Goal: Information Seeking & Learning: Learn about a topic

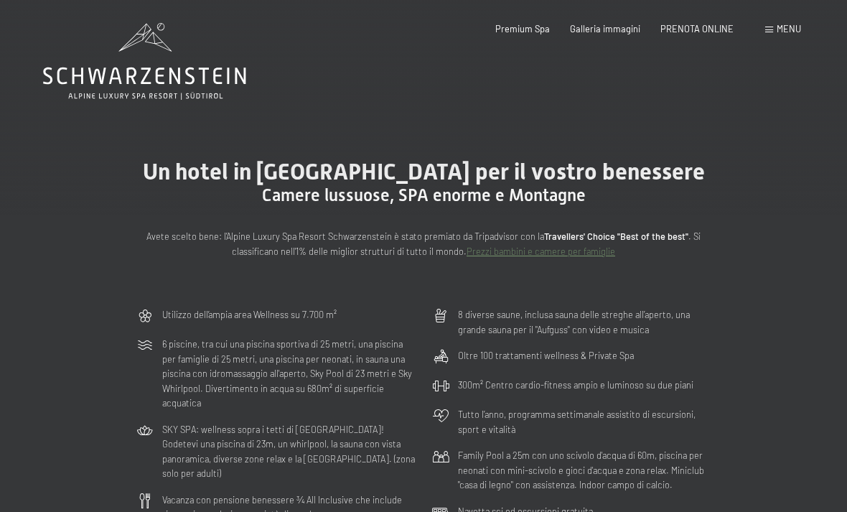
click at [778, 23] on span "Menu" at bounding box center [789, 28] width 24 height 11
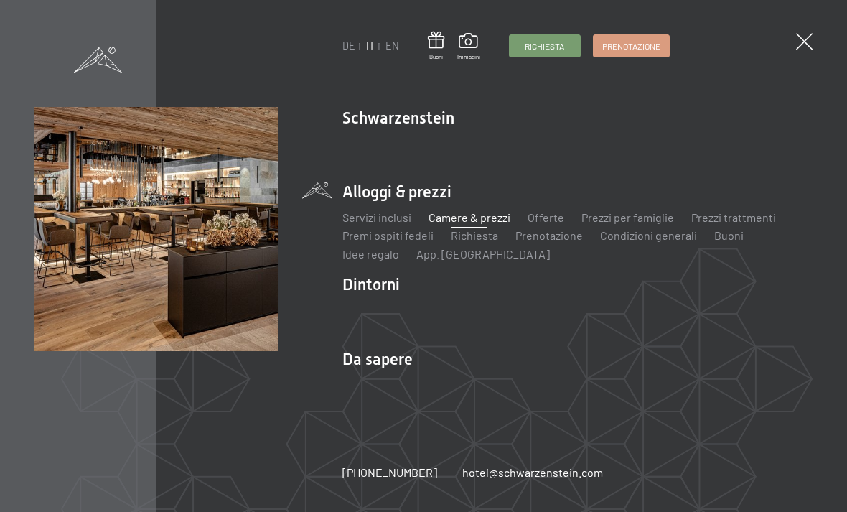
click at [696, 169] on ul "Novità allo Schwarzenstein I padroni di casa Premium spa Cucina gourmet Attivit…" at bounding box center [577, 152] width 471 height 34
click at [709, 149] on link "Cucina gourmet" at bounding box center [716, 143] width 80 height 14
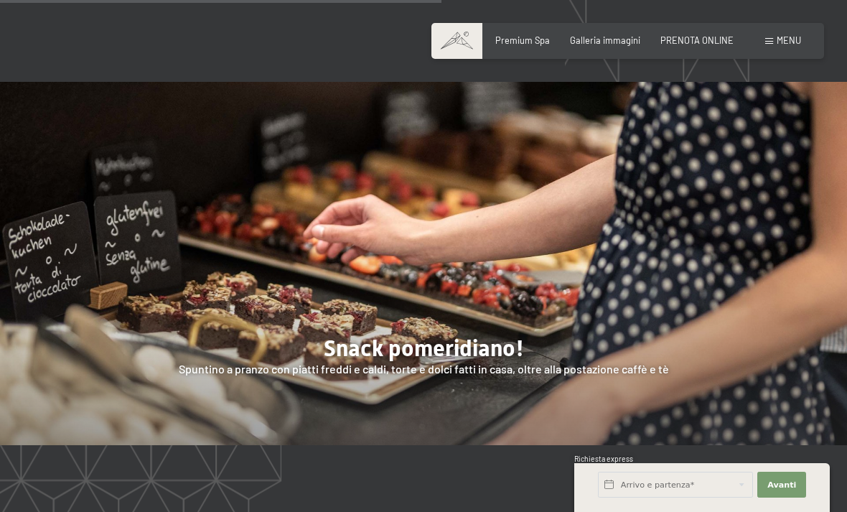
scroll to position [1744, 0]
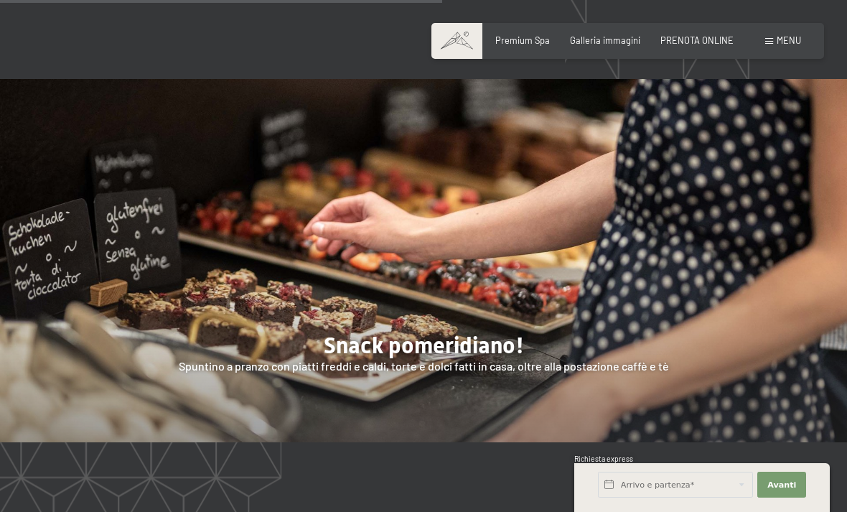
click at [587, 393] on div at bounding box center [423, 260] width 847 height 363
click at [562, 323] on div at bounding box center [423, 260] width 847 height 363
click at [479, 382] on div at bounding box center [423, 260] width 847 height 363
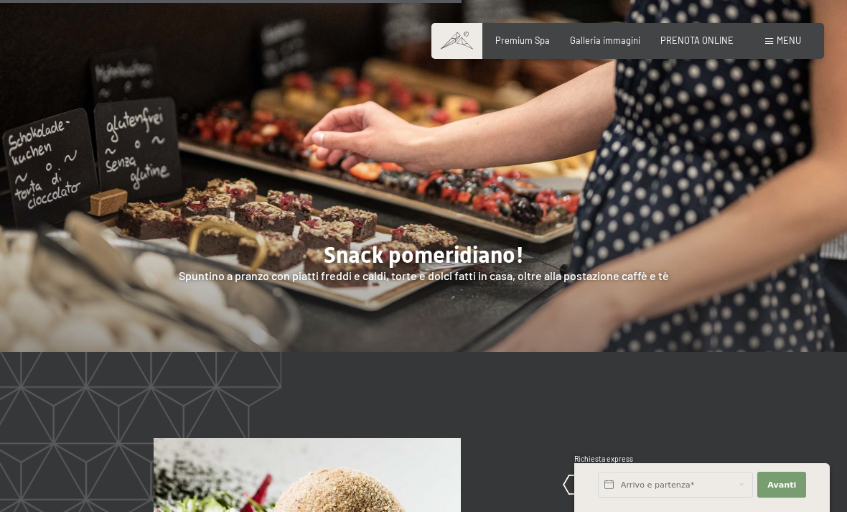
scroll to position [1833, 0]
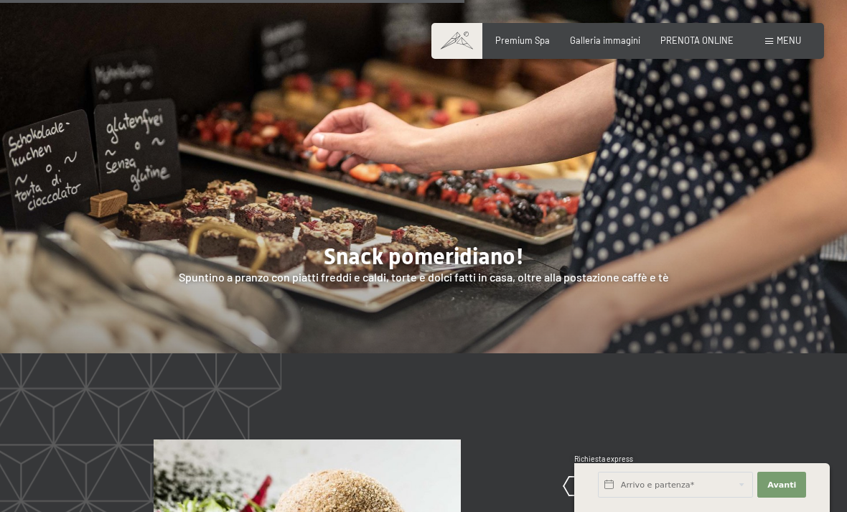
click at [505, 315] on div at bounding box center [423, 171] width 847 height 363
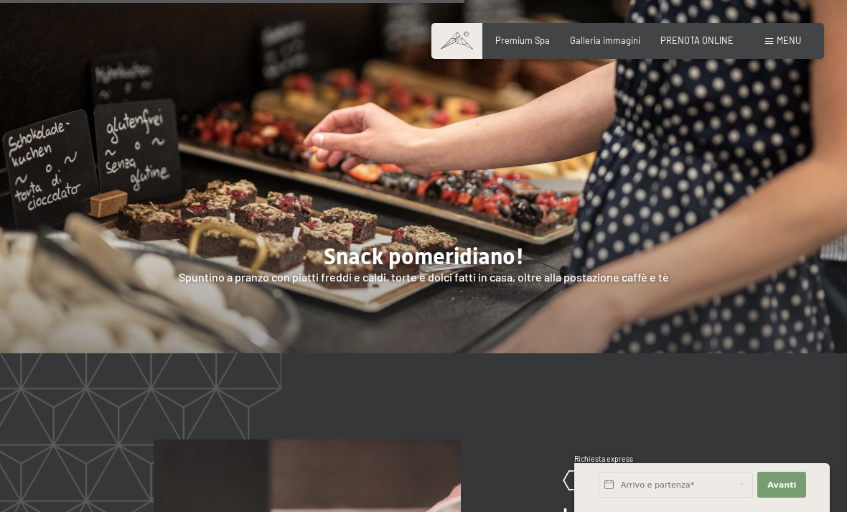
click at [526, 317] on div at bounding box center [423, 171] width 847 height 363
click at [554, 317] on div at bounding box center [423, 171] width 847 height 363
click at [364, 287] on div at bounding box center [423, 171] width 847 height 363
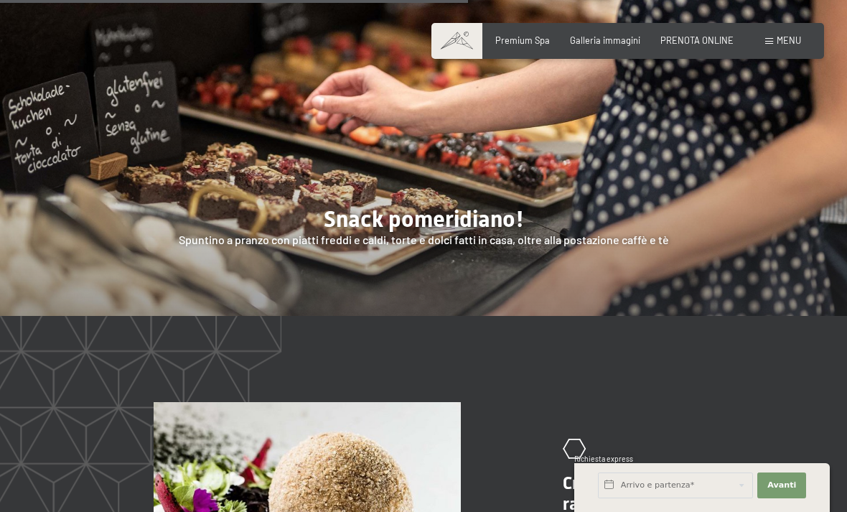
scroll to position [1871, 0]
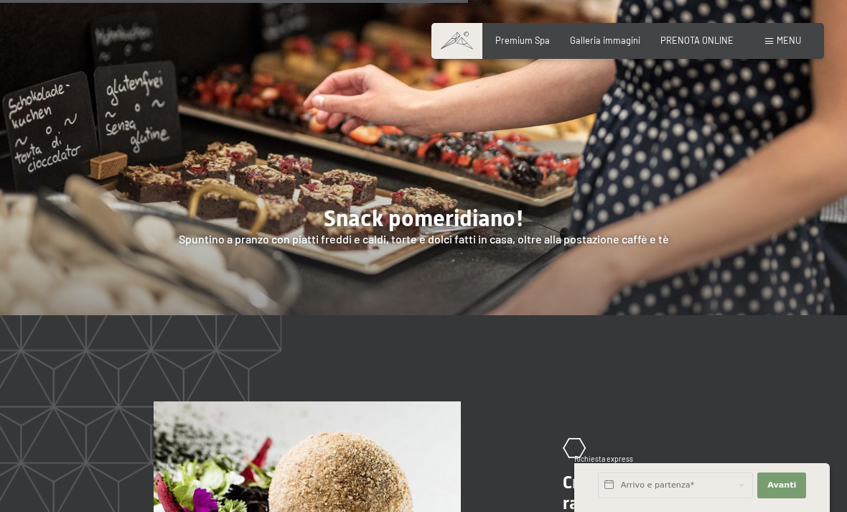
click at [661, 273] on div at bounding box center [423, 133] width 847 height 363
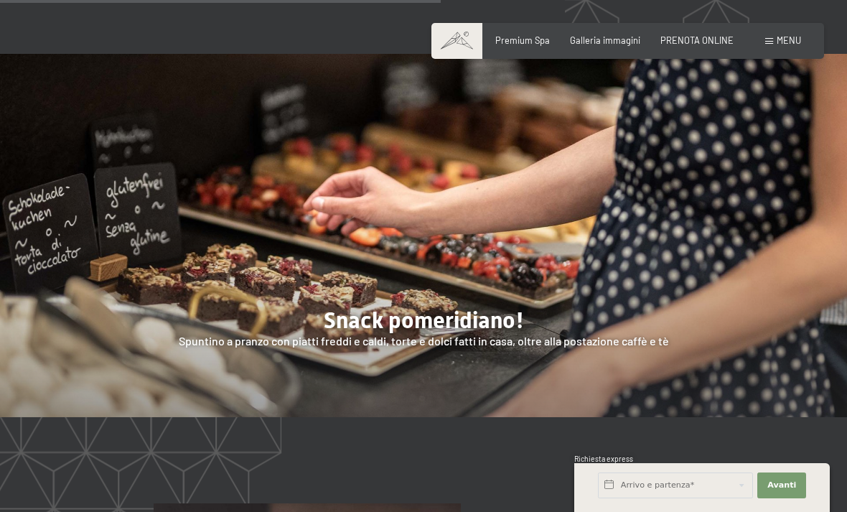
scroll to position [1737, 0]
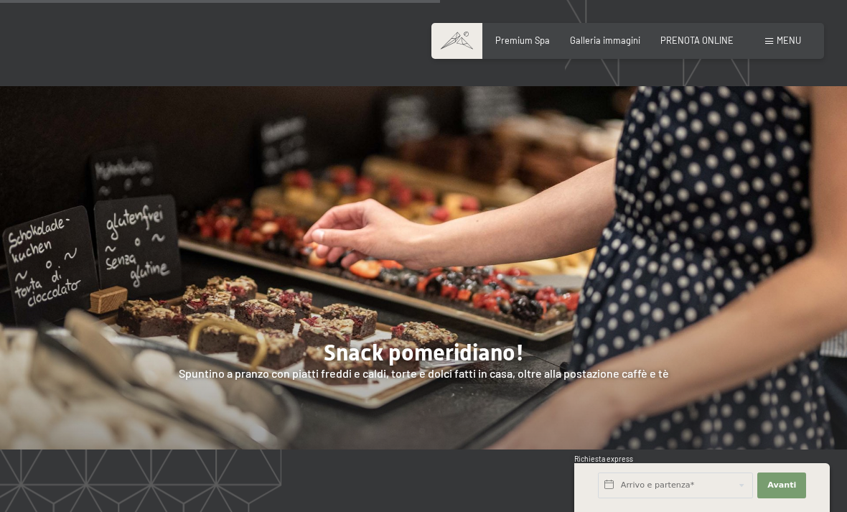
click at [557, 409] on div at bounding box center [423, 267] width 847 height 363
click at [610, 431] on div at bounding box center [423, 267] width 847 height 363
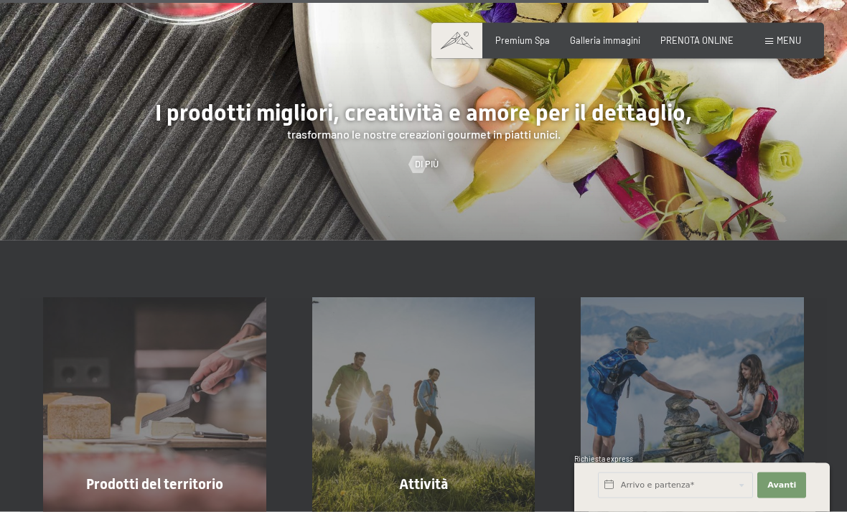
scroll to position [2852, 0]
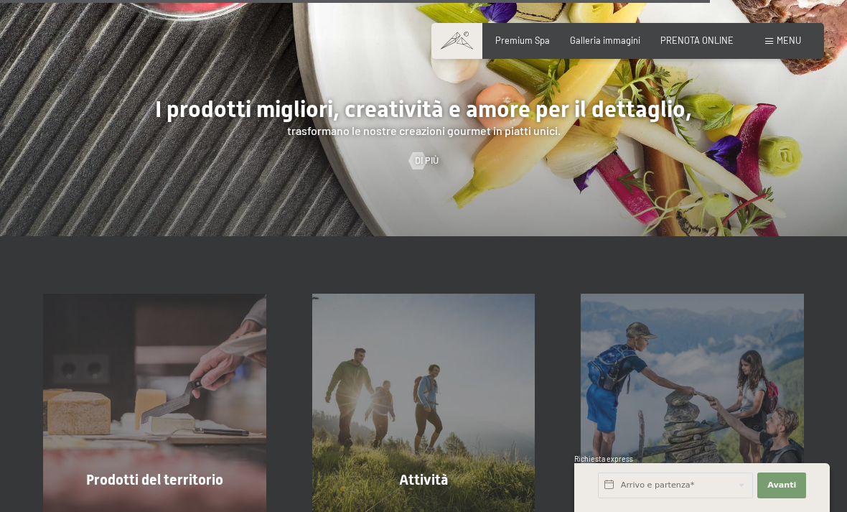
click at [423, 169] on div at bounding box center [418, 160] width 10 height 17
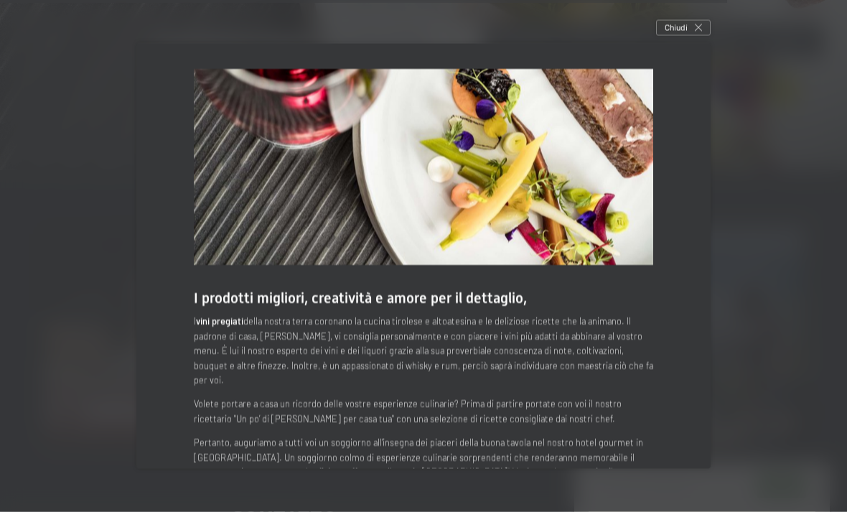
scroll to position [2923, 0]
click at [689, 33] on div "Chiudi" at bounding box center [683, 28] width 55 height 16
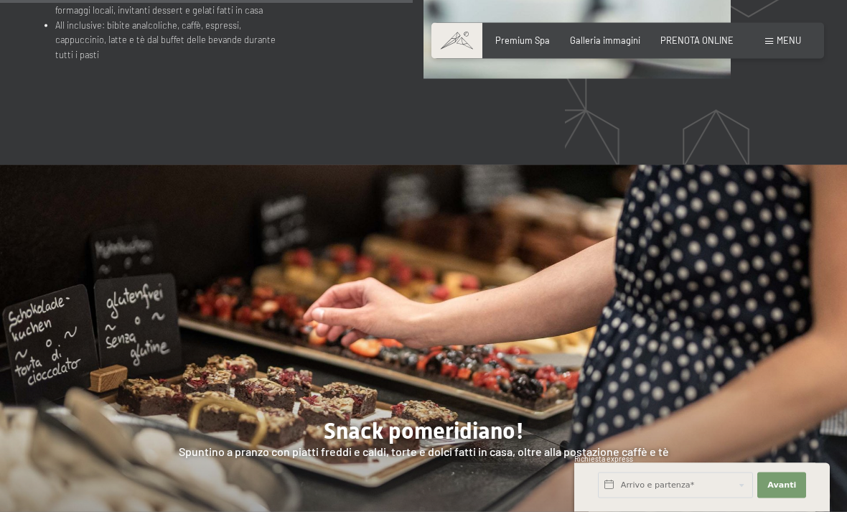
scroll to position [1658, 0]
click at [530, 465] on div at bounding box center [423, 345] width 847 height 363
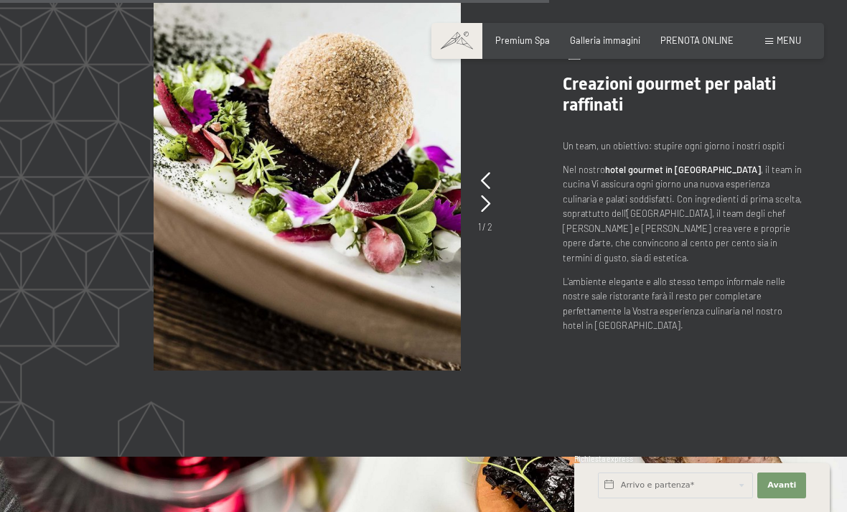
scroll to position [2219, 0]
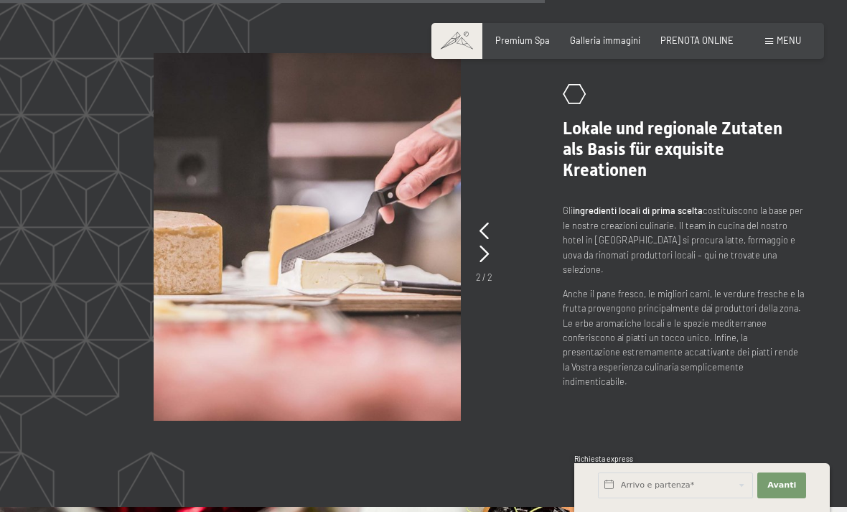
click at [490, 258] on picture at bounding box center [344, 237] width 381 height 368
click at [481, 240] on icon at bounding box center [484, 231] width 9 height 17
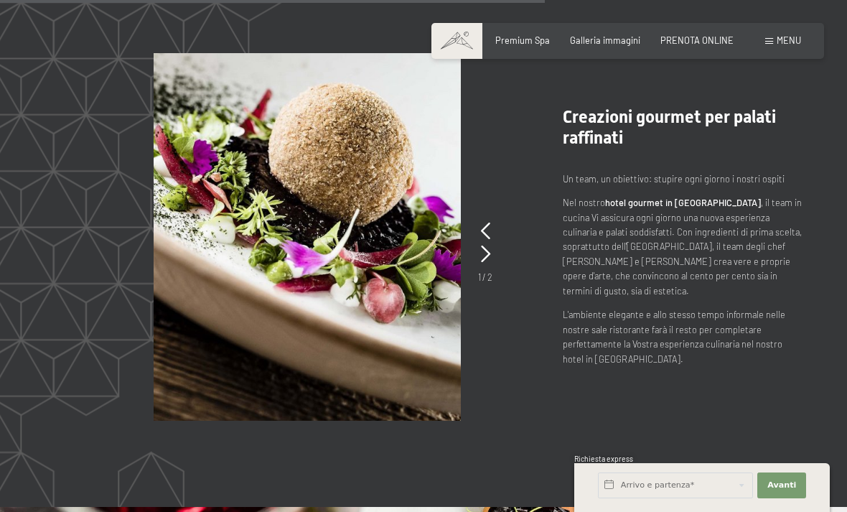
click at [482, 263] on icon at bounding box center [485, 254] width 9 height 17
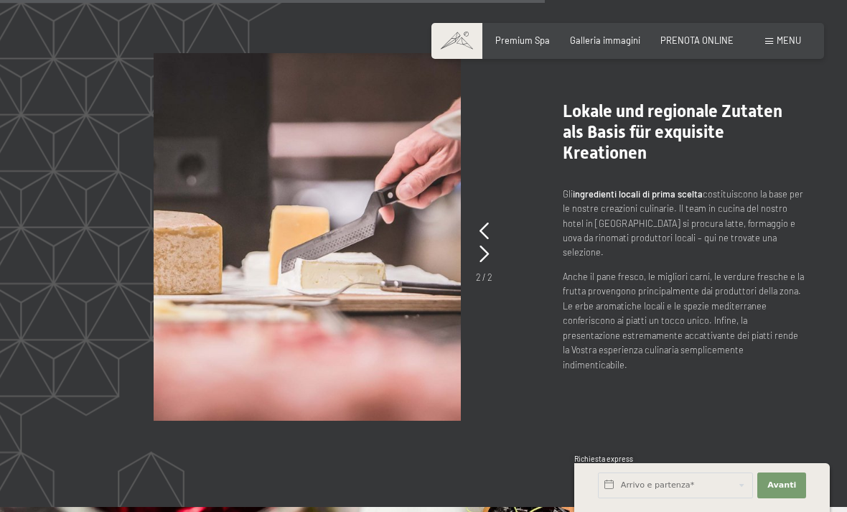
click at [485, 243] on div at bounding box center [484, 231] width 9 height 23
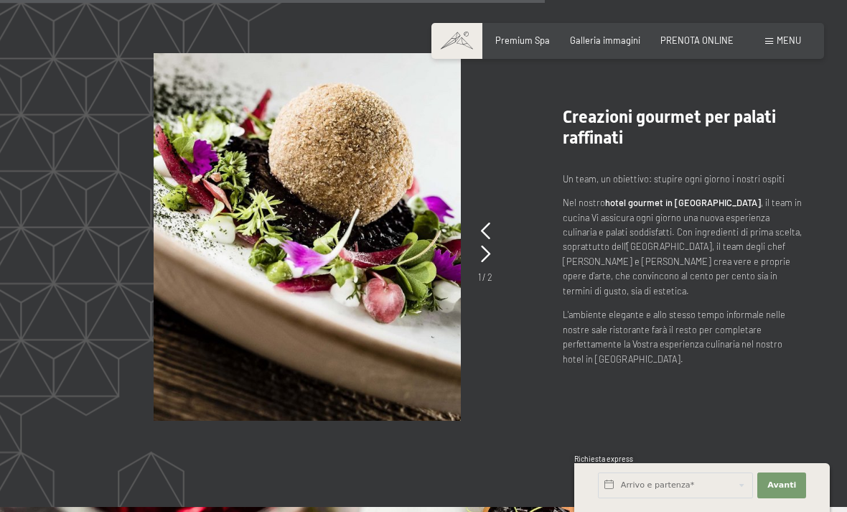
click at [497, 297] on picture at bounding box center [344, 237] width 381 height 368
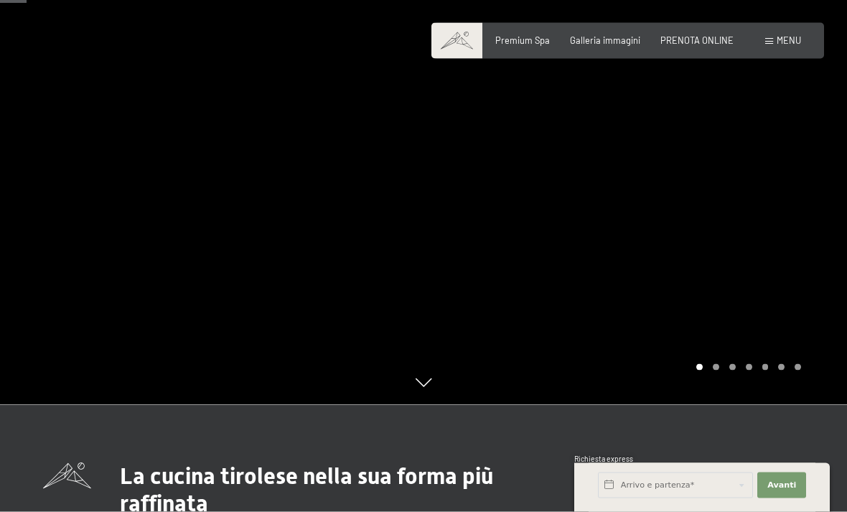
scroll to position [108, 0]
click at [788, 45] on span "Menu" at bounding box center [789, 39] width 24 height 11
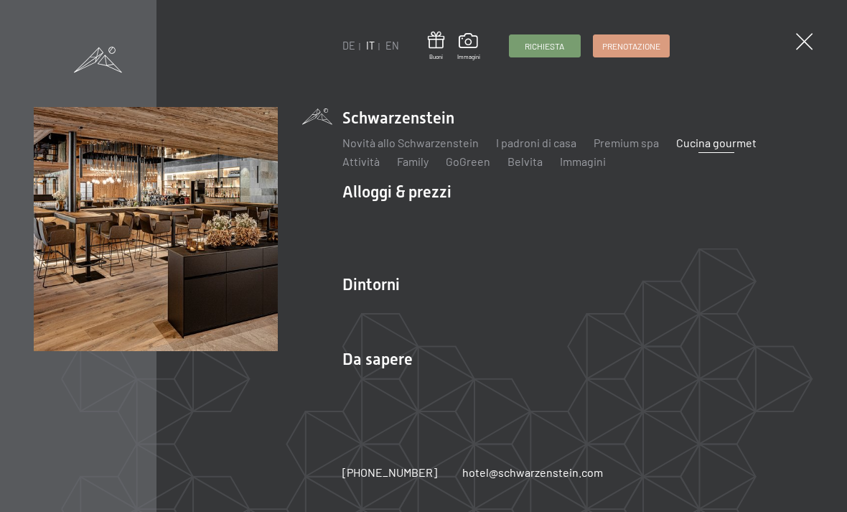
click at [617, 149] on link "Premium spa" at bounding box center [626, 143] width 65 height 14
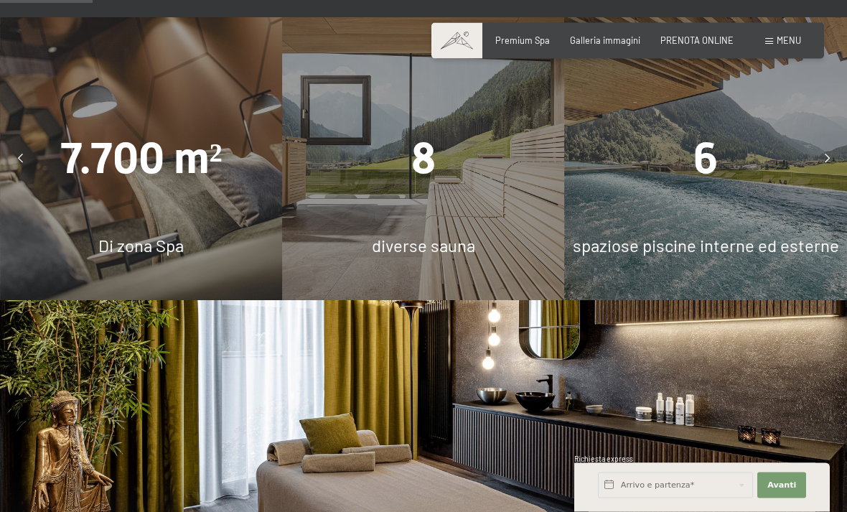
scroll to position [909, 0]
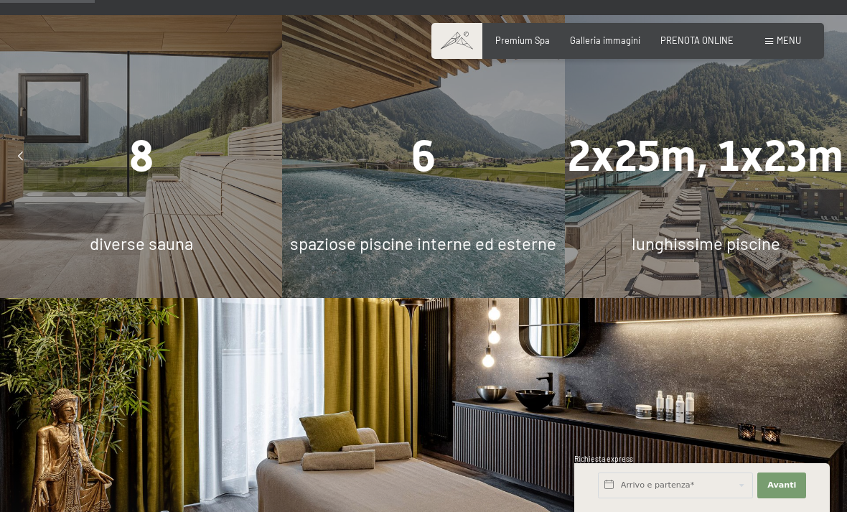
click at [454, 220] on div "6 spaziose piscine interne ed esterne" at bounding box center [423, 156] width 282 height 282
click at [181, 202] on div "8 diverse sauna" at bounding box center [141, 156] width 282 height 282
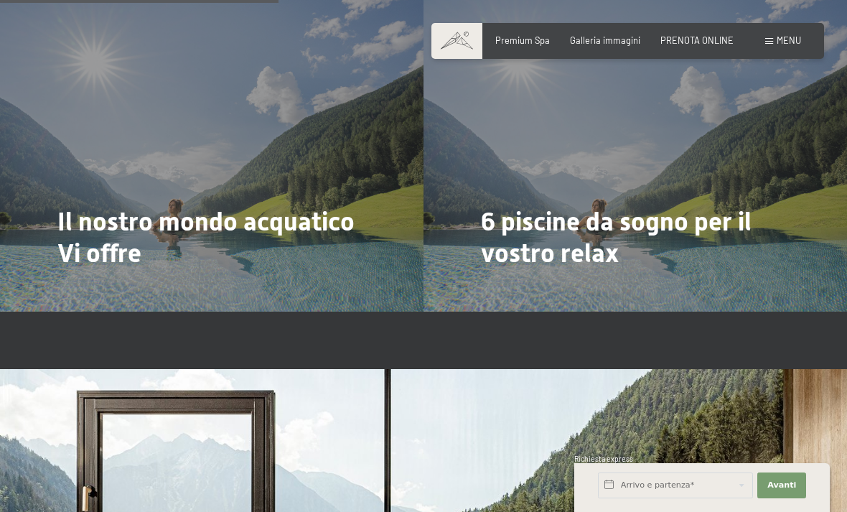
scroll to position [2679, 0]
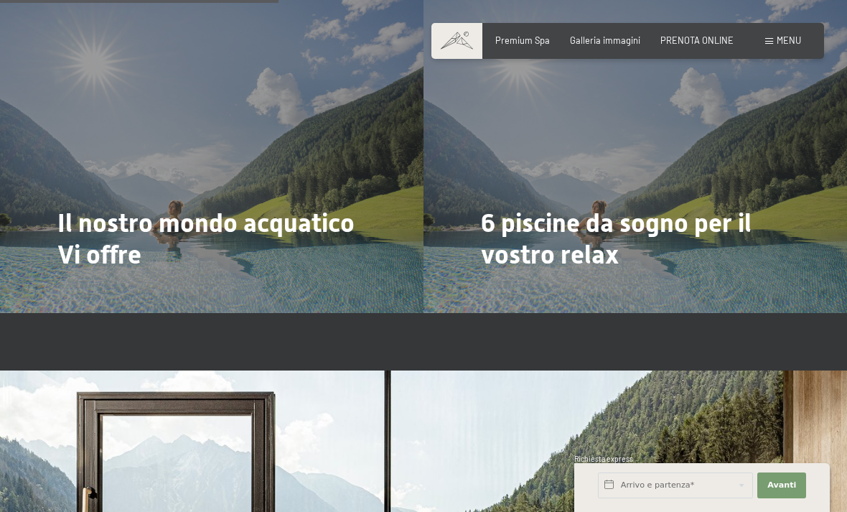
click at [542, 288] on div "6 piscine da sogno per il vostro relax Di più" at bounding box center [636, 154] width 424 height 318
click at [569, 271] on div "6 piscine da sogno per il vostro relax Di più" at bounding box center [636, 154] width 424 height 318
click at [495, 286] on div at bounding box center [490, 294] width 10 height 17
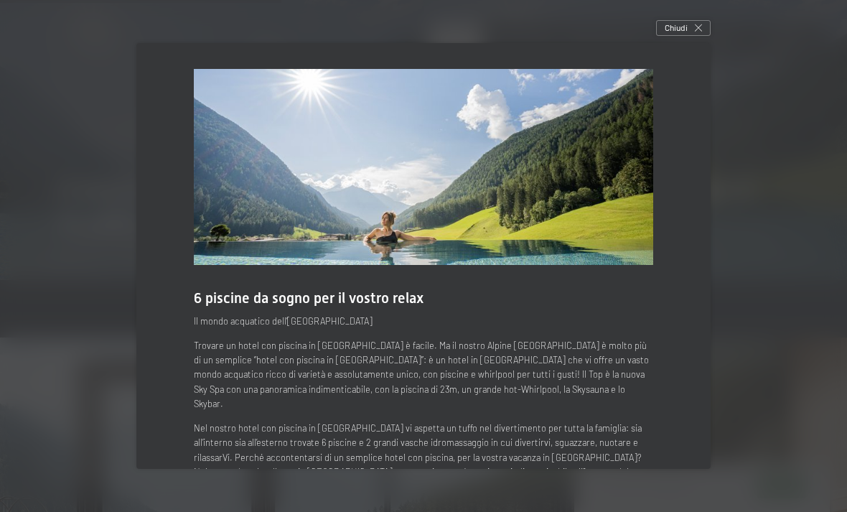
scroll to position [2716, 0]
click at [691, 34] on div "Chiudi" at bounding box center [683, 28] width 55 height 16
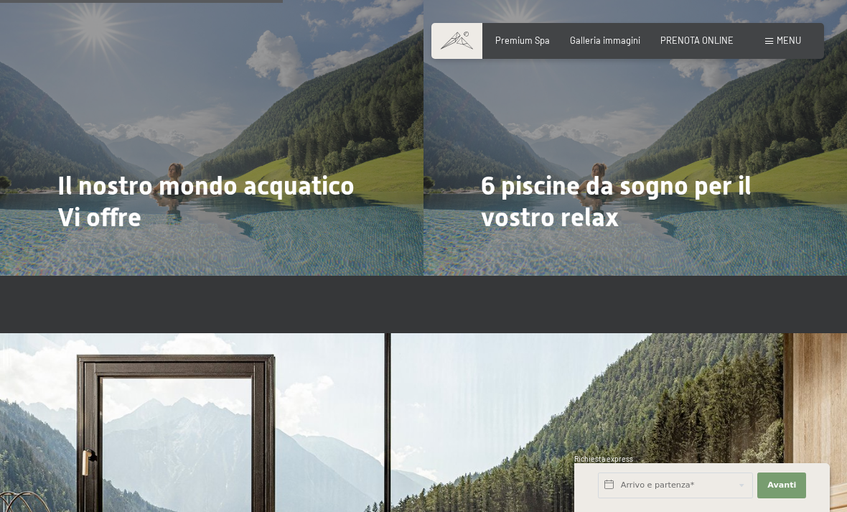
click at [59, 255] on div "Il nostro mondo acquatico Vi offre Di più" at bounding box center [212, 117] width 424 height 318
click at [86, 251] on span "Di più" at bounding box center [75, 257] width 24 height 13
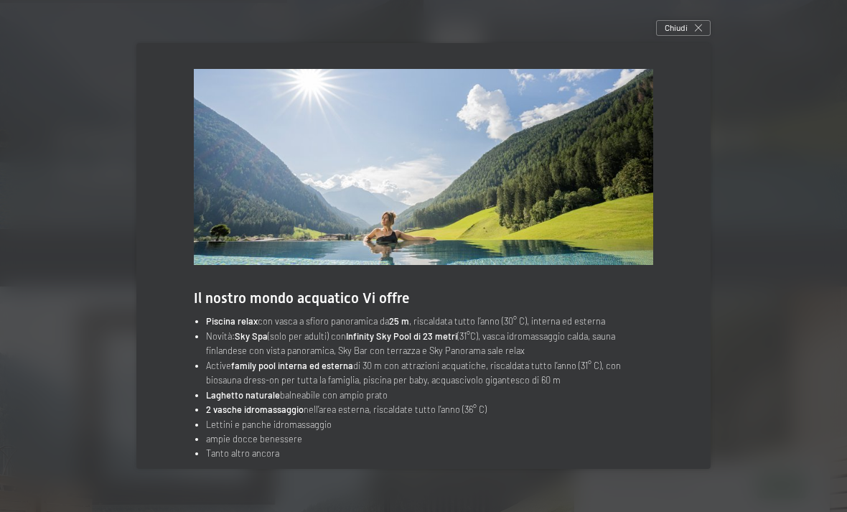
scroll to position [2762, 0]
click at [683, 34] on span "Chiudi" at bounding box center [676, 28] width 23 height 12
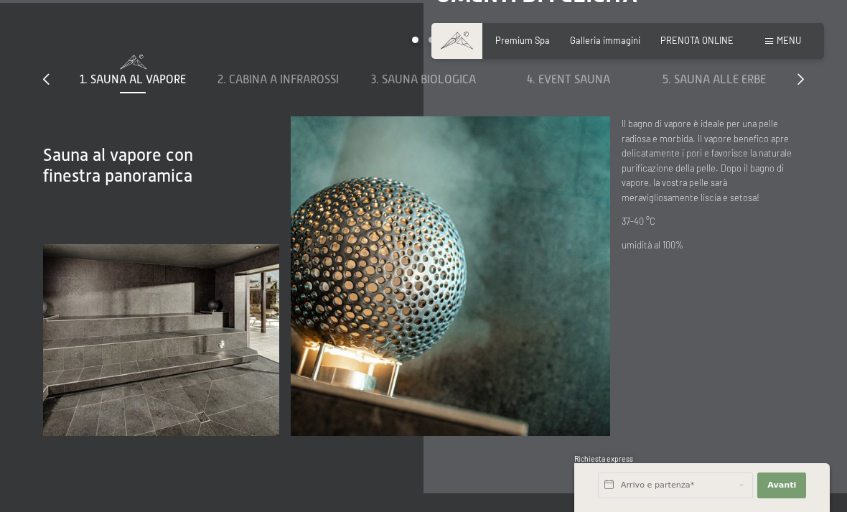
scroll to position [3639, 0]
click at [277, 85] on span "2. Cabina a infrarossi" at bounding box center [278, 79] width 121 height 13
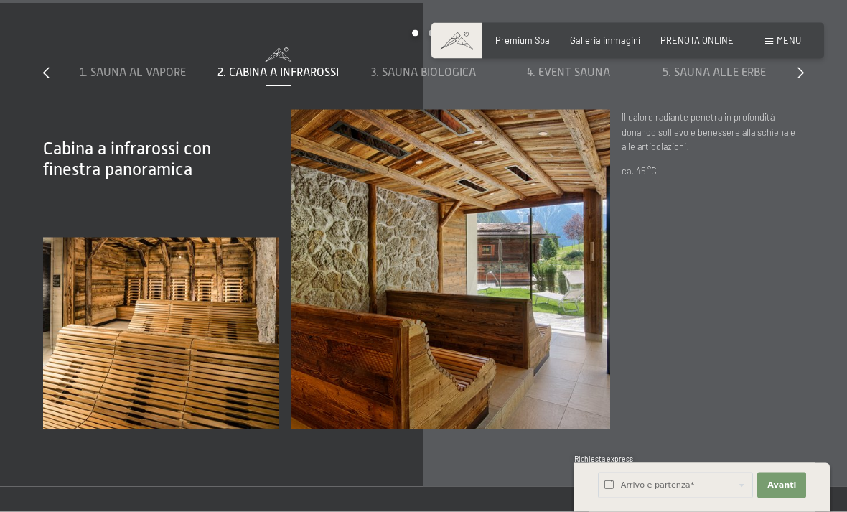
scroll to position [3644, 0]
click at [431, 80] on span "3. Sauna biologica" at bounding box center [423, 73] width 105 height 13
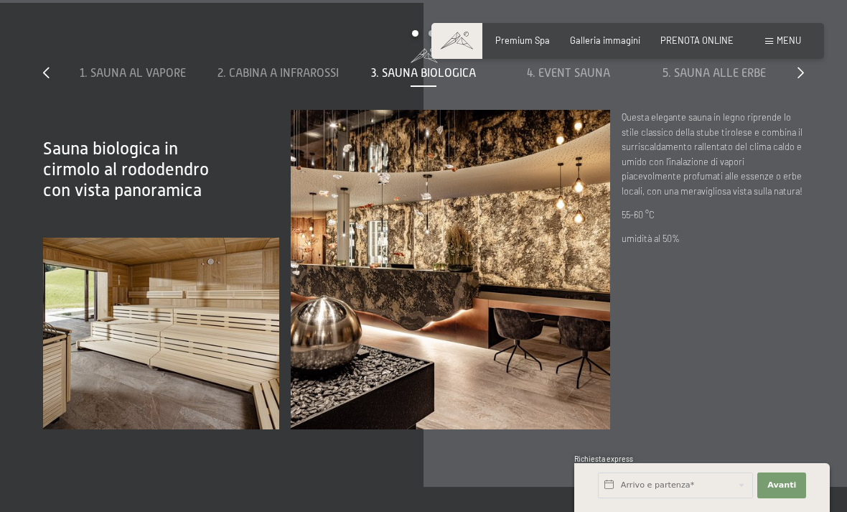
click at [555, 80] on span "4. Event Sauna" at bounding box center [568, 73] width 83 height 13
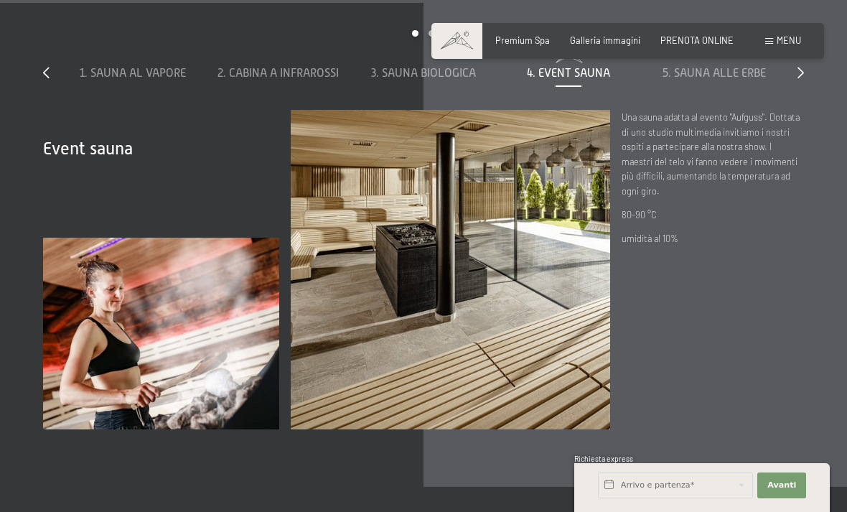
click at [710, 80] on span "5. Sauna alle erbe" at bounding box center [714, 73] width 103 height 13
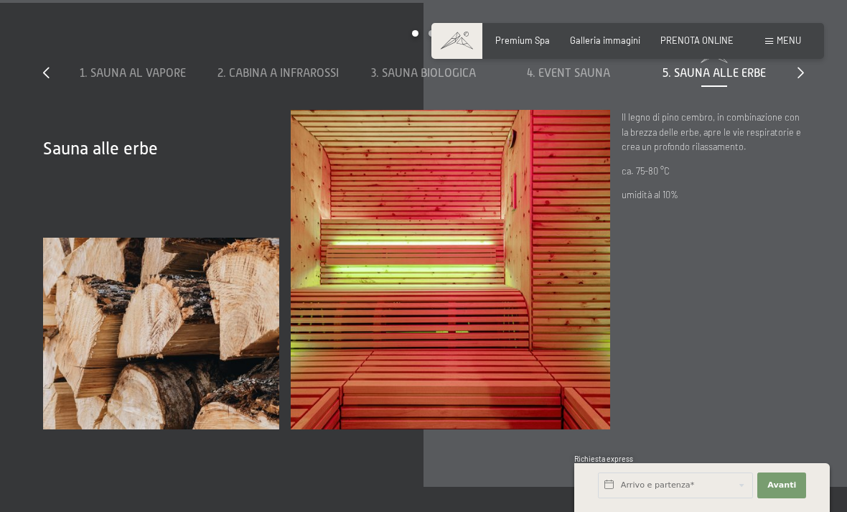
click at [778, 81] on div "5. Sauna alle erbe" at bounding box center [715, 73] width 134 height 16
click at [795, 110] on div "slide 1 to 5 of 8 1. Sauna al vapore 2. Cabina a infrarossi 3. Sauna biologica …" at bounding box center [423, 70] width 761 height 80
click at [801, 78] on icon at bounding box center [801, 72] width 6 height 11
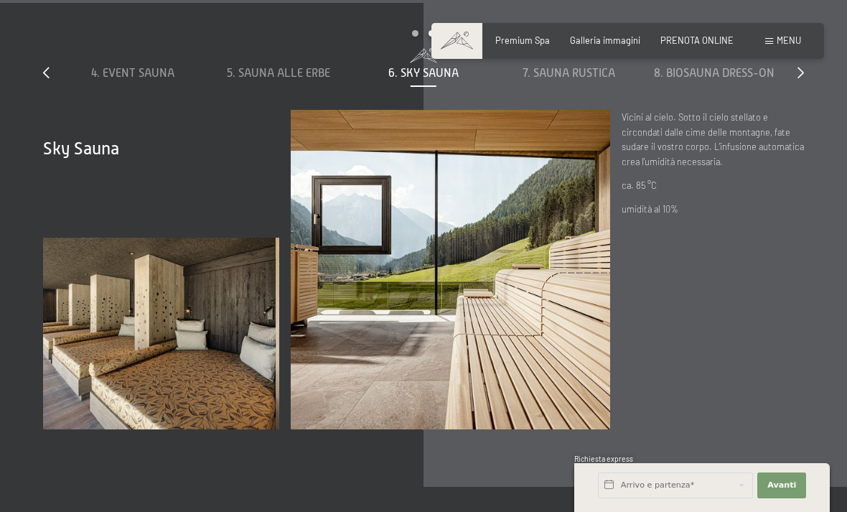
click at [579, 80] on span "7. Sauna rustica" at bounding box center [569, 73] width 93 height 13
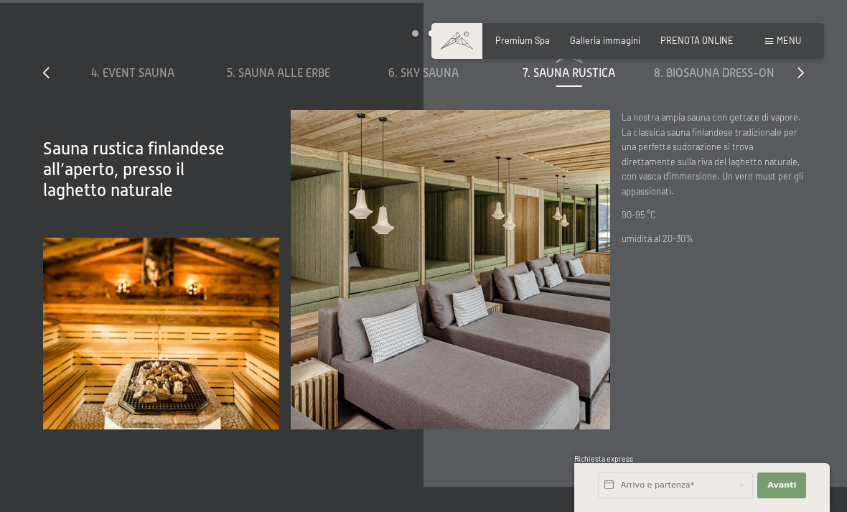
click at [417, 80] on span "6. Sky Sauna" at bounding box center [423, 73] width 70 height 13
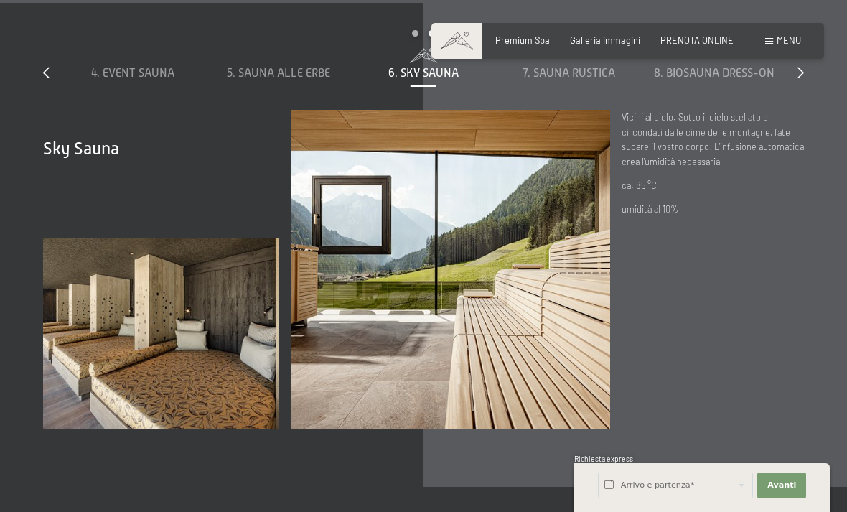
click at [311, 80] on span "5. Sauna alle erbe" at bounding box center [278, 73] width 103 height 13
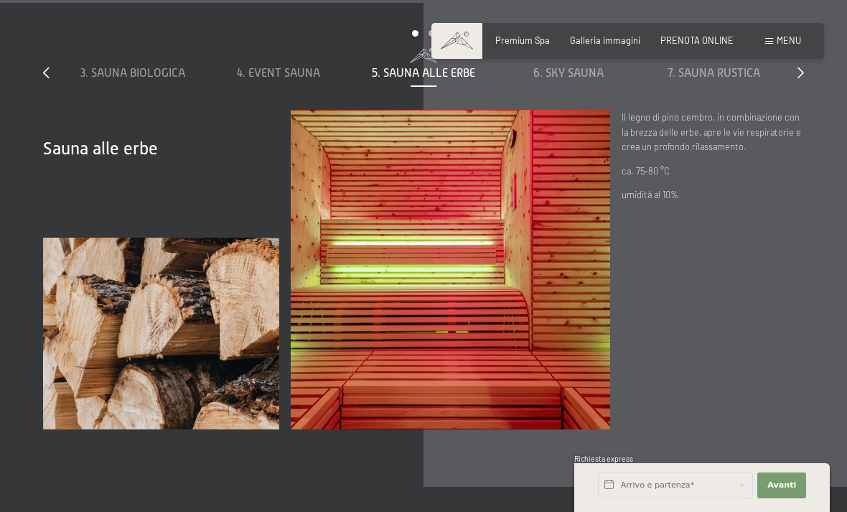
click at [299, 81] on div "4. Event Sauna" at bounding box center [278, 73] width 134 height 16
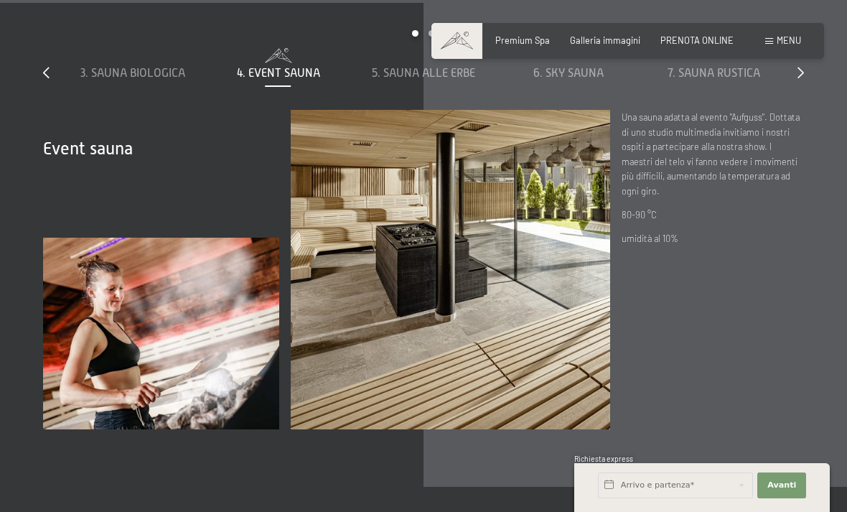
click at [293, 80] on span "4. Event Sauna" at bounding box center [278, 73] width 83 height 13
click at [149, 60] on span at bounding box center [133, 53] width 134 height 11
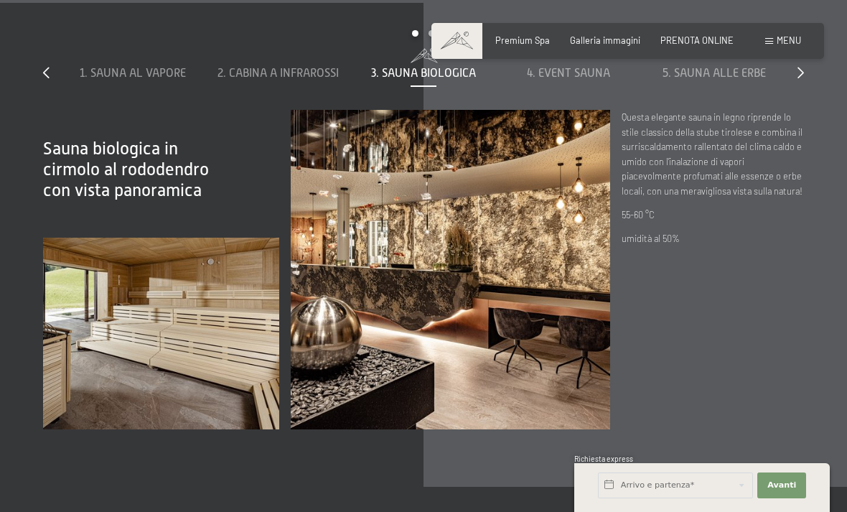
click at [285, 80] on span "2. Cabina a infrarossi" at bounding box center [278, 73] width 121 height 13
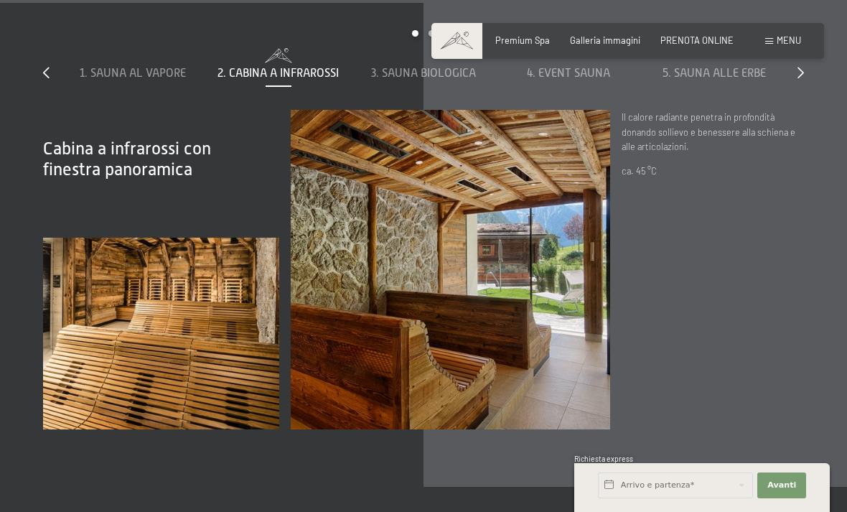
click at [279, 80] on span "2. Cabina a infrarossi" at bounding box center [278, 73] width 121 height 13
click at [128, 80] on span "1. Sauna al vapore" at bounding box center [133, 73] width 106 height 13
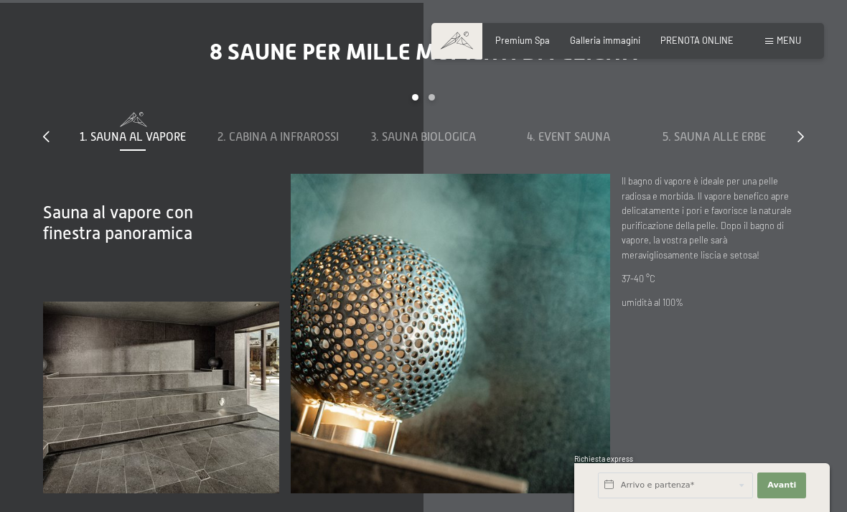
scroll to position [3577, 0]
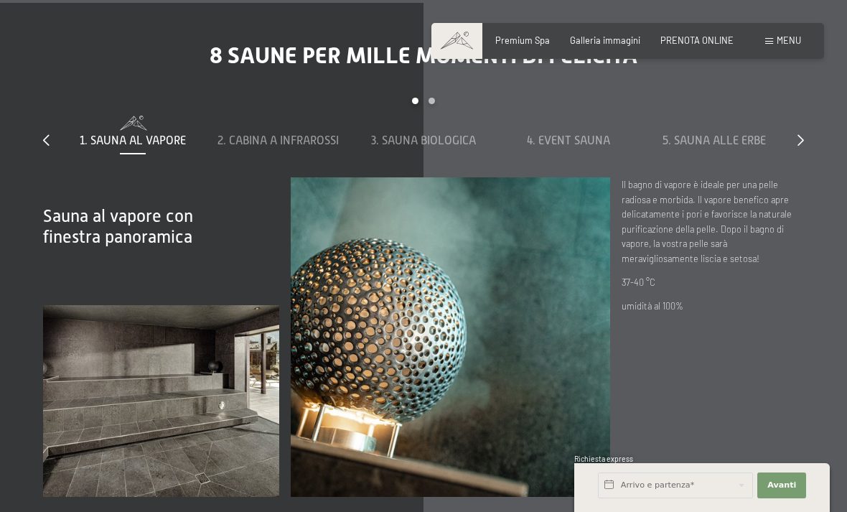
click at [800, 146] on icon at bounding box center [801, 139] width 6 height 11
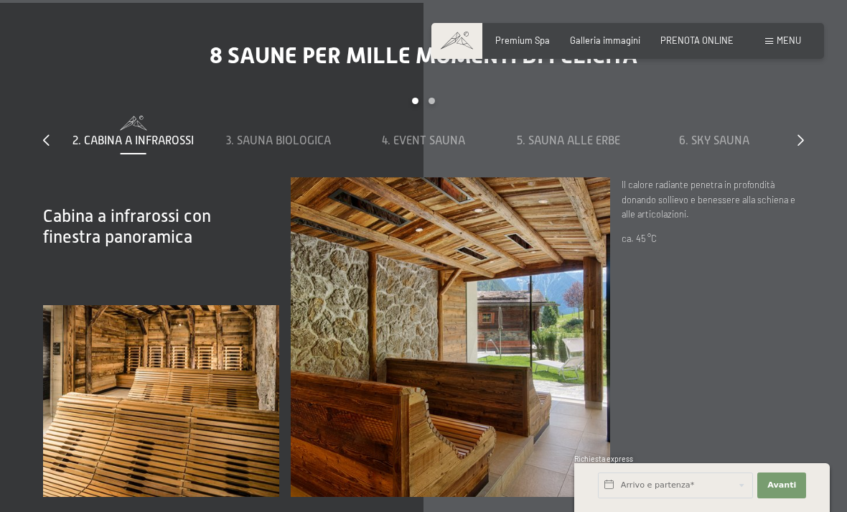
click at [794, 177] on div "slide 2 to 6 of 8 1. Sauna al vapore 2. Cabina a infrarossi 3. Sauna biologica …" at bounding box center [423, 138] width 761 height 80
click at [803, 146] on icon at bounding box center [801, 139] width 6 height 11
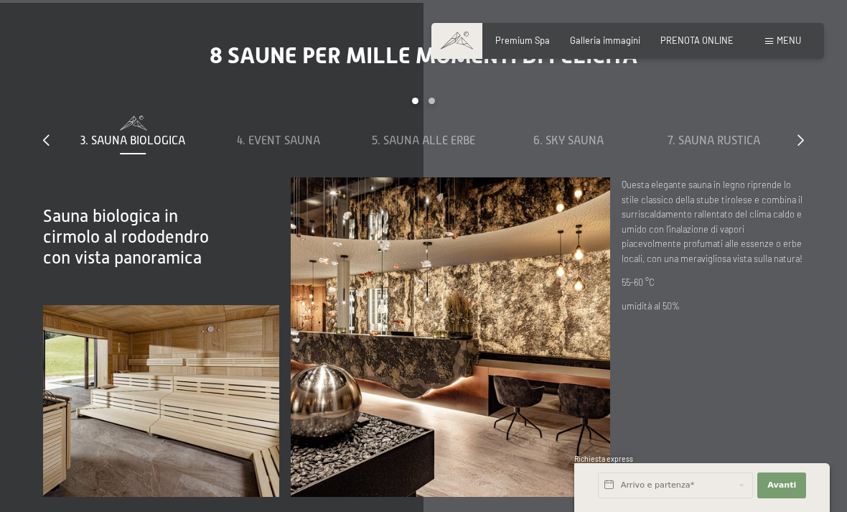
click at [798, 146] on icon at bounding box center [801, 139] width 6 height 11
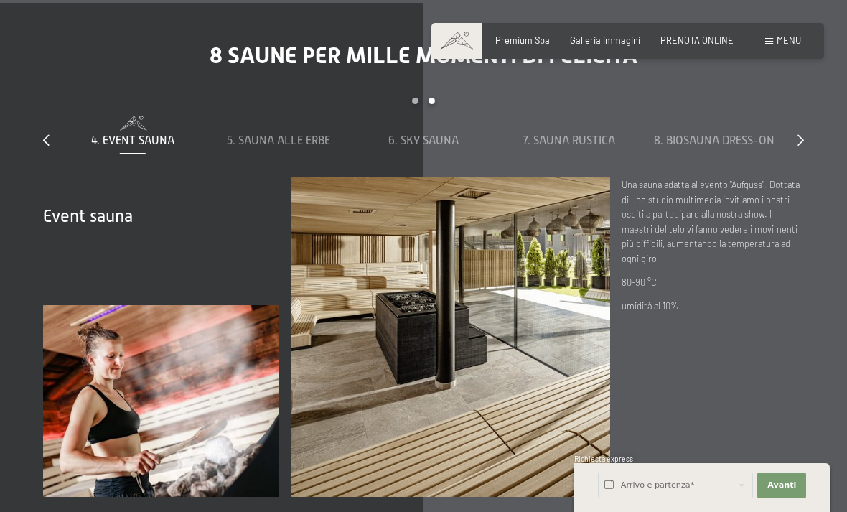
click at [581, 147] on span "7. Sauna rustica" at bounding box center [569, 140] width 93 height 13
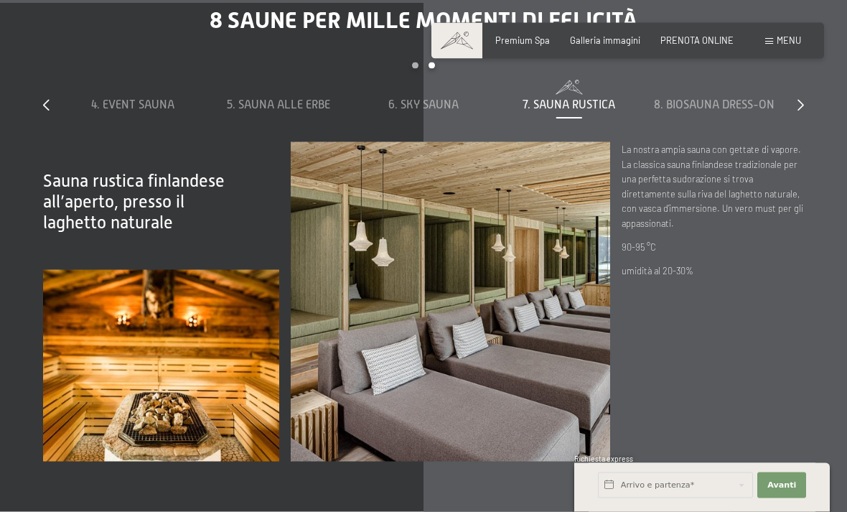
scroll to position [3613, 0]
click at [726, 113] on div "8. Biosauna dress-on" at bounding box center [715, 96] width 134 height 33
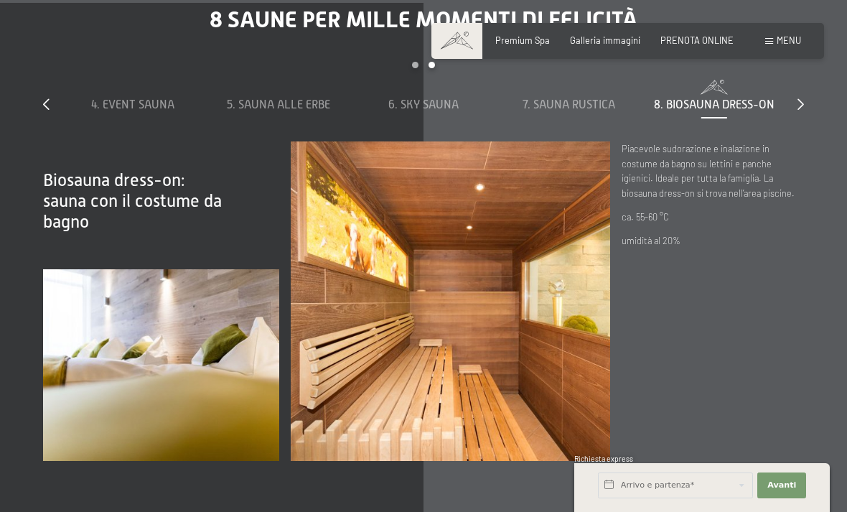
click at [34, 173] on div "8 saune per mille momenti di felicità slide 4 to 8 of 8 1. Sauna al vapore 2. C…" at bounding box center [423, 234] width 847 height 456
click at [34, 170] on div "8 saune per mille momenti di felicità slide 4 to 8 of 8 1. Sauna al vapore 2. C…" at bounding box center [423, 234] width 847 height 456
click at [46, 110] on icon at bounding box center [46, 103] width 6 height 11
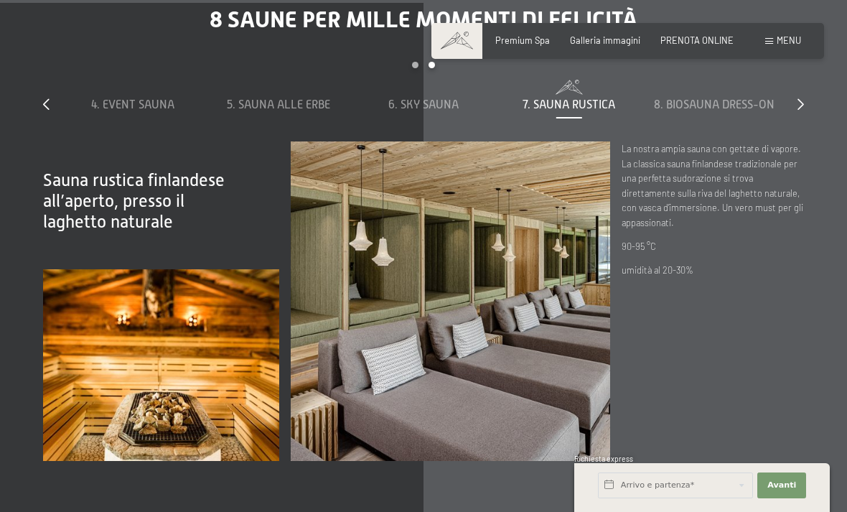
click at [34, 156] on div "8 saune per mille momenti di felicità slide 4 to 8 of 8 1. Sauna al vapore 2. C…" at bounding box center [423, 234] width 847 height 456
click at [60, 113] on div "1. Sauna al vapore 2. Cabina a infrarossi 3. Sauna biologica 4. Event Sauna 5. …" at bounding box center [206, 96] width 1162 height 33
click at [131, 111] on span "4. Event Sauna" at bounding box center [132, 104] width 83 height 13
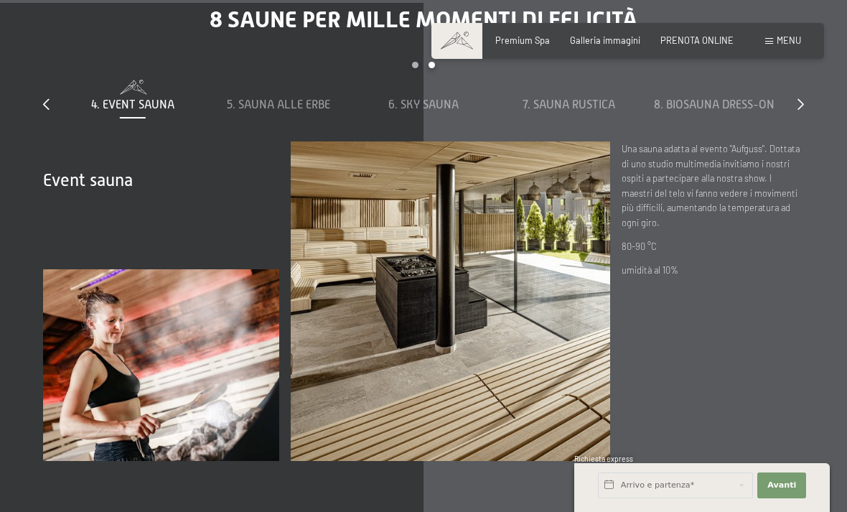
click at [47, 110] on icon at bounding box center [46, 103] width 6 height 11
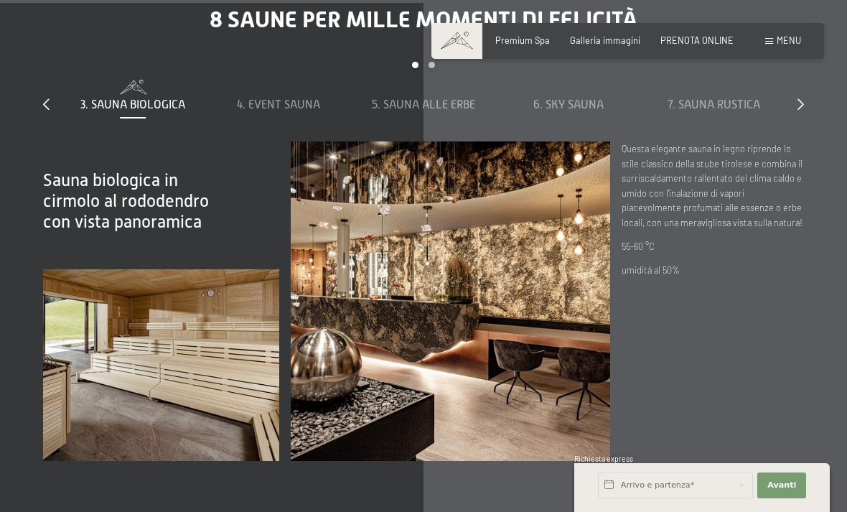
click at [33, 162] on div "8 saune per mille momenti di felicità slide 3 to 7 of 8 1. Sauna al vapore 2. C…" at bounding box center [423, 234] width 847 height 456
click at [91, 111] on span "3. Sauna biologica" at bounding box center [132, 104] width 105 height 13
click at [47, 110] on icon at bounding box center [46, 103] width 6 height 11
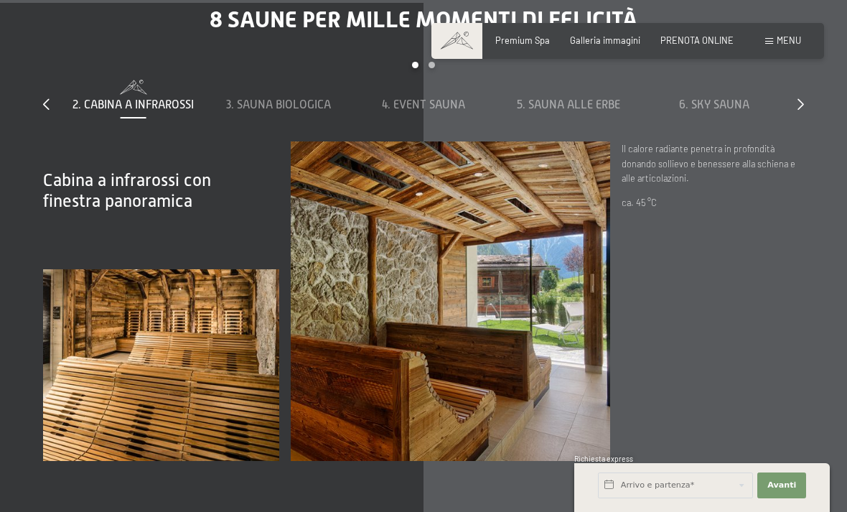
click at [32, 159] on div "8 saune per mille momenti di felicità slide 2 to 6 of 8 1. Sauna al vapore 2. C…" at bounding box center [423, 234] width 847 height 456
click at [36, 157] on div "8 saune per mille momenti di felicità slide 2 to 6 of 8 1. Sauna al vapore 2. C…" at bounding box center [423, 234] width 847 height 456
click at [35, 164] on div "8 saune per mille momenti di felicità slide 2 to 6 of 8 1. Sauna al vapore 2. C…" at bounding box center [423, 234] width 847 height 456
click at [47, 110] on icon at bounding box center [46, 103] width 6 height 11
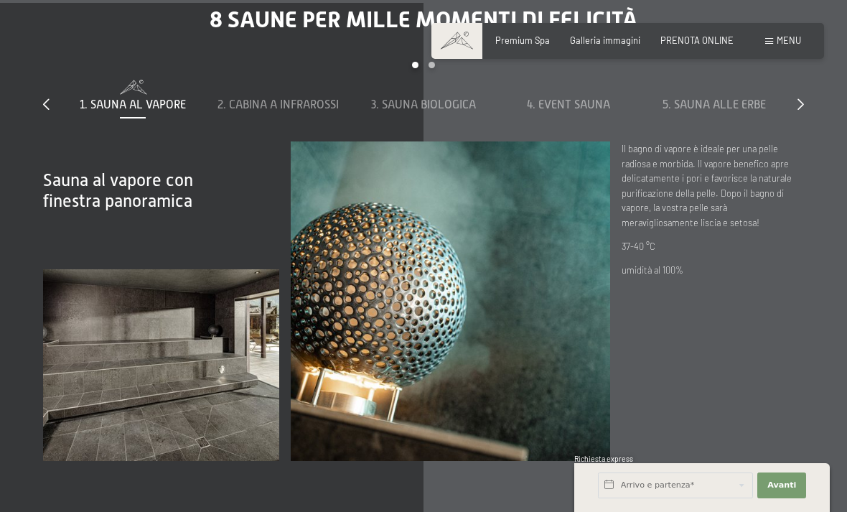
click at [296, 111] on span "2. Cabina a infrarossi" at bounding box center [278, 104] width 121 height 13
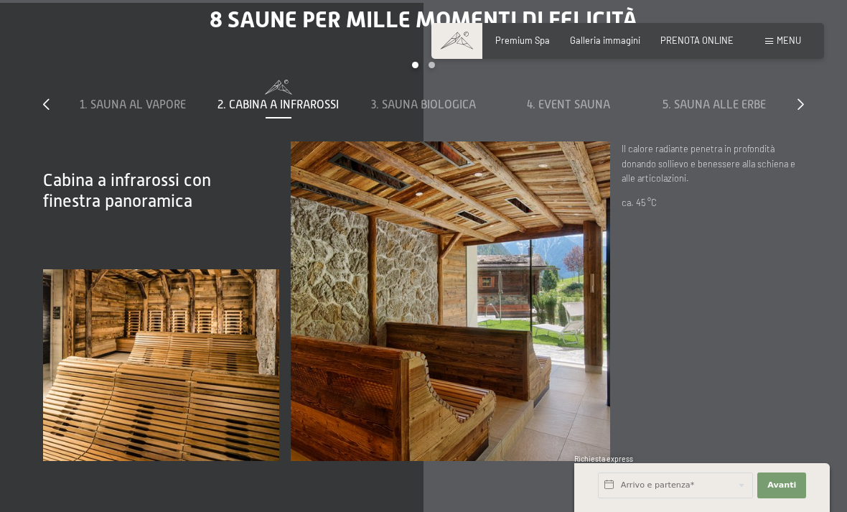
click at [416, 141] on div "1. Sauna al vapore 2. Cabina a infrarossi 3. Sauna biologica 4. Event Sauna 5. …" at bounding box center [423, 111] width 727 height 62
click at [447, 111] on span "3. Sauna biologica" at bounding box center [423, 104] width 105 height 13
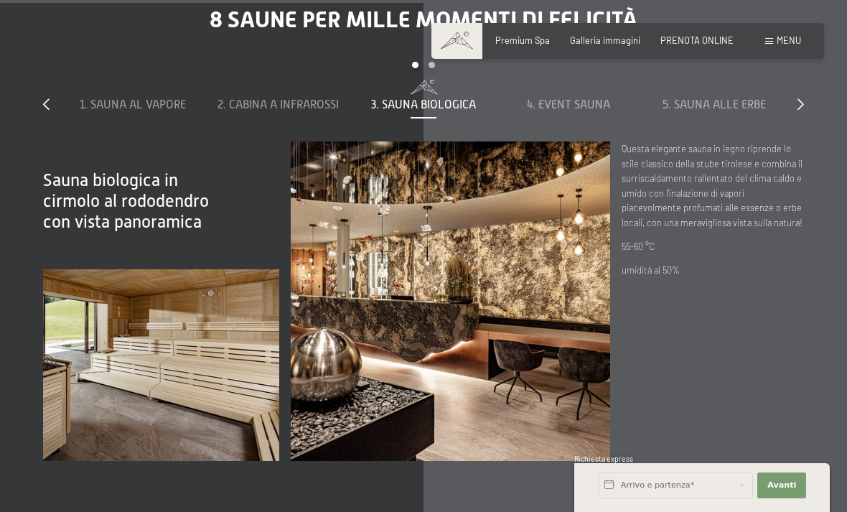
click at [582, 91] on span at bounding box center [569, 85] width 134 height 11
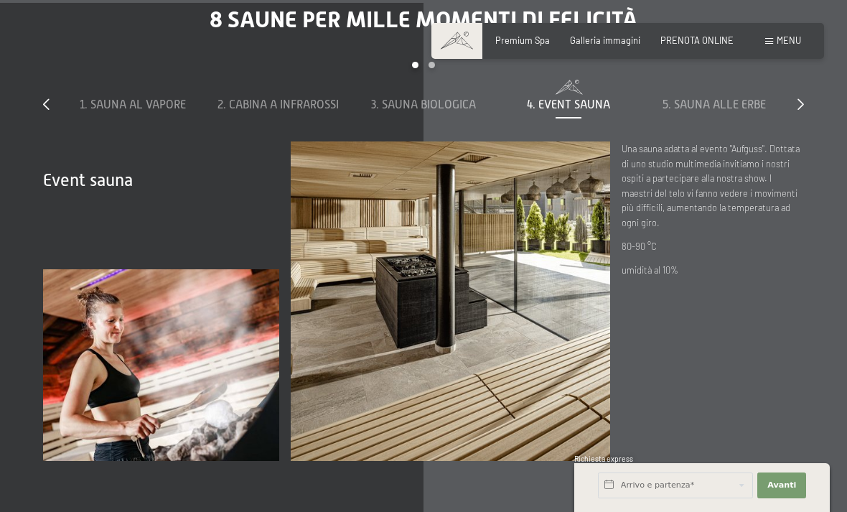
click at [684, 111] on span "5. Sauna alle erbe" at bounding box center [714, 104] width 103 height 13
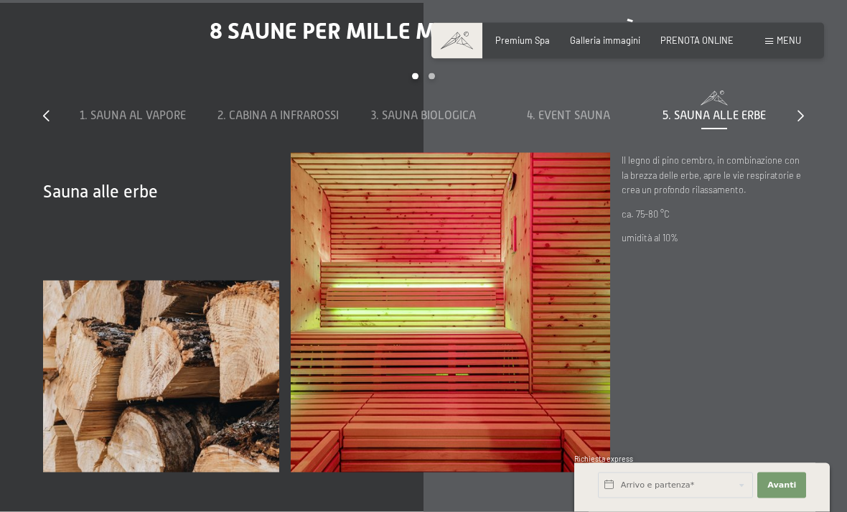
scroll to position [3595, 0]
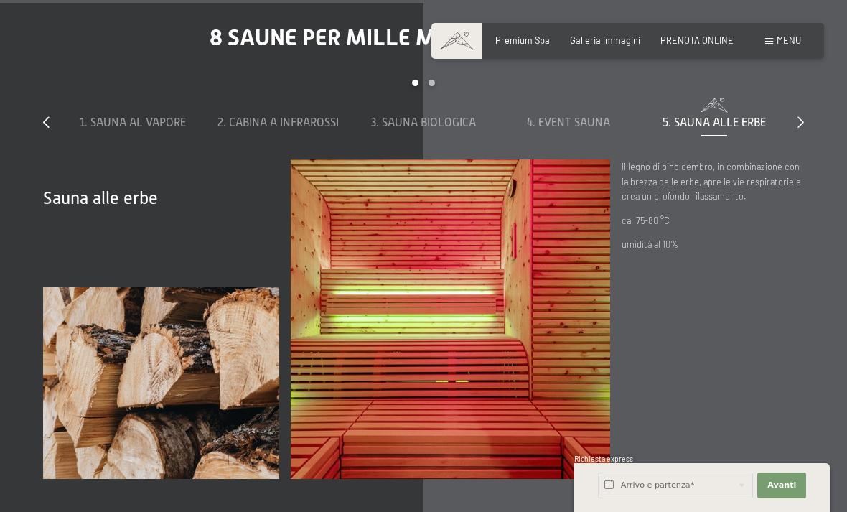
click at [801, 128] on icon at bounding box center [801, 121] width 6 height 11
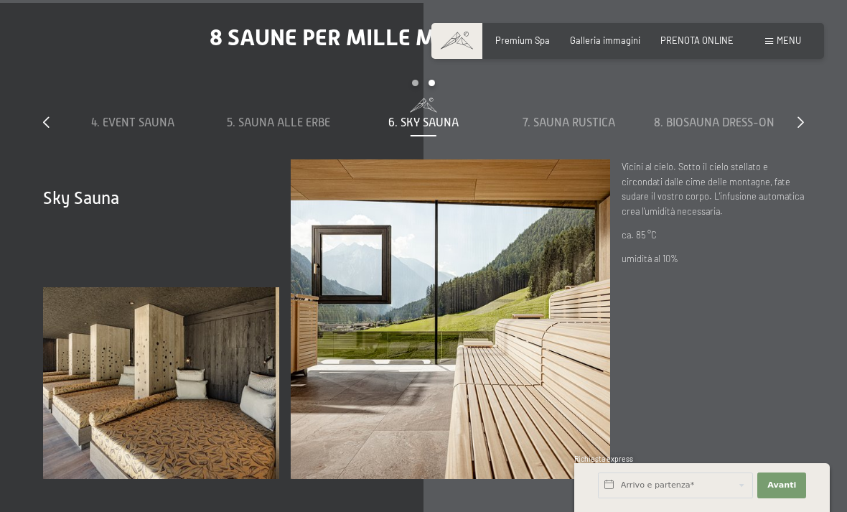
click at [559, 129] on span "7. Sauna rustica" at bounding box center [569, 122] width 93 height 13
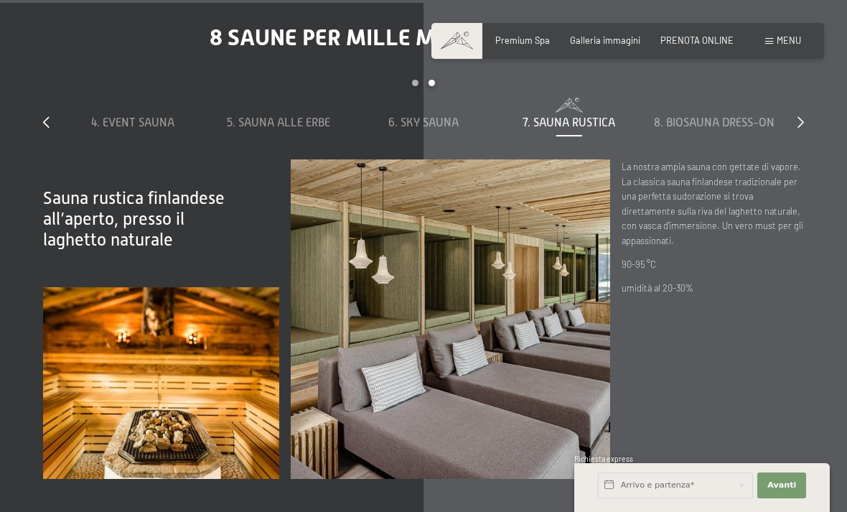
click at [711, 131] on div "8. Biosauna dress-on" at bounding box center [715, 114] width 134 height 33
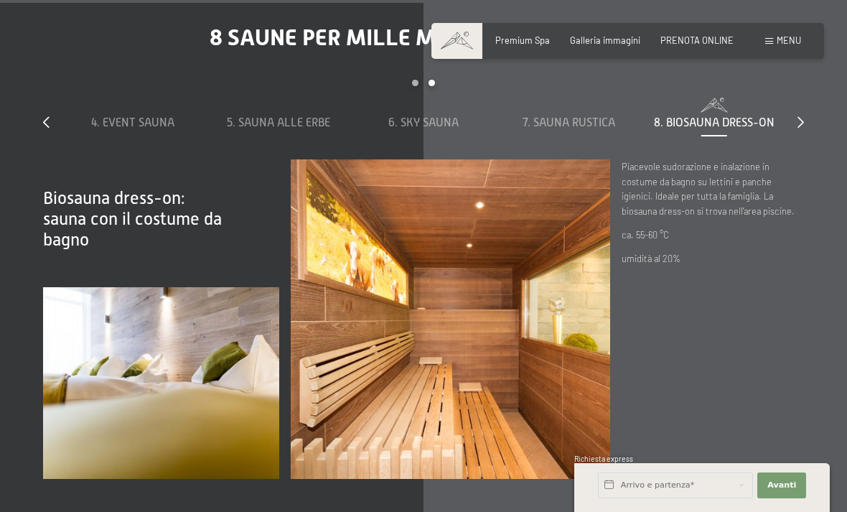
click at [798, 131] on div at bounding box center [801, 123] width 6 height 16
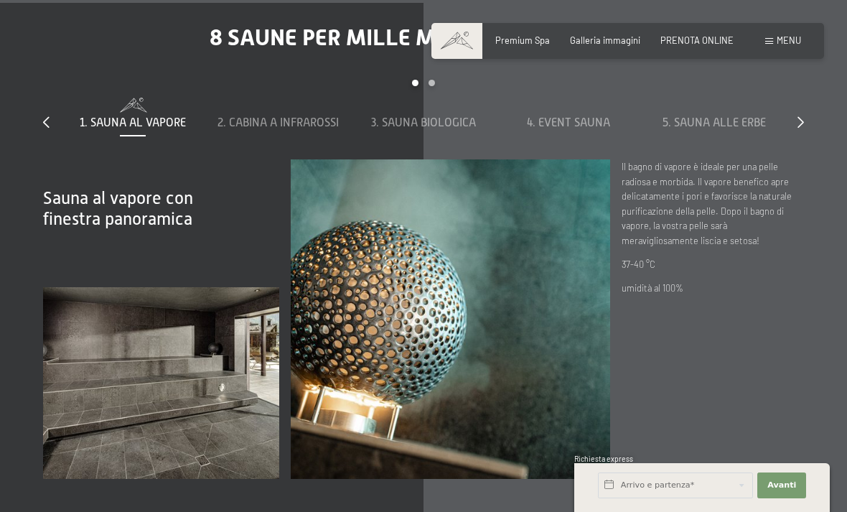
click at [802, 131] on div at bounding box center [801, 123] width 6 height 16
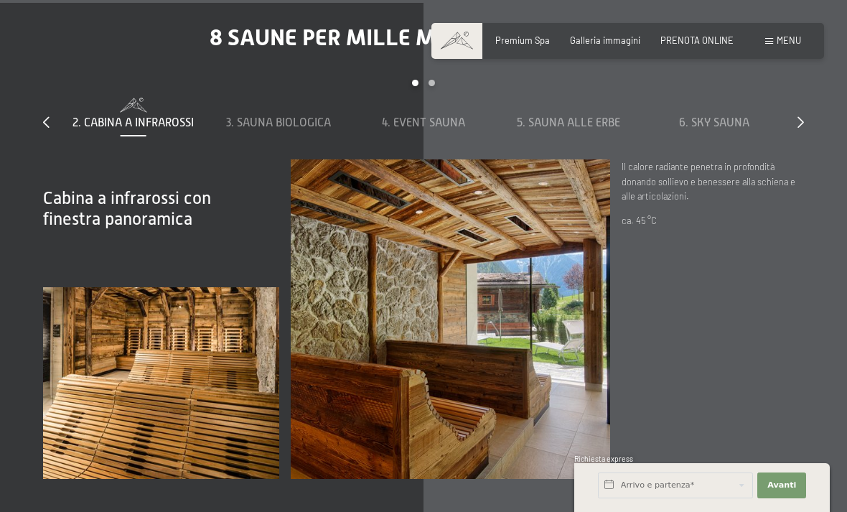
click at [778, 131] on div "6. Sky Sauna" at bounding box center [715, 114] width 134 height 33
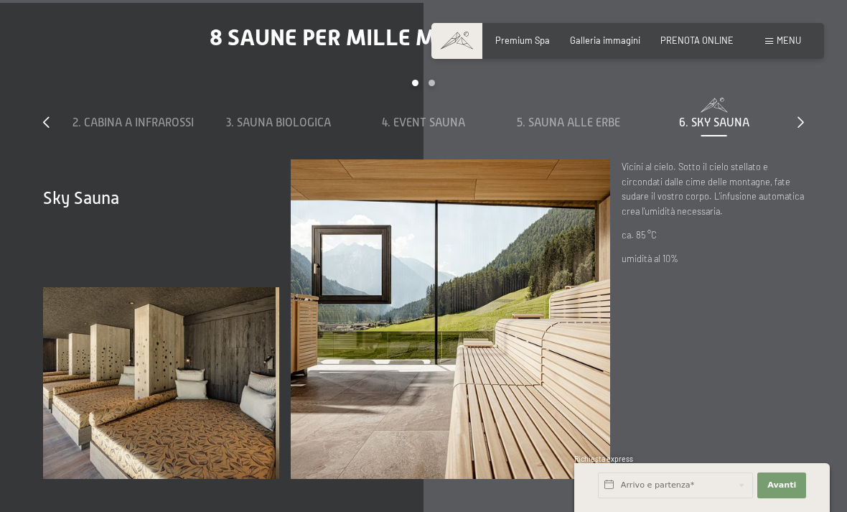
click at [798, 128] on icon at bounding box center [801, 121] width 6 height 11
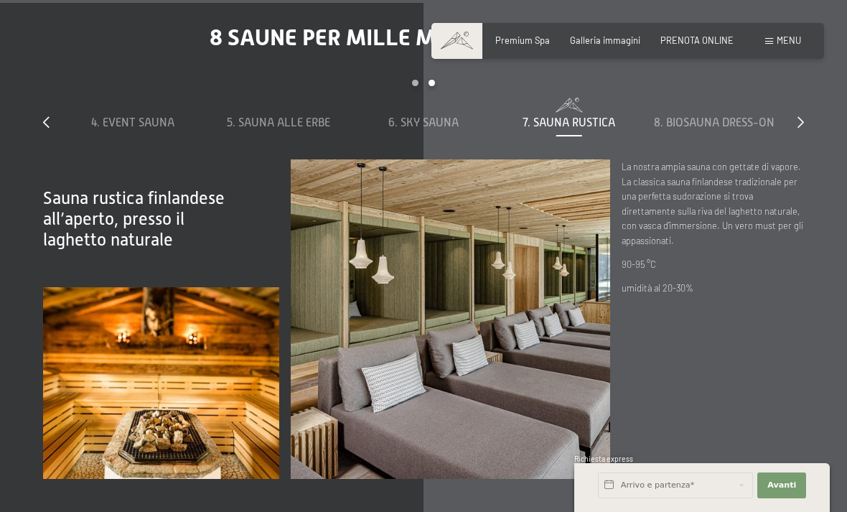
click at [722, 129] on span "8. Biosauna dress-on" at bounding box center [714, 122] width 121 height 13
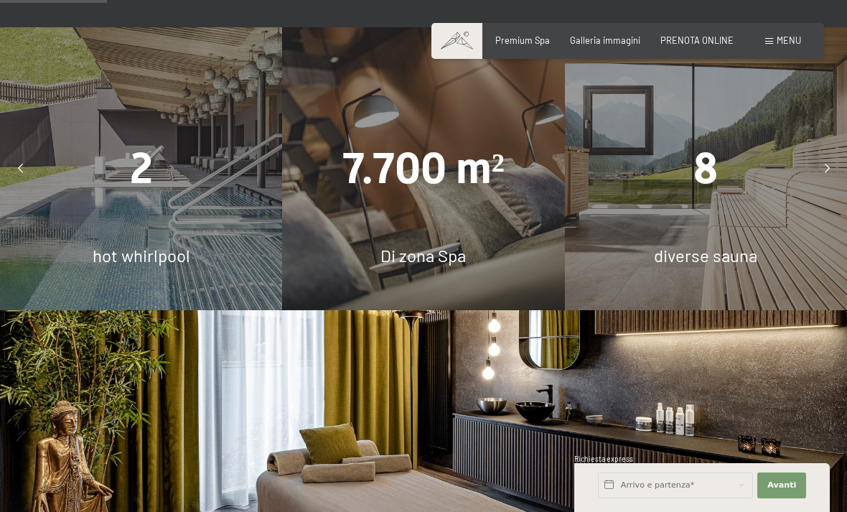
scroll to position [896, 0]
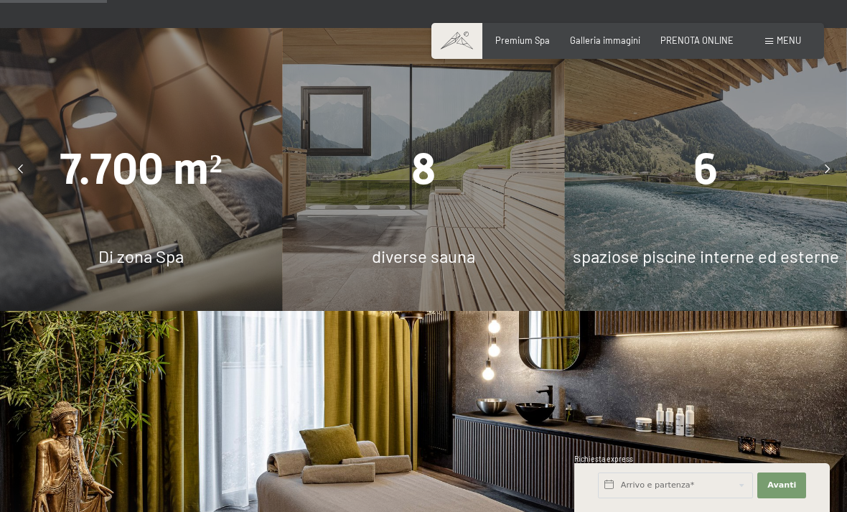
click at [687, 198] on div "6" at bounding box center [706, 169] width 282 height 61
click at [728, 266] on span "spaziose piscine interne ed esterne" at bounding box center [706, 256] width 266 height 21
click at [711, 266] on span "spaziose piscine interne ed esterne" at bounding box center [706, 256] width 266 height 21
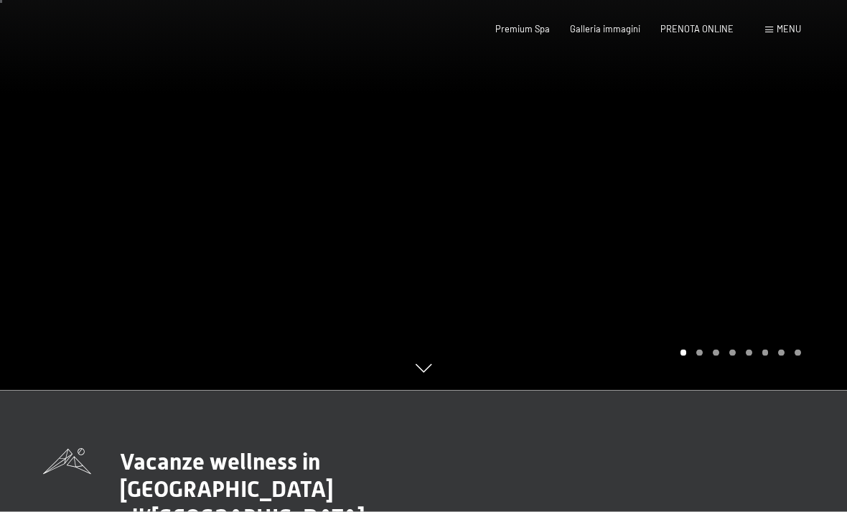
scroll to position [0, 0]
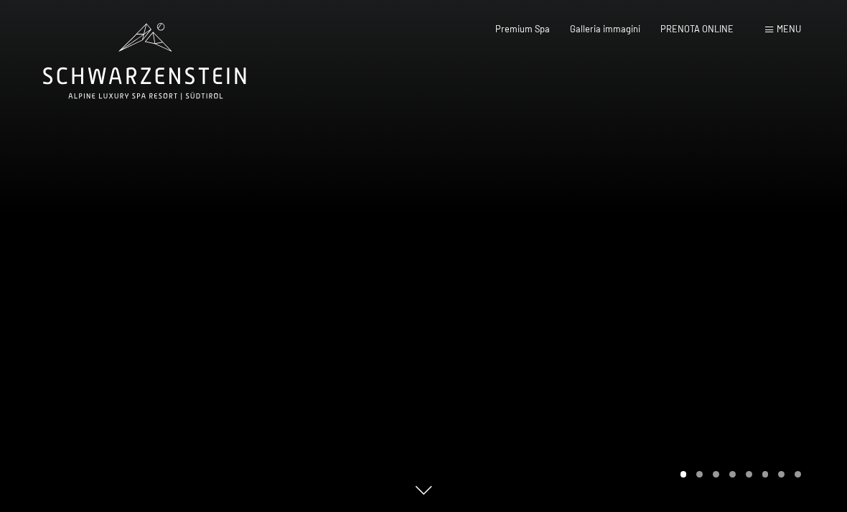
click at [526, 23] on span "Premium Spa" at bounding box center [522, 28] width 55 height 11
click at [610, 29] on span "Galleria immagini" at bounding box center [605, 28] width 70 height 11
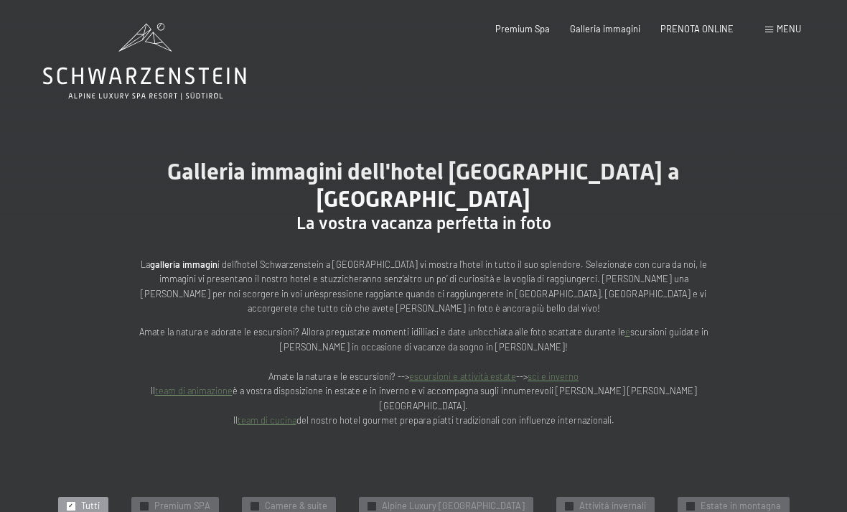
click at [773, 32] on span at bounding box center [769, 30] width 8 height 6
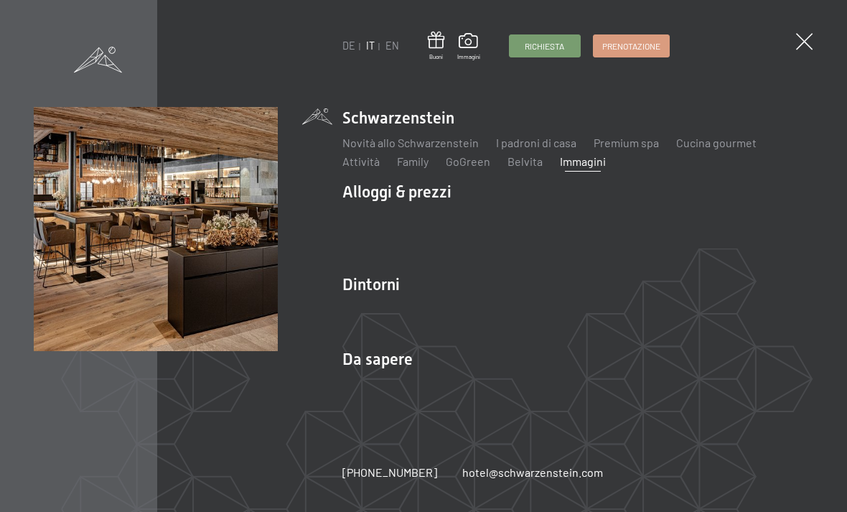
click at [515, 163] on link "Belvita" at bounding box center [525, 161] width 35 height 14
click at [521, 165] on link "Belvita" at bounding box center [525, 161] width 35 height 14
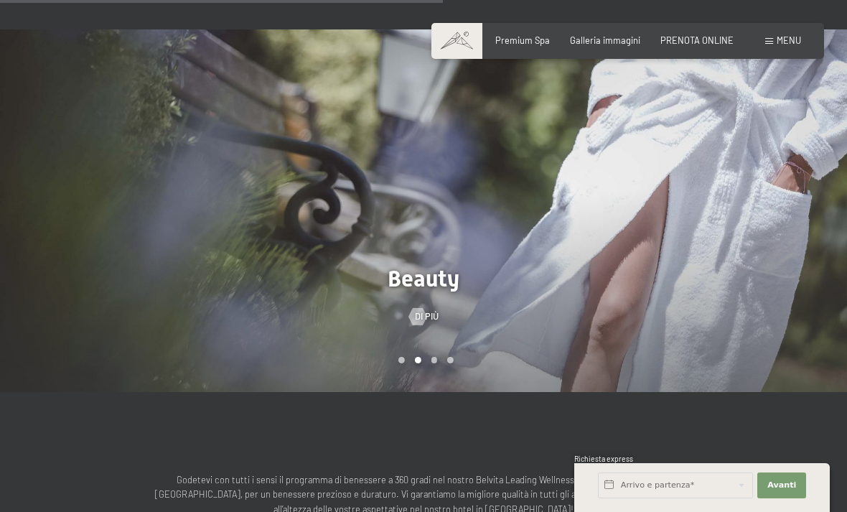
scroll to position [698, 0]
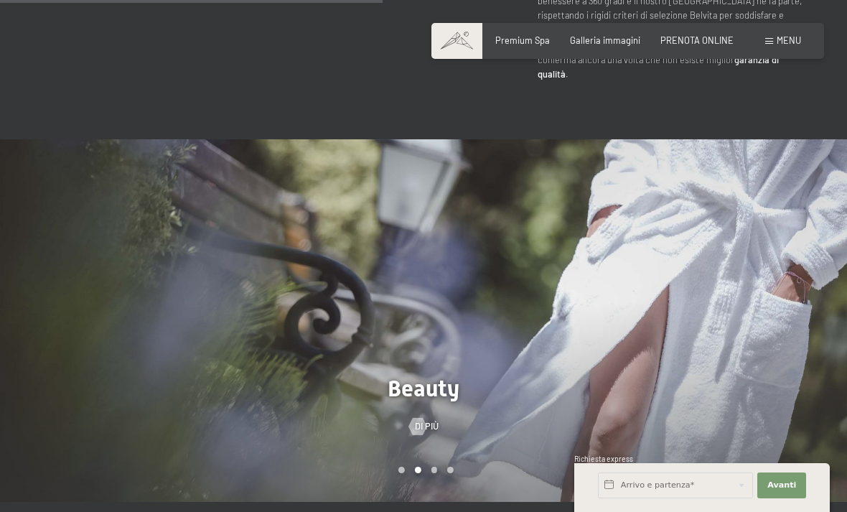
click at [29, 279] on div at bounding box center [212, 320] width 424 height 363
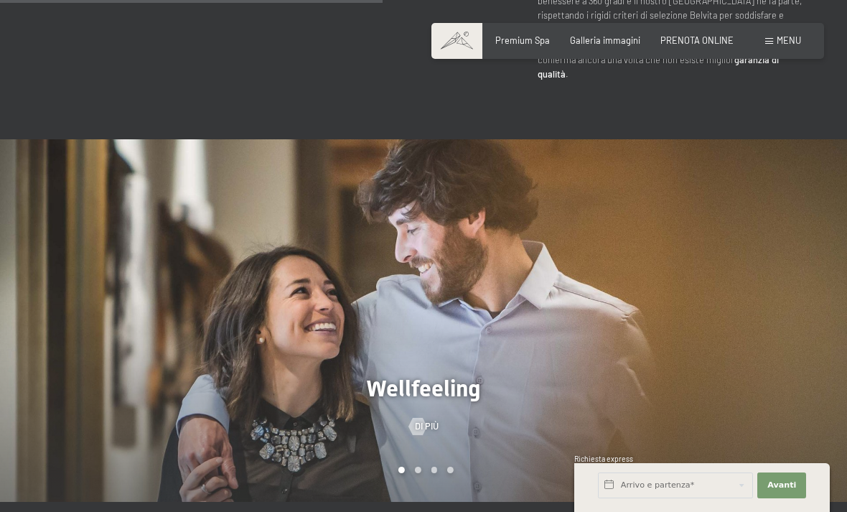
click at [762, 225] on div at bounding box center [636, 320] width 424 height 363
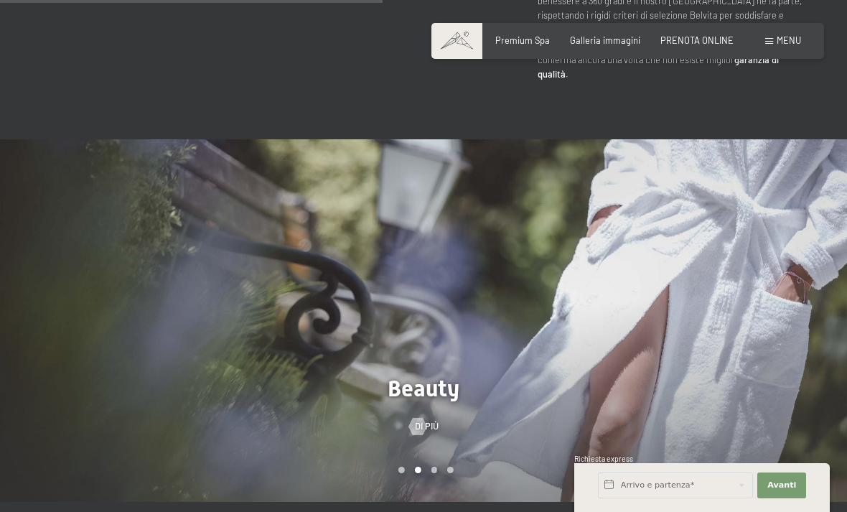
click at [770, 220] on div at bounding box center [636, 320] width 424 height 363
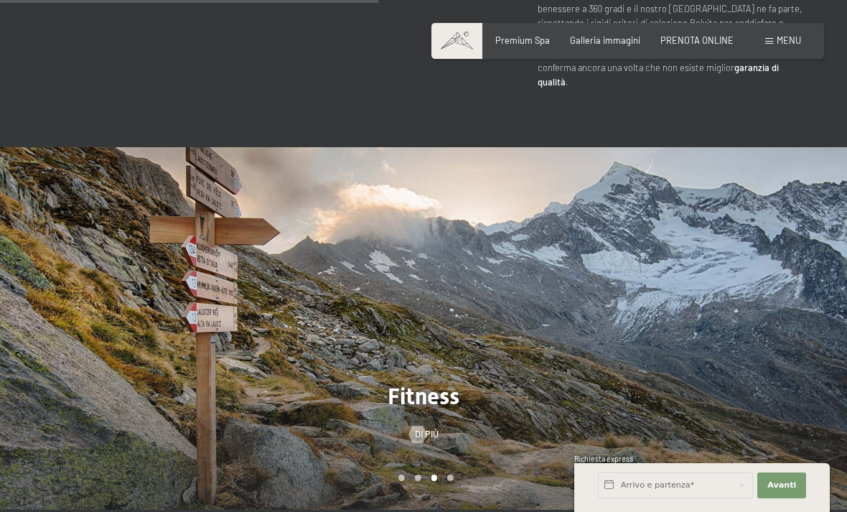
scroll to position [689, 0]
click at [370, 148] on div at bounding box center [212, 329] width 424 height 363
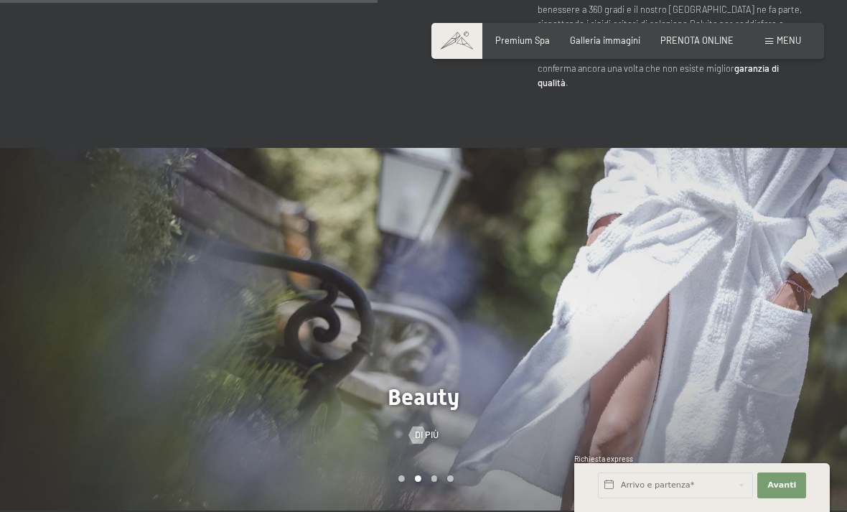
click at [375, 158] on div at bounding box center [212, 329] width 424 height 363
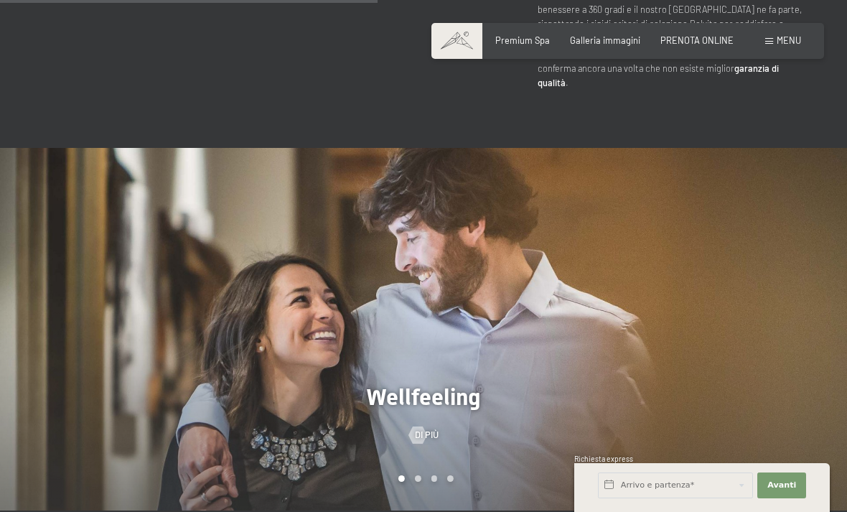
click at [513, 207] on div at bounding box center [636, 329] width 424 height 363
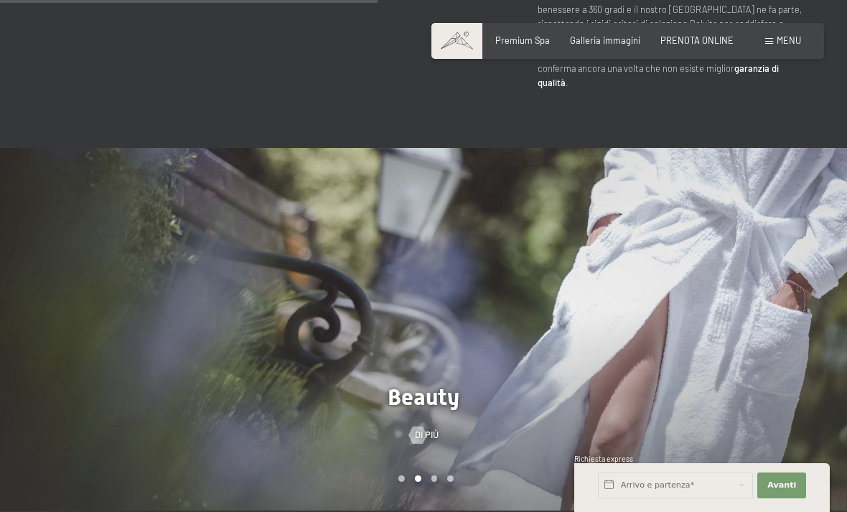
click at [524, 219] on div at bounding box center [636, 329] width 424 height 363
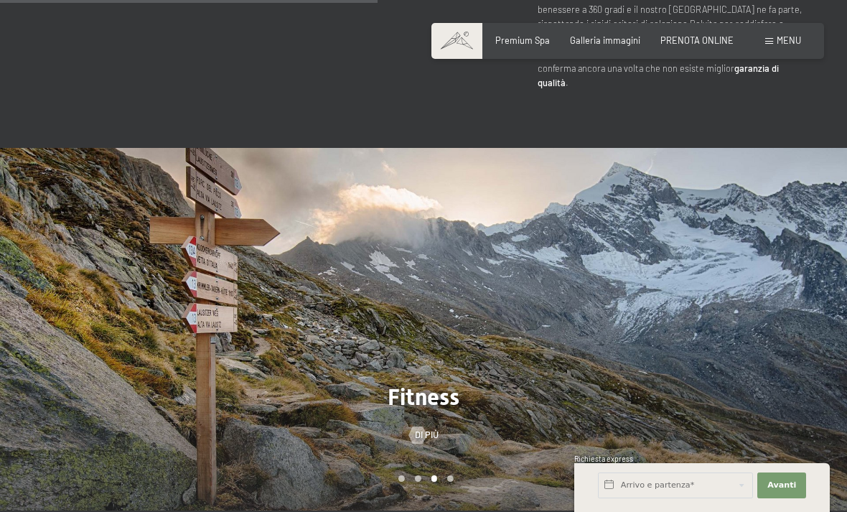
click at [526, 225] on div at bounding box center [636, 329] width 424 height 363
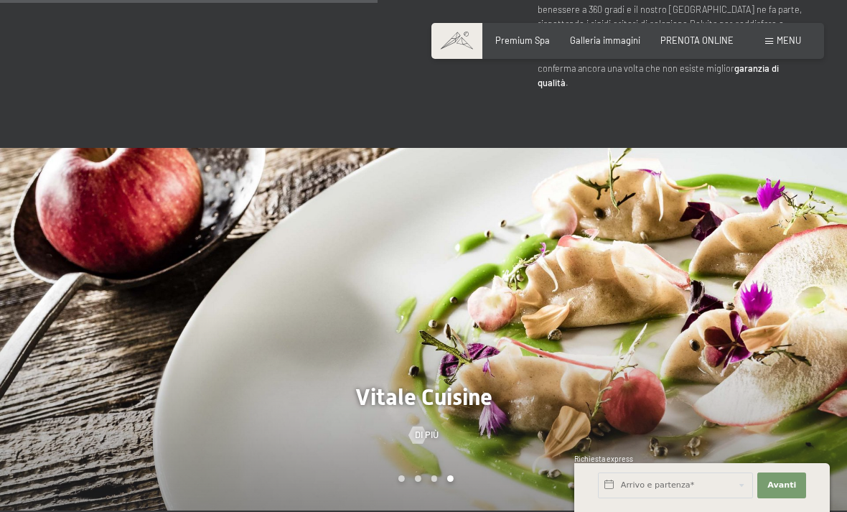
click at [482, 221] on div at bounding box center [636, 329] width 424 height 363
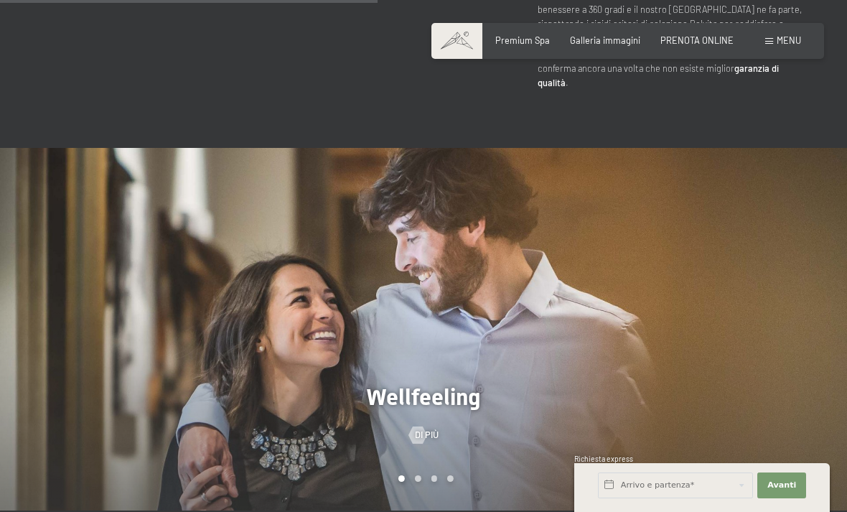
click at [775, 46] on div "Menu" at bounding box center [783, 40] width 36 height 13
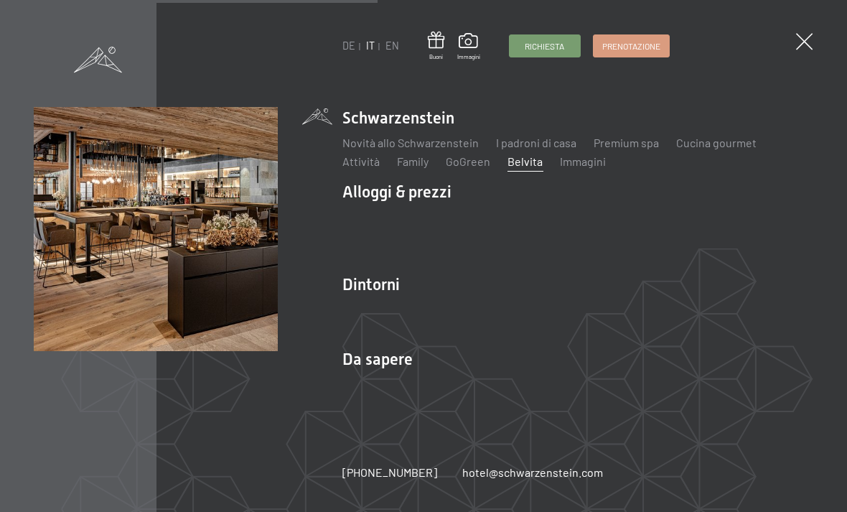
click at [611, 149] on link "Premium spa" at bounding box center [626, 143] width 65 height 14
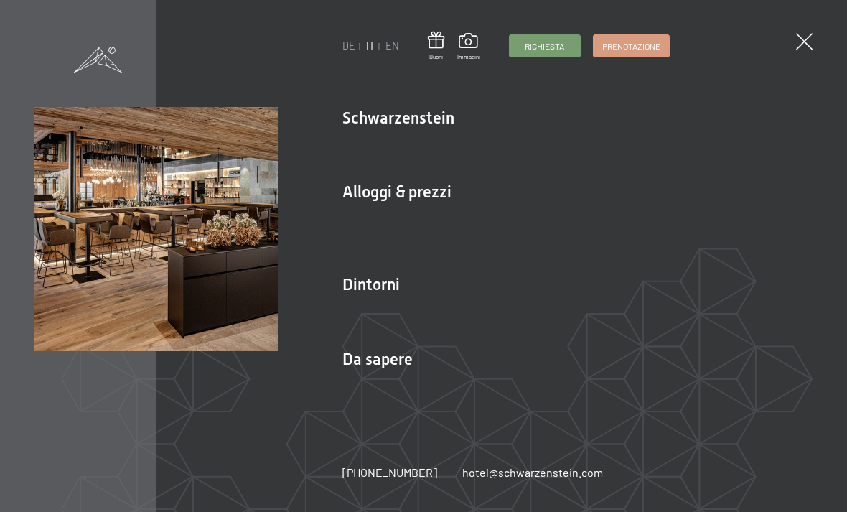
click at [425, 142] on link "Novità allo Schwarzenstein" at bounding box center [410, 143] width 136 height 14
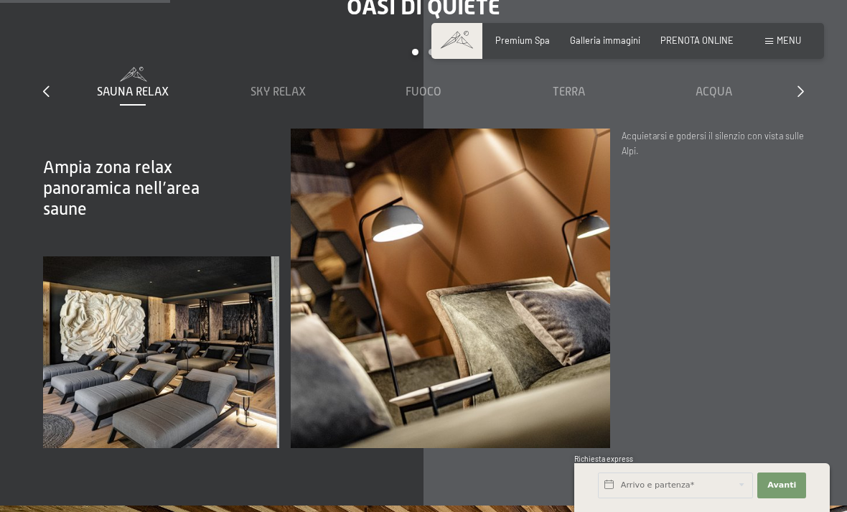
scroll to position [1633, 0]
click at [287, 79] on span at bounding box center [278, 72] width 134 height 11
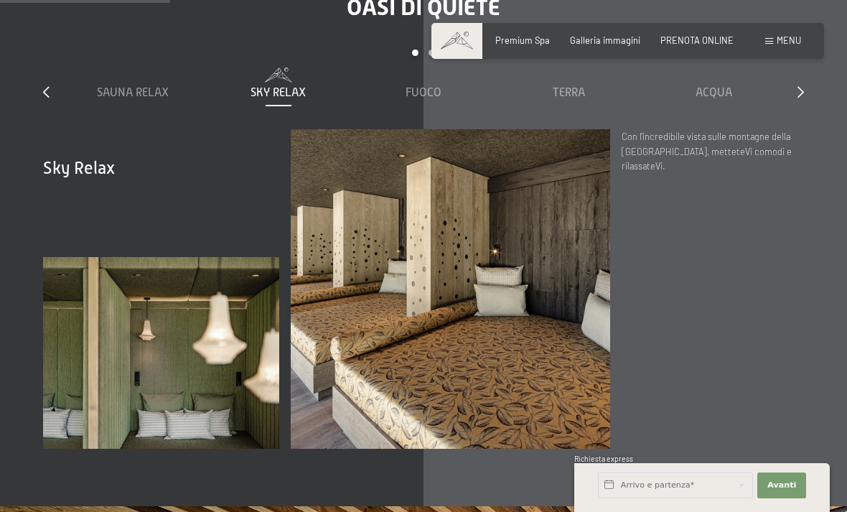
click at [419, 99] on span "Fuoco" at bounding box center [424, 92] width 36 height 13
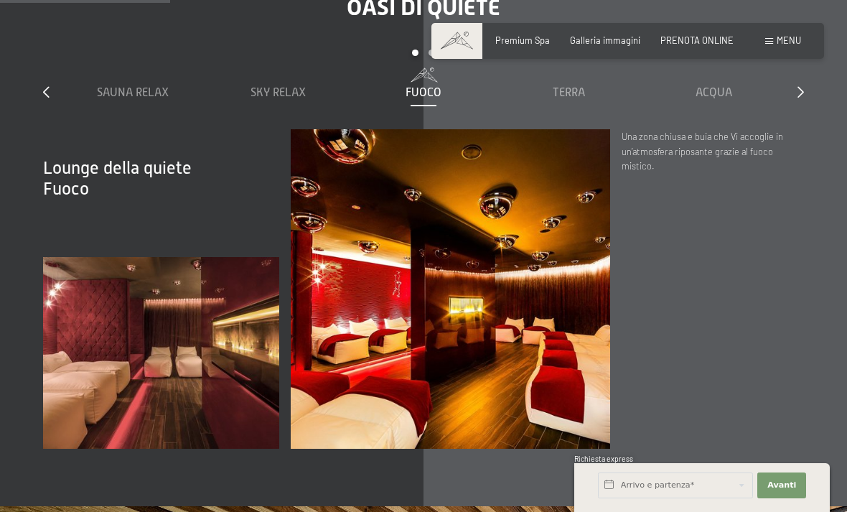
click at [592, 79] on span at bounding box center [569, 72] width 134 height 11
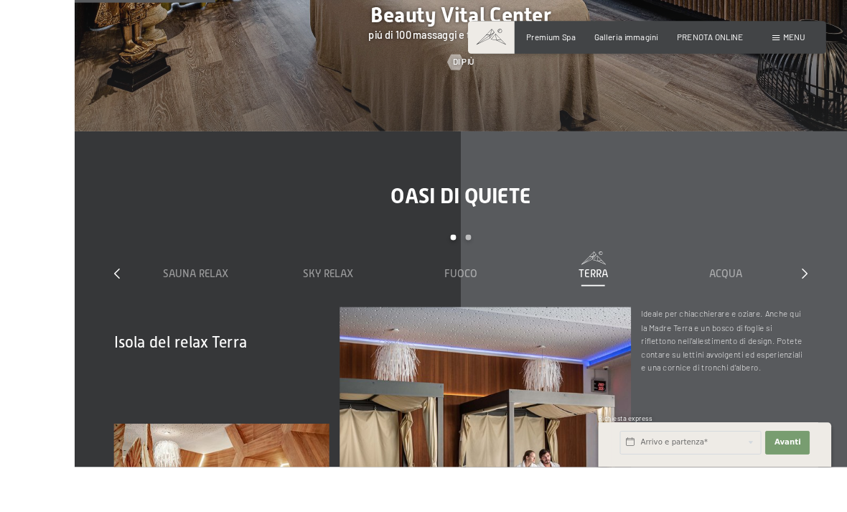
scroll to position [1629, 0]
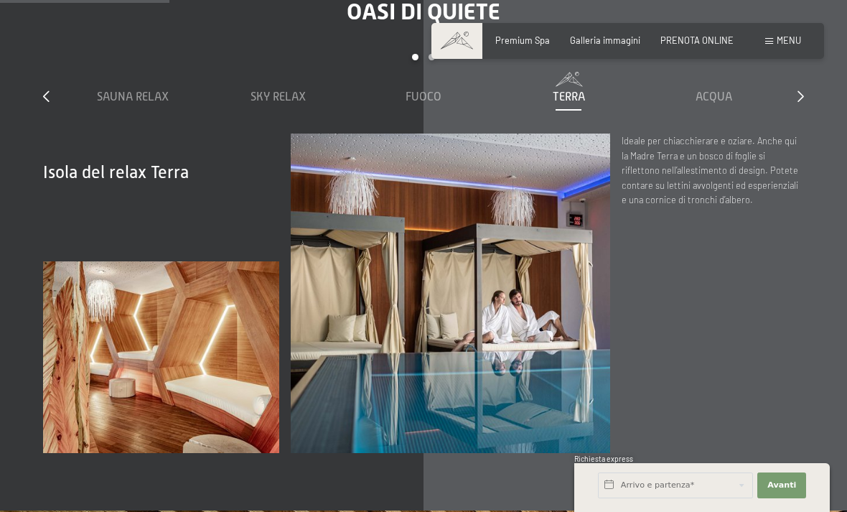
click at [714, 101] on div "Acqua" at bounding box center [715, 88] width 134 height 33
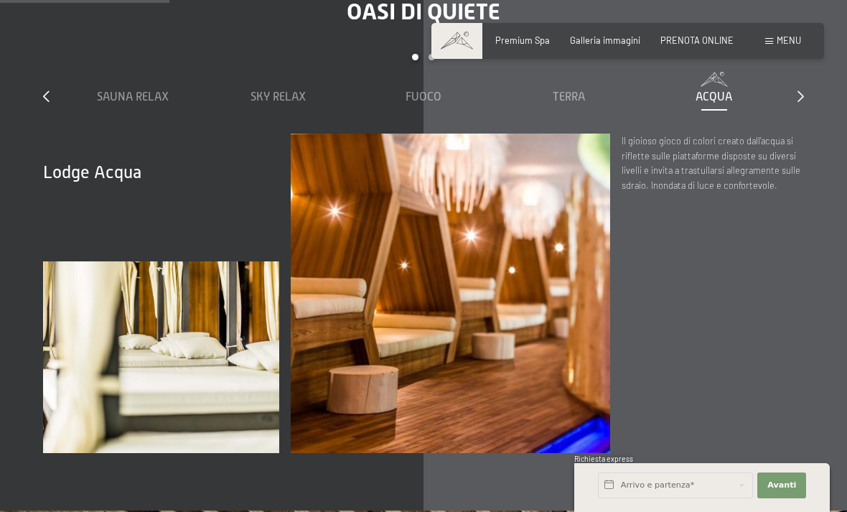
click at [574, 103] on span "Terra" at bounding box center [569, 96] width 32 height 13
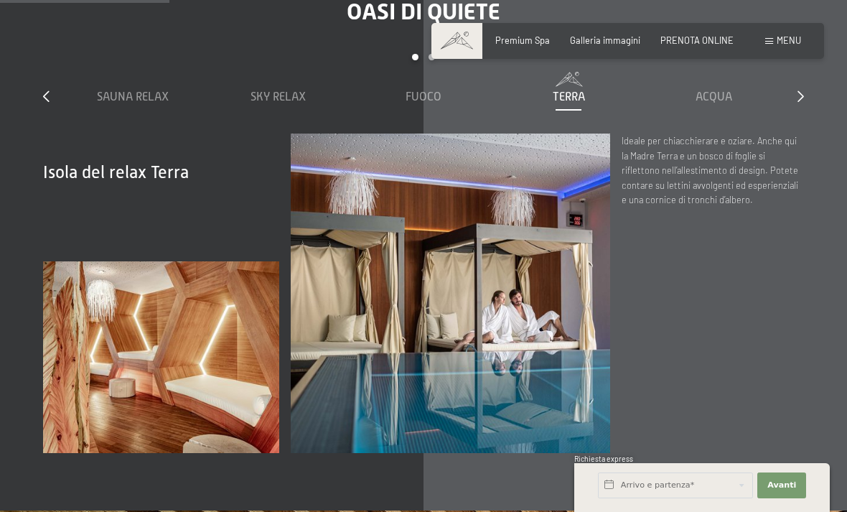
click at [700, 103] on span "Acqua" at bounding box center [714, 96] width 37 height 13
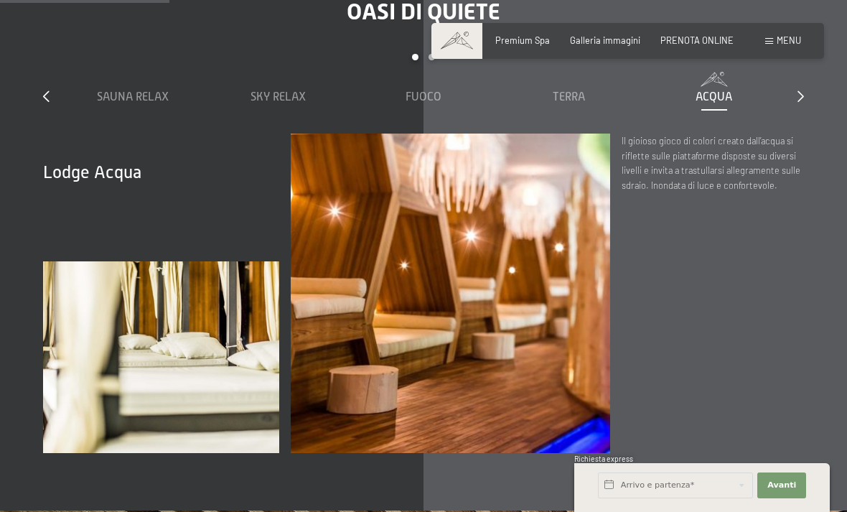
click at [803, 102] on icon at bounding box center [801, 95] width 6 height 11
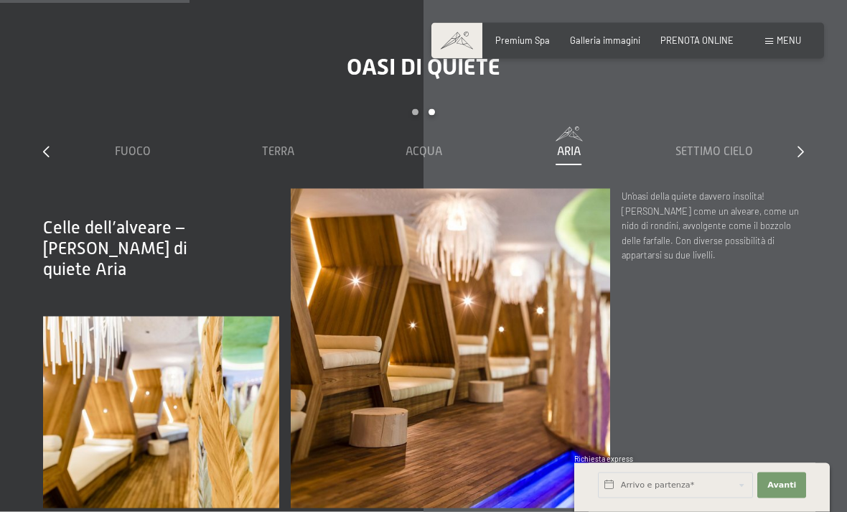
scroll to position [1574, 0]
click at [720, 158] on span "Settimo Cielo" at bounding box center [715, 151] width 78 height 13
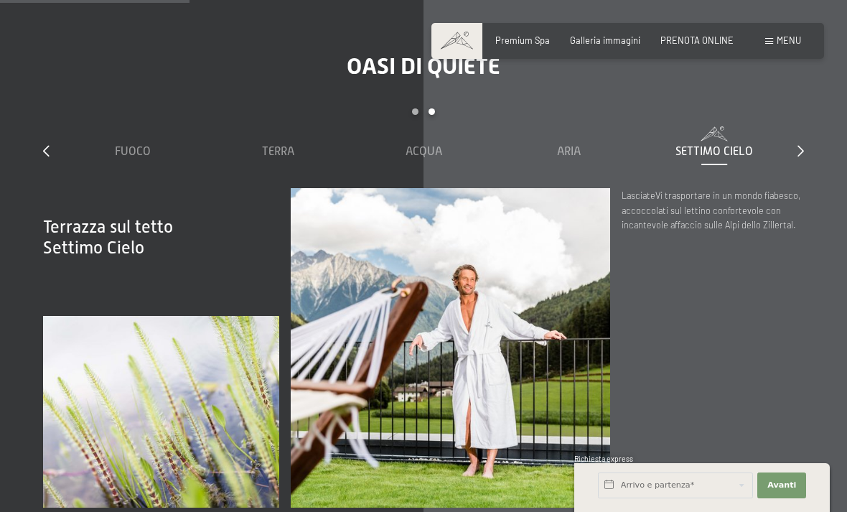
click at [131, 158] on span "Fuoco" at bounding box center [133, 151] width 36 height 13
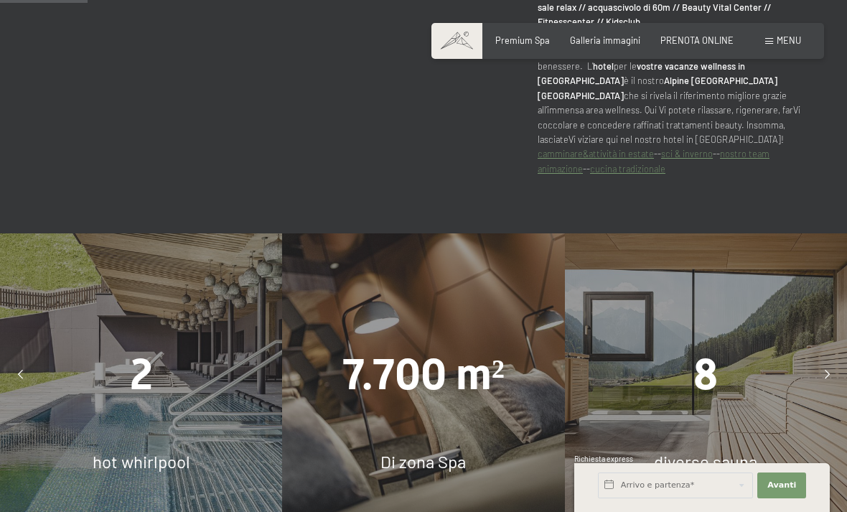
scroll to position [622, 0]
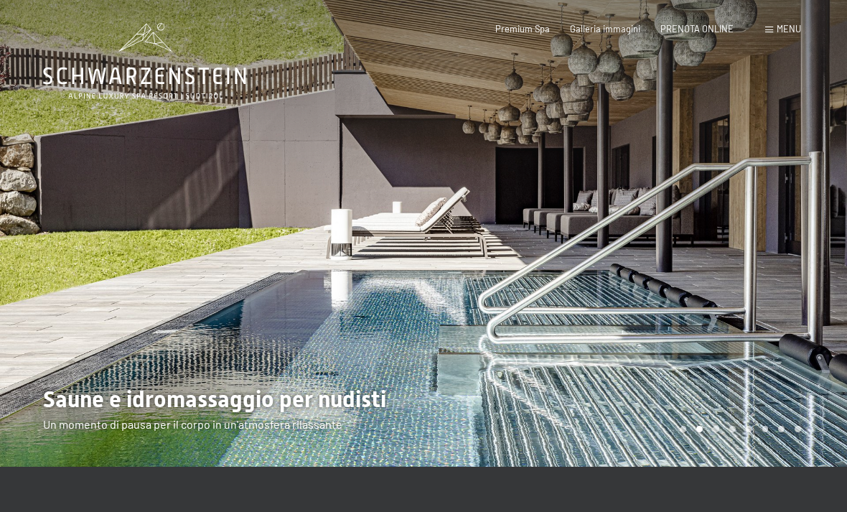
click at [95, 247] on div at bounding box center [212, 233] width 424 height 467
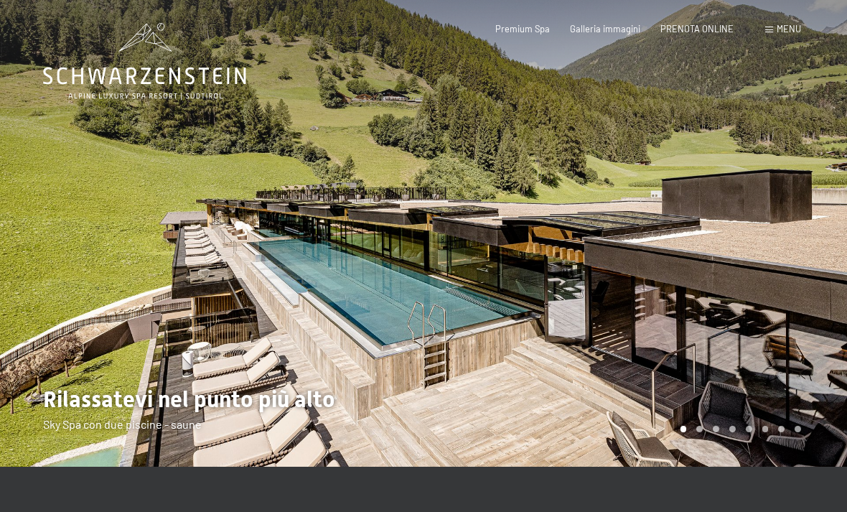
click at [778, 34] on span "Menu" at bounding box center [789, 28] width 24 height 11
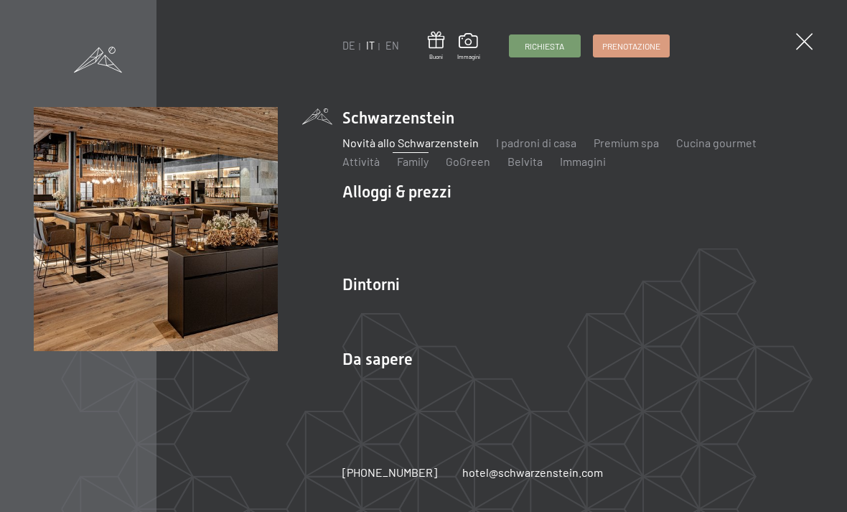
click at [411, 162] on link "Family" at bounding box center [413, 161] width 32 height 14
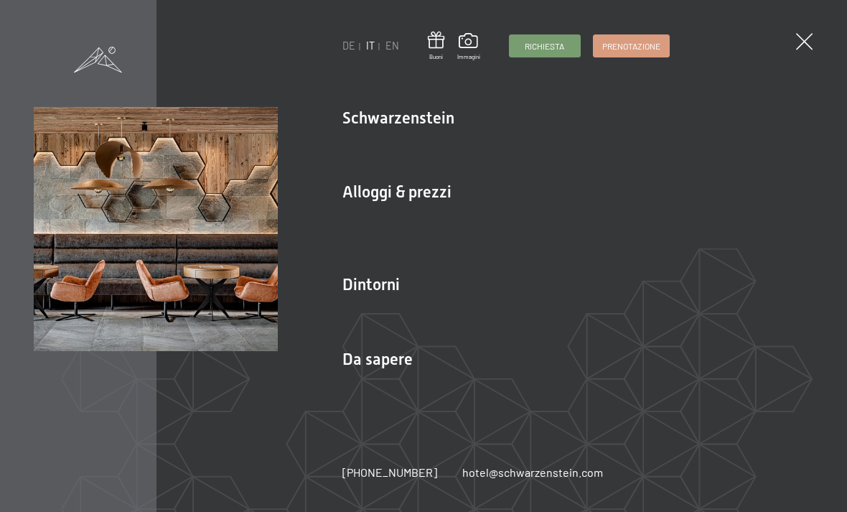
click at [383, 388] on link "Posizione & arrivo" at bounding box center [387, 384] width 90 height 14
click at [381, 385] on link "Posizione & arrivo" at bounding box center [387, 384] width 90 height 14
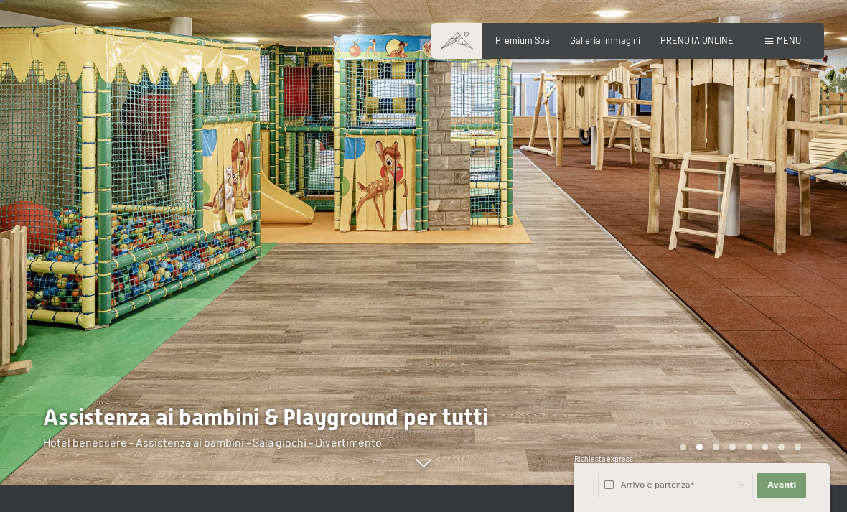
scroll to position [27, 0]
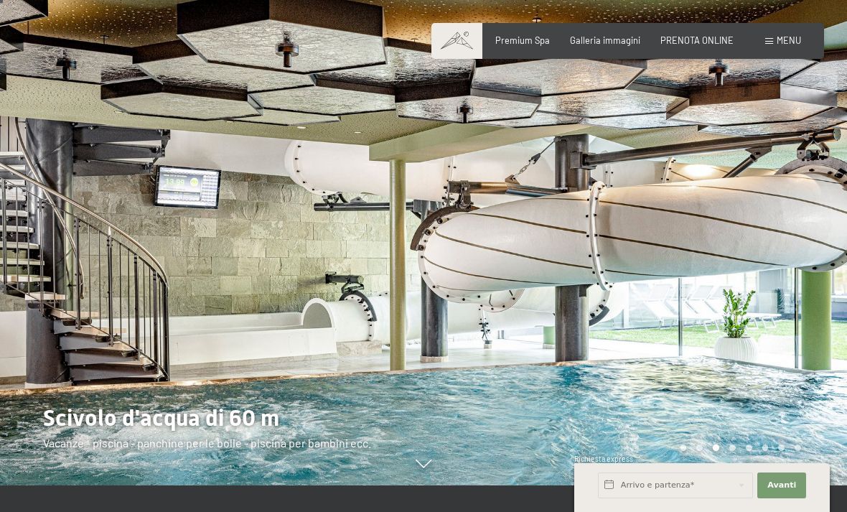
click at [29, 296] on div at bounding box center [212, 229] width 424 height 512
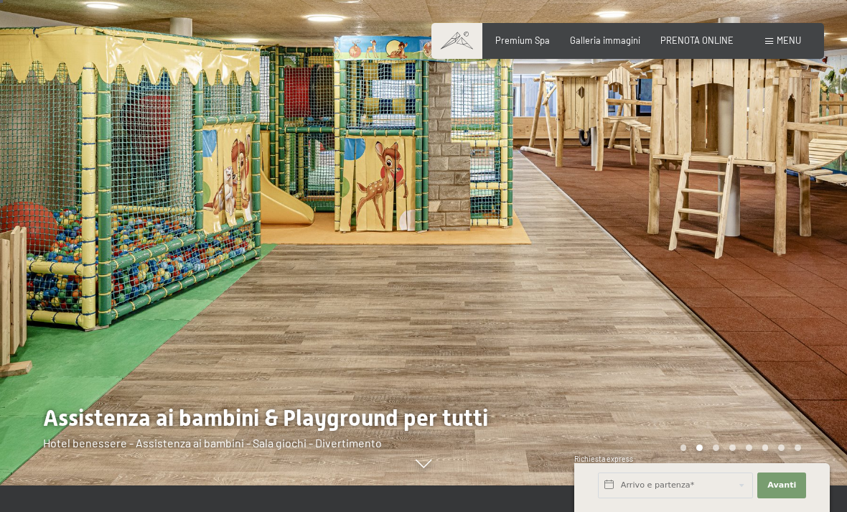
click at [32, 326] on div at bounding box center [212, 229] width 424 height 512
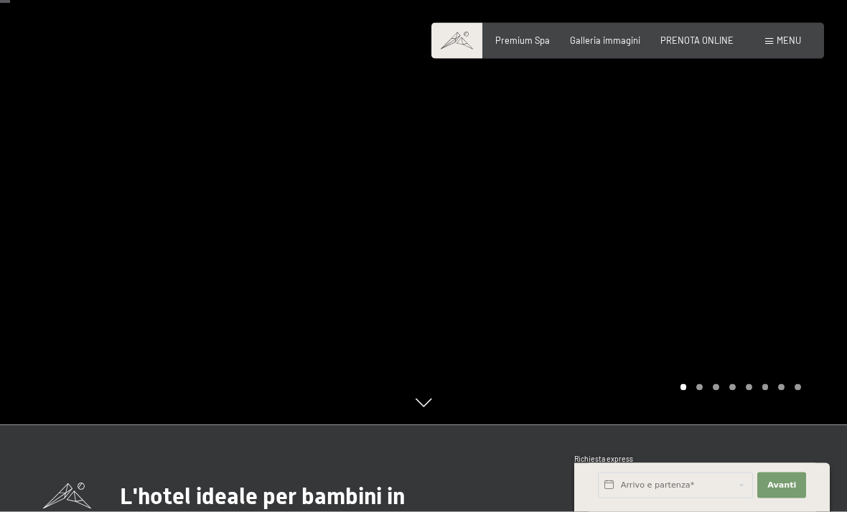
scroll to position [81, 0]
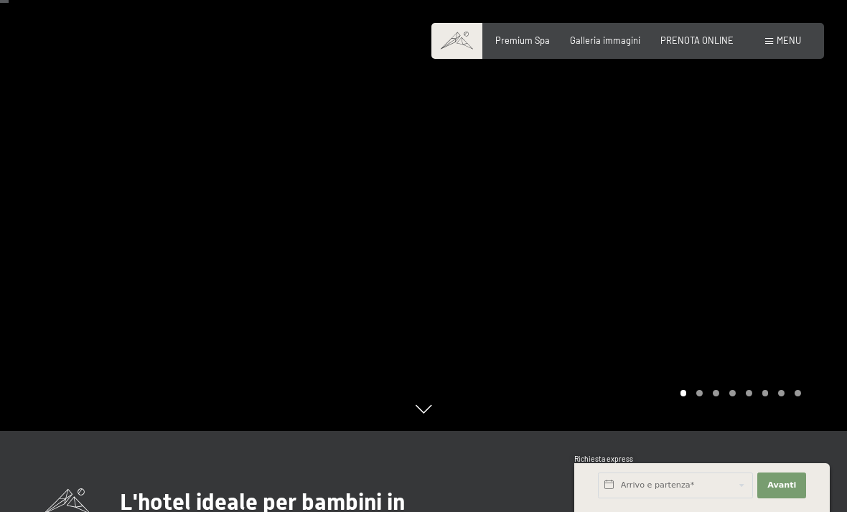
click at [715, 194] on div at bounding box center [636, 175] width 424 height 512
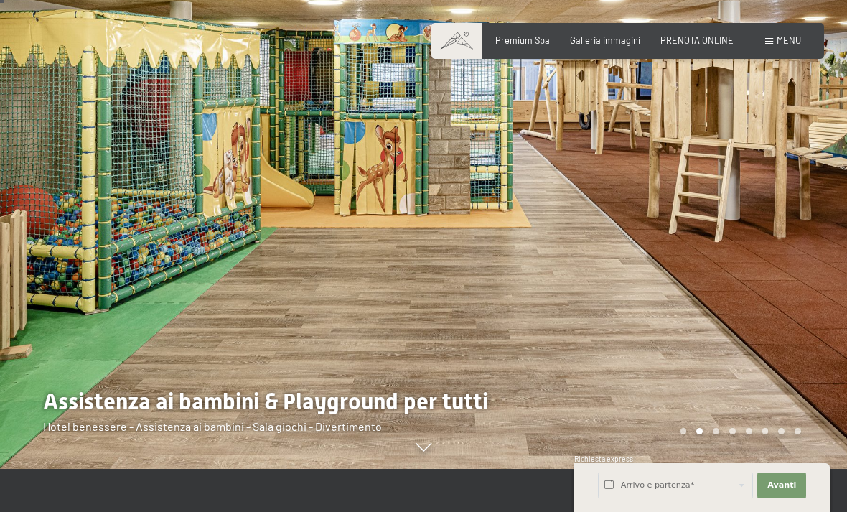
scroll to position [44, 0]
click at [691, 274] on div at bounding box center [636, 212] width 424 height 512
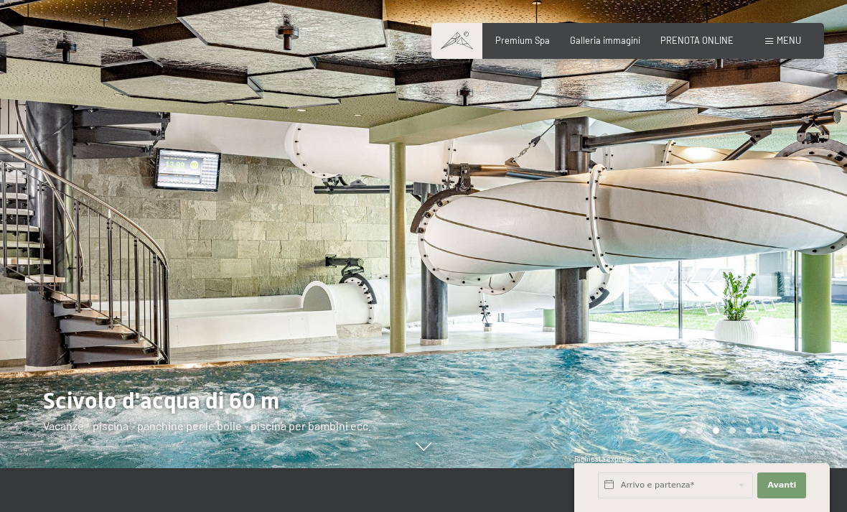
click at [801, 262] on div at bounding box center [636, 212] width 424 height 512
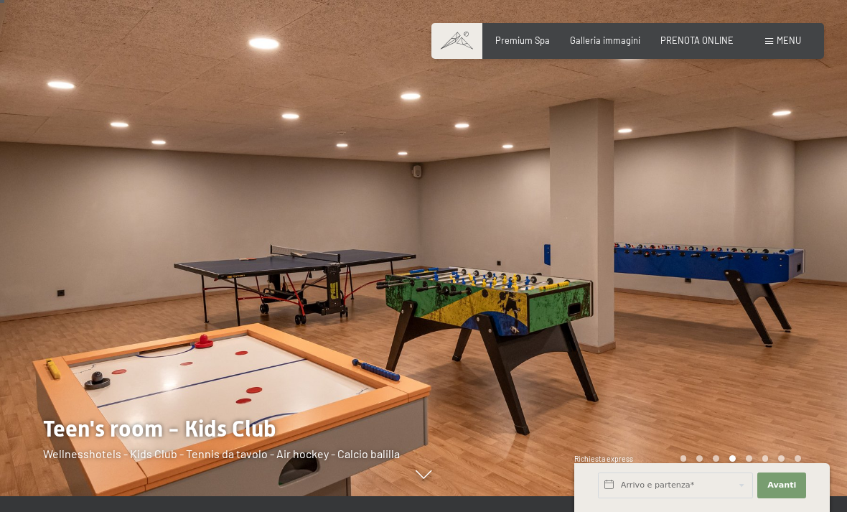
scroll to position [13, 0]
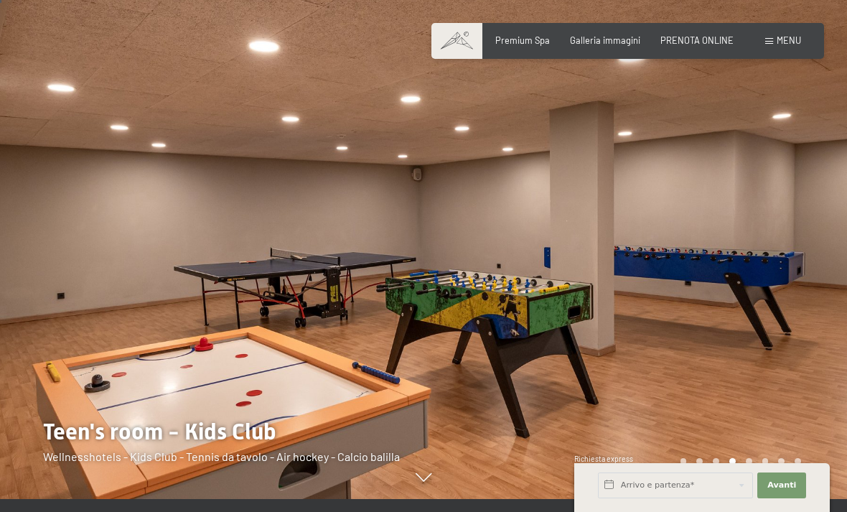
click at [34, 305] on div at bounding box center [212, 243] width 424 height 512
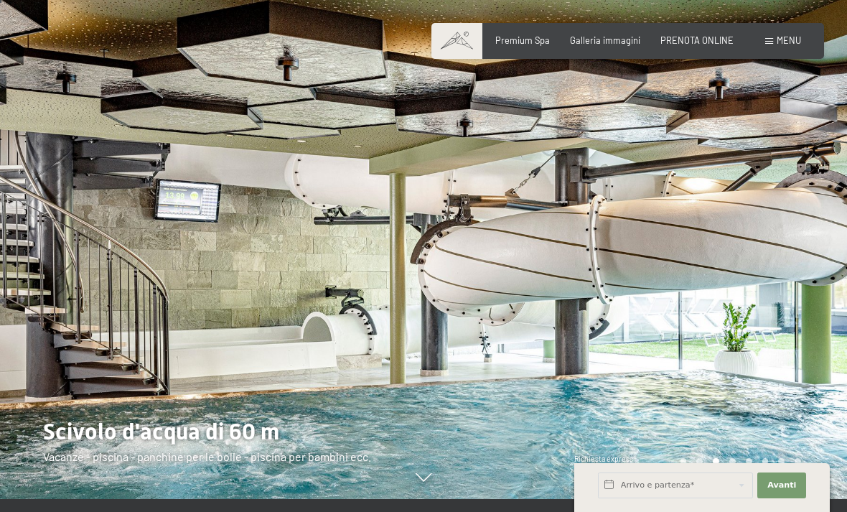
click at [8, 295] on div at bounding box center [212, 243] width 424 height 512
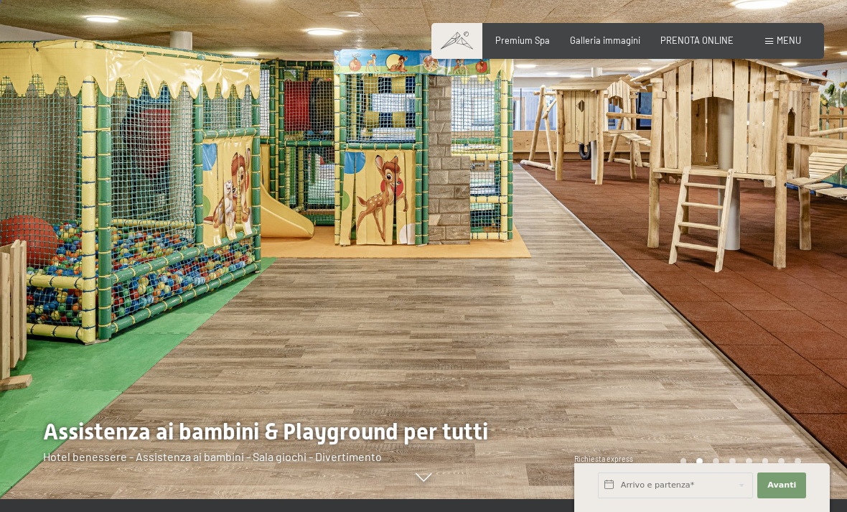
click at [26, 277] on div at bounding box center [212, 243] width 424 height 512
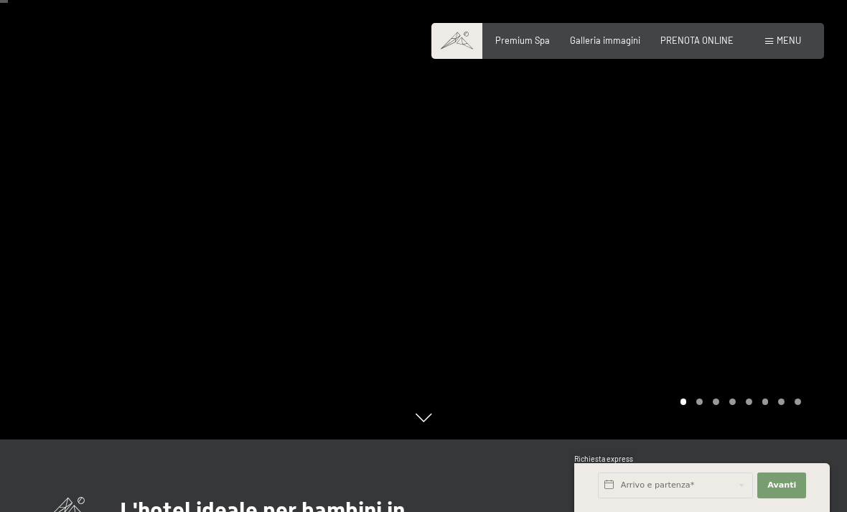
scroll to position [71, 0]
click at [773, 271] on div at bounding box center [636, 185] width 424 height 512
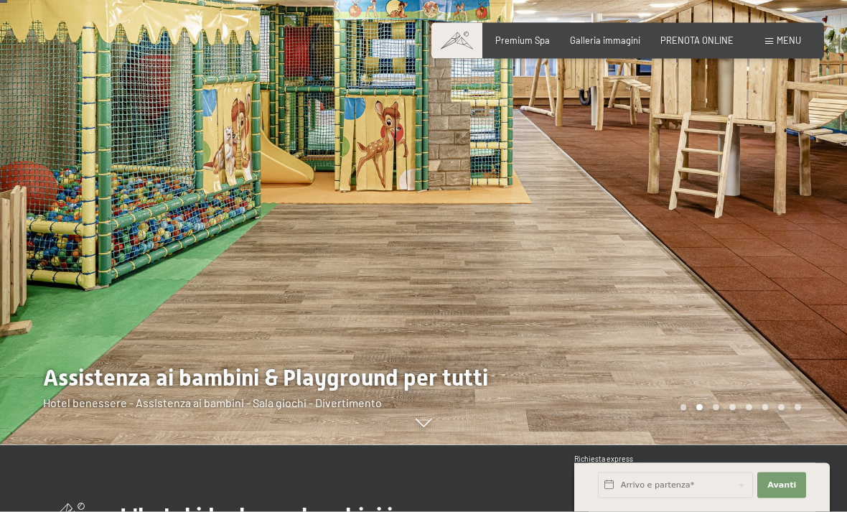
scroll to position [0, 0]
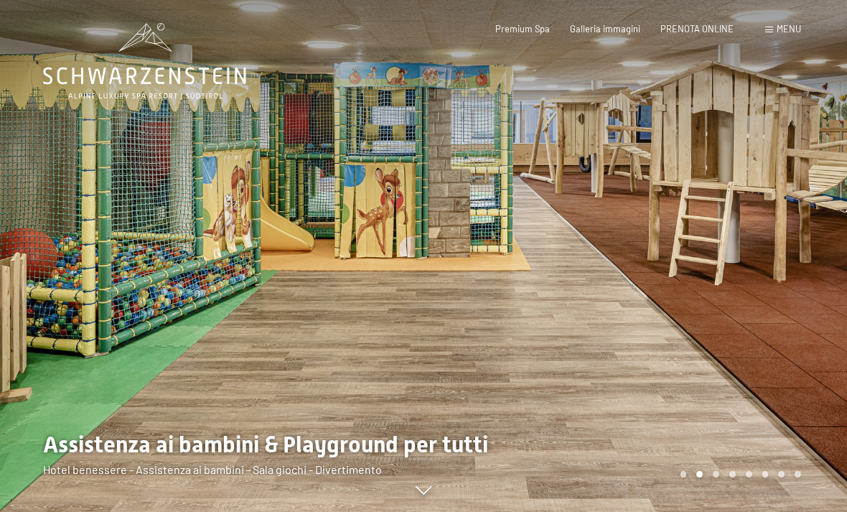
click at [636, 251] on div at bounding box center [636, 256] width 424 height 512
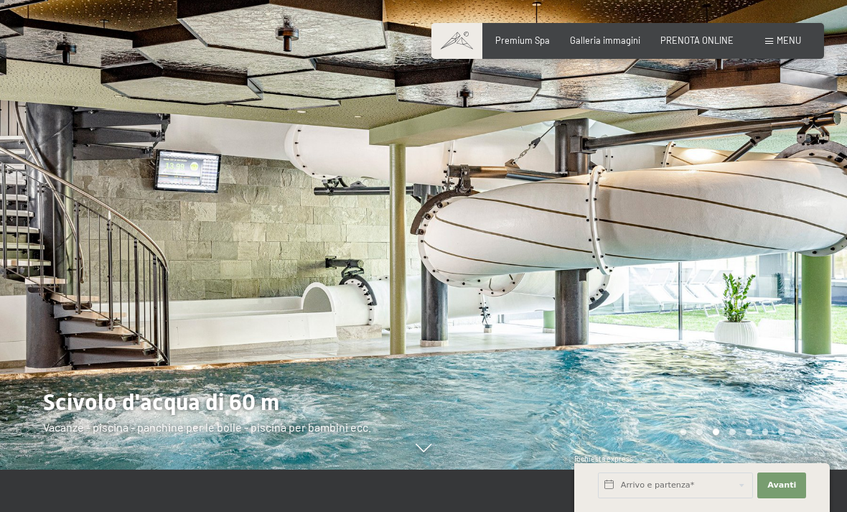
scroll to position [43, 0]
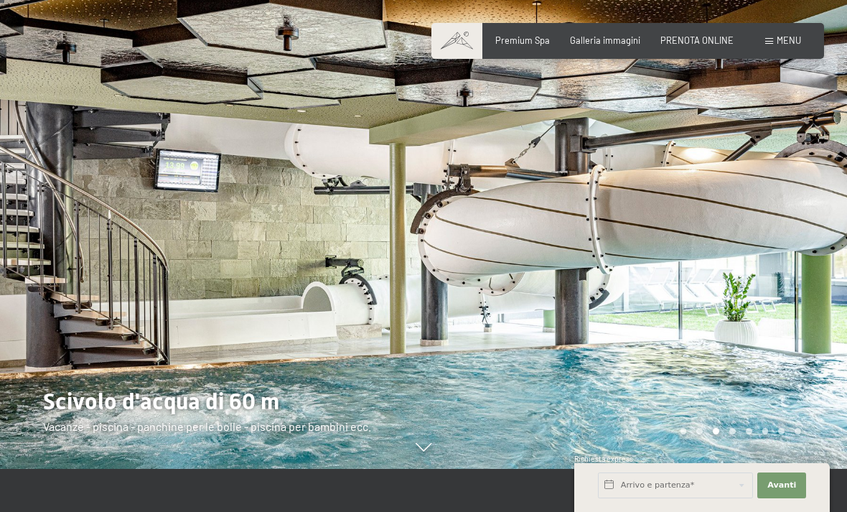
click at [759, 291] on div at bounding box center [636, 213] width 424 height 512
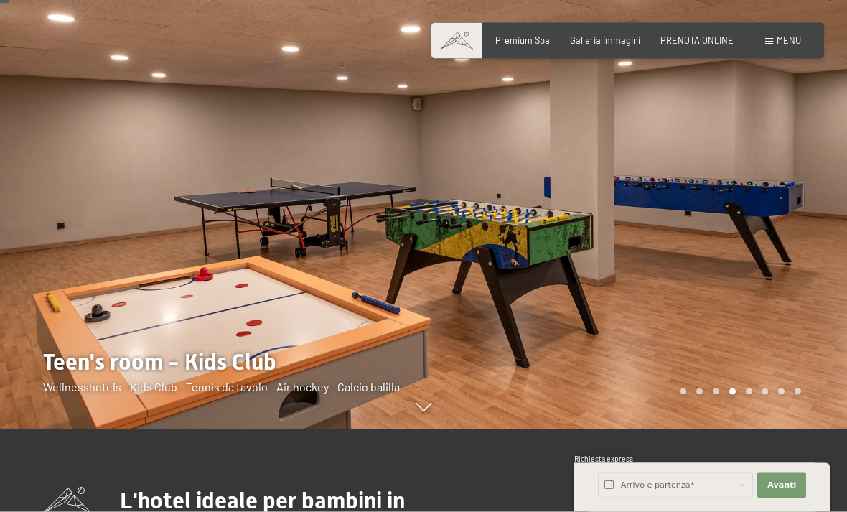
scroll to position [83, 0]
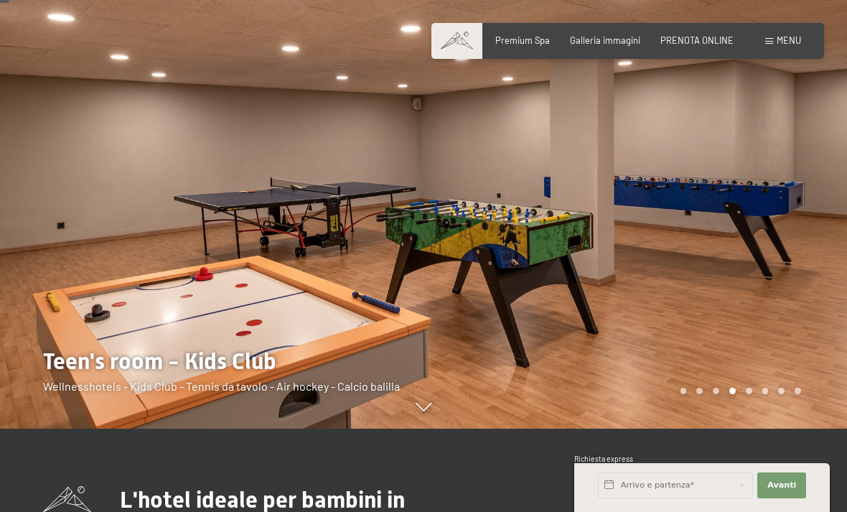
click at [775, 203] on div at bounding box center [636, 173] width 424 height 512
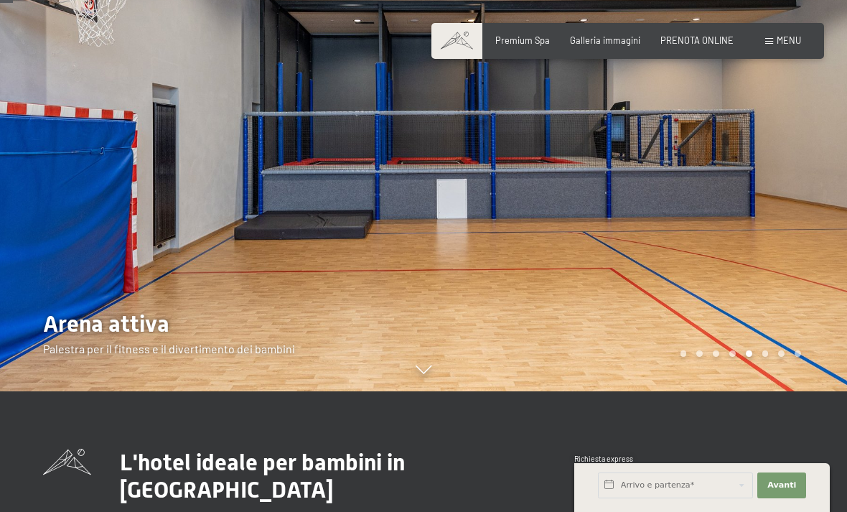
scroll to position [122, 0]
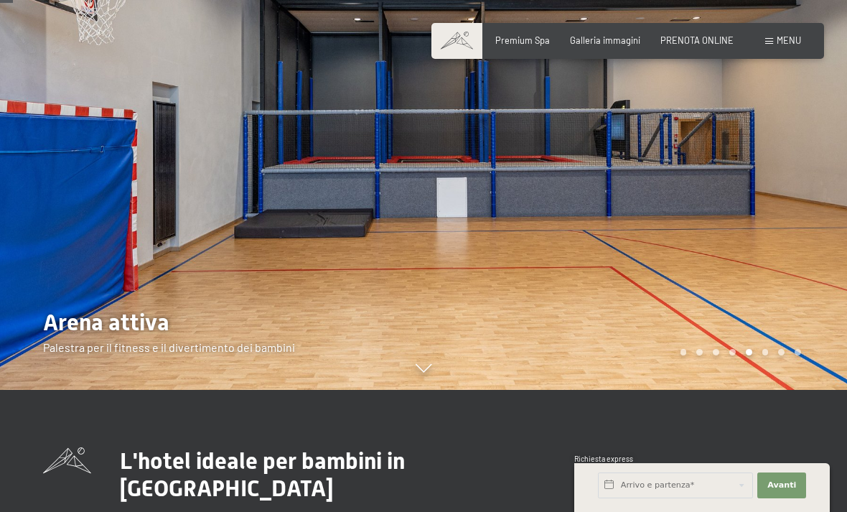
click at [796, 191] on div at bounding box center [636, 134] width 424 height 512
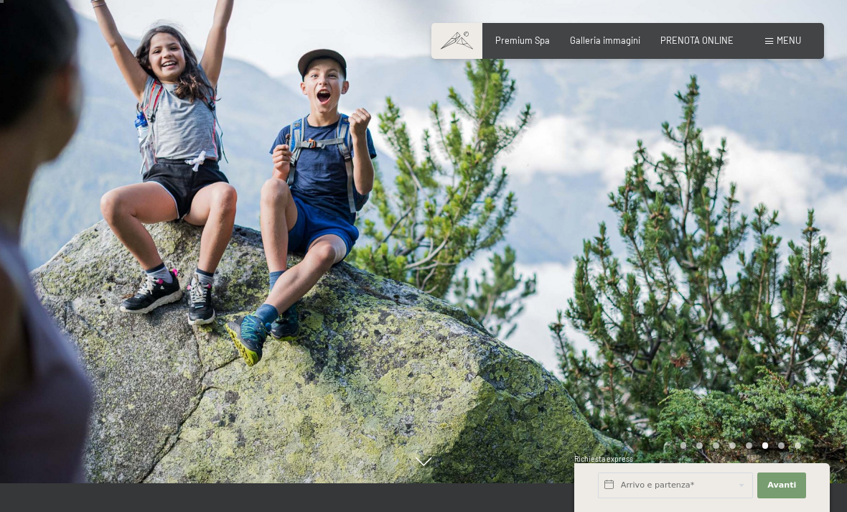
scroll to position [32, 0]
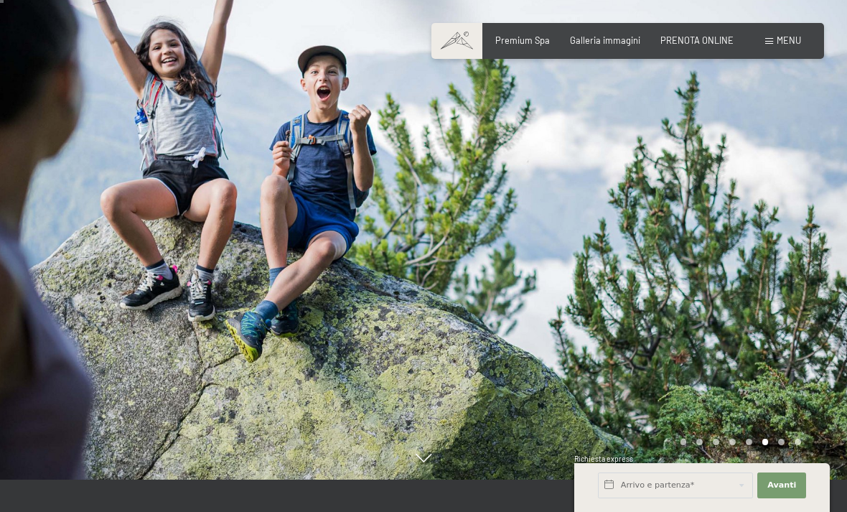
click at [787, 231] on div at bounding box center [636, 224] width 424 height 512
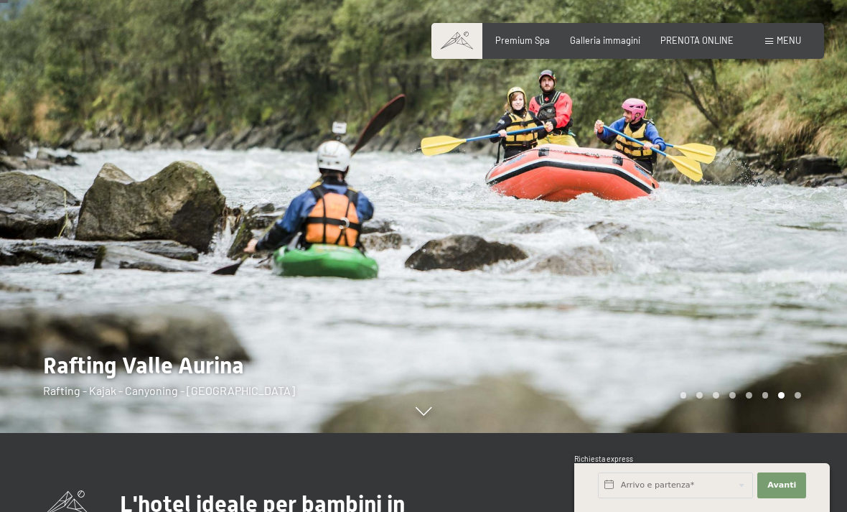
scroll to position [78, 0]
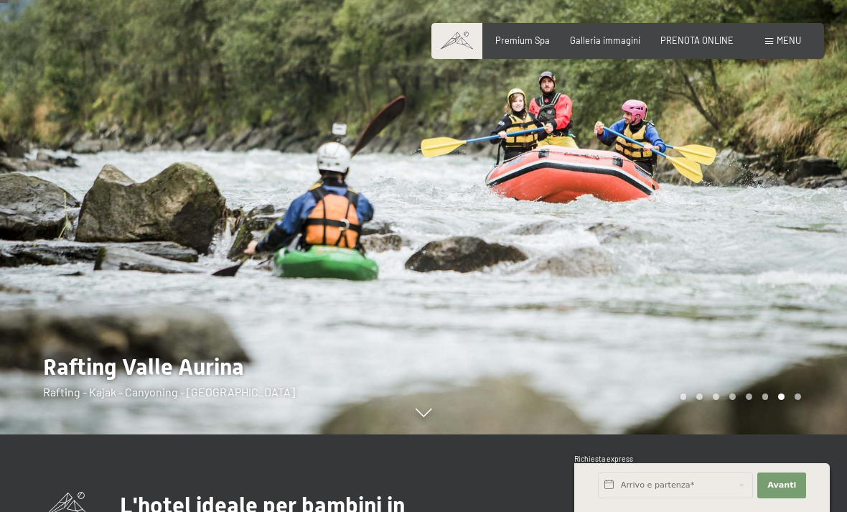
click at [800, 239] on div at bounding box center [636, 178] width 424 height 512
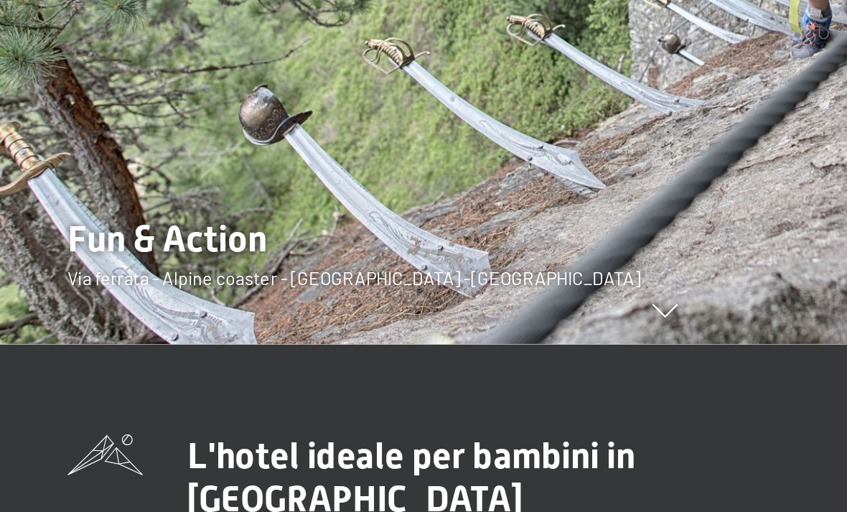
scroll to position [0, 0]
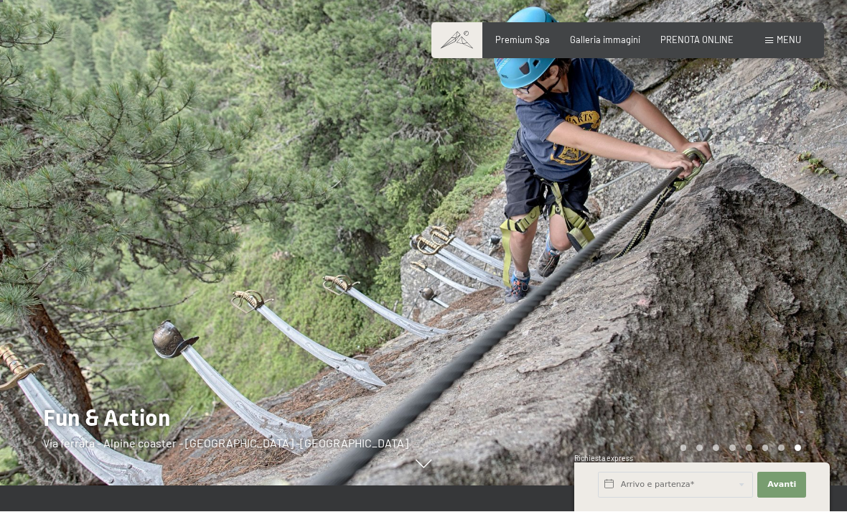
click at [755, 209] on div at bounding box center [636, 230] width 424 height 512
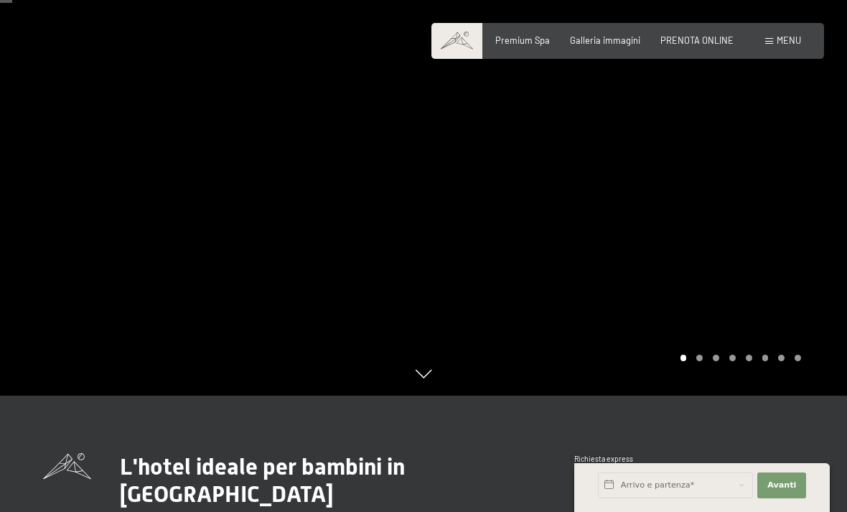
scroll to position [117, 0]
click at [791, 244] on div at bounding box center [636, 139] width 424 height 512
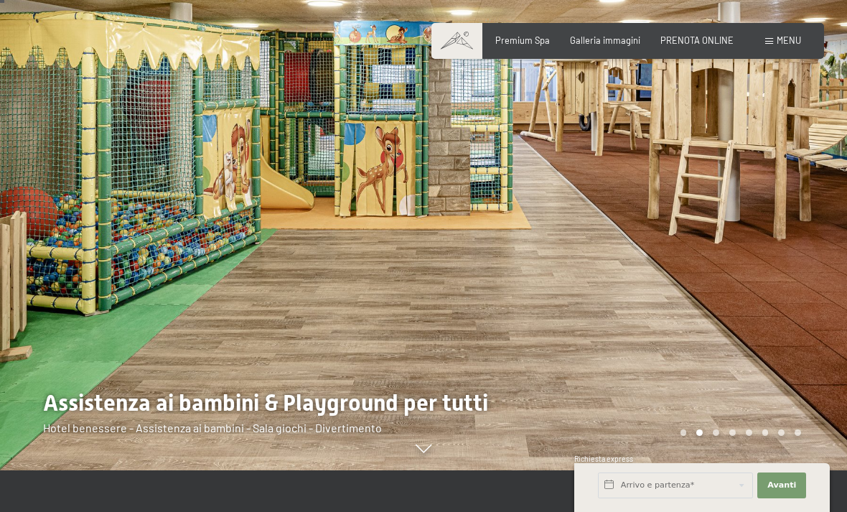
scroll to position [42, 0]
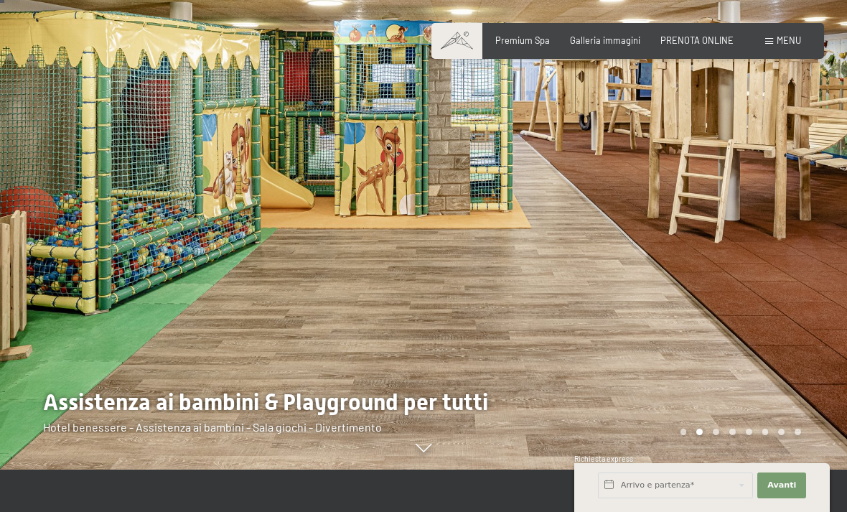
click at [365, 304] on span "Consenso marketing*" at bounding box center [338, 297] width 108 height 14
click at [277, 304] on input "Consenso marketing*" at bounding box center [270, 297] width 14 height 14
checkbox input "false"
click at [263, 299] on div at bounding box center [212, 214] width 424 height 512
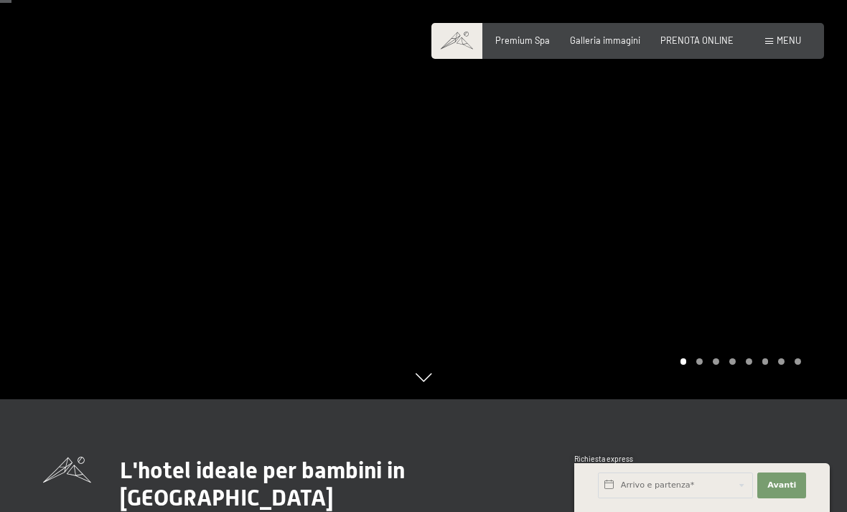
scroll to position [110, 0]
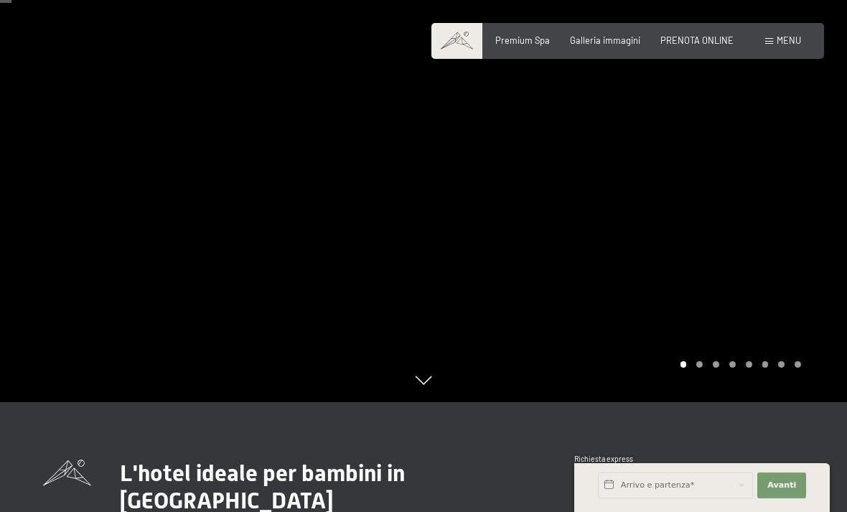
click at [779, 241] on div at bounding box center [636, 146] width 424 height 512
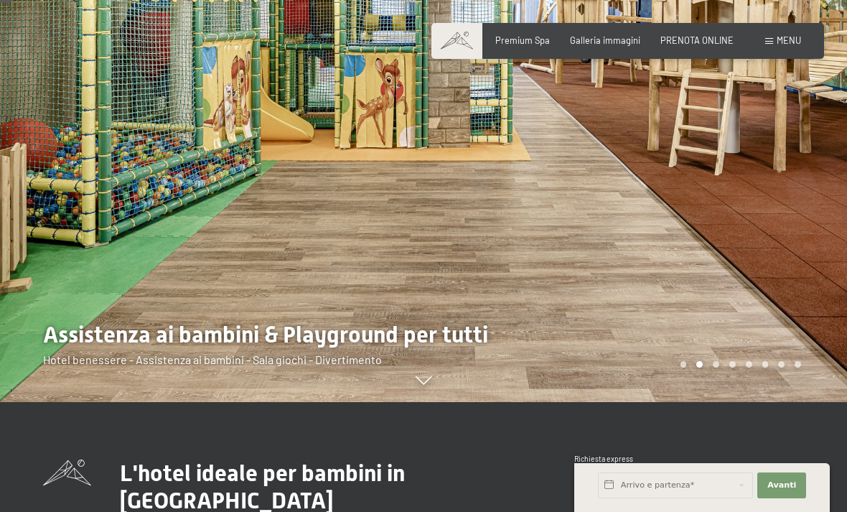
click at [797, 256] on div at bounding box center [636, 146] width 424 height 512
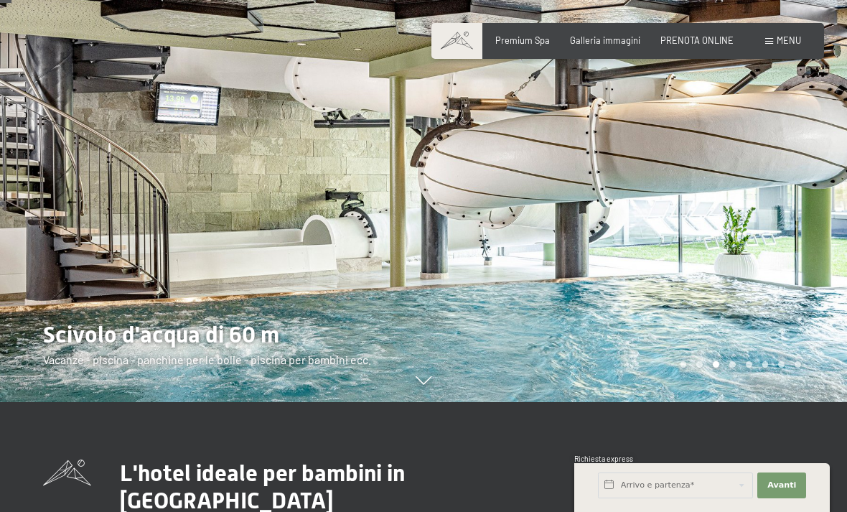
click at [750, 268] on div at bounding box center [636, 146] width 424 height 512
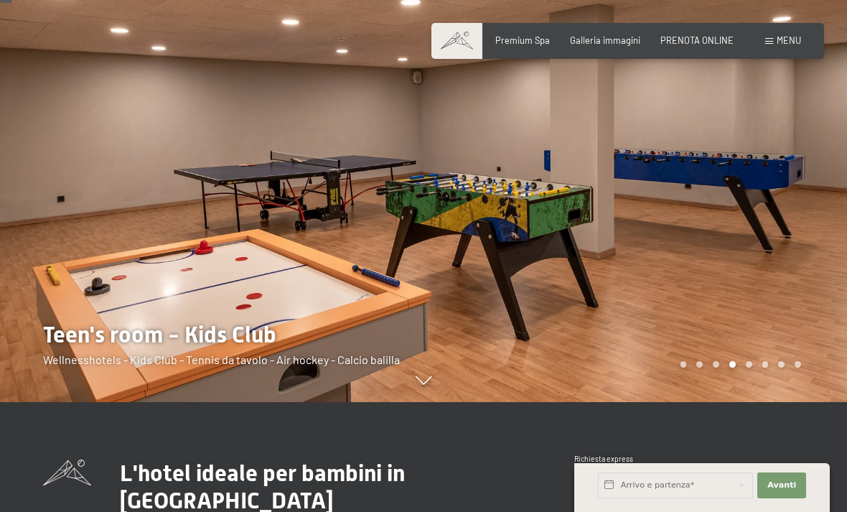
click at [746, 247] on div at bounding box center [636, 146] width 424 height 512
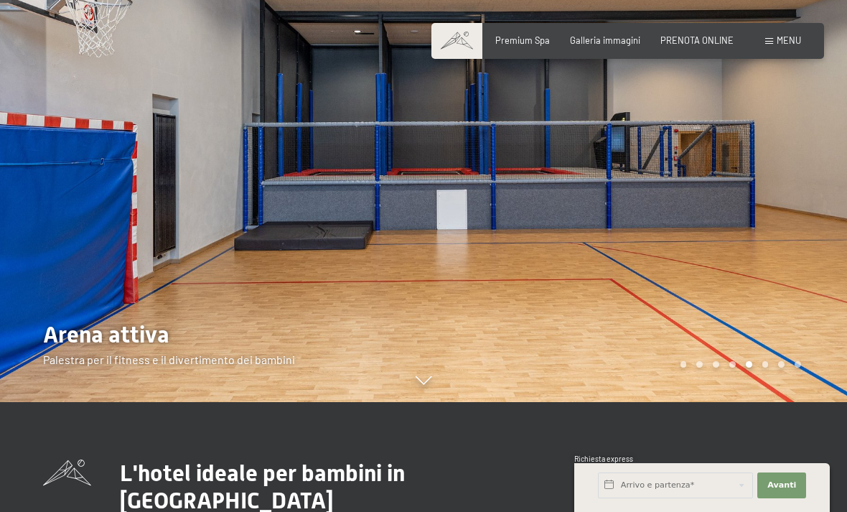
click at [768, 248] on div at bounding box center [636, 146] width 424 height 512
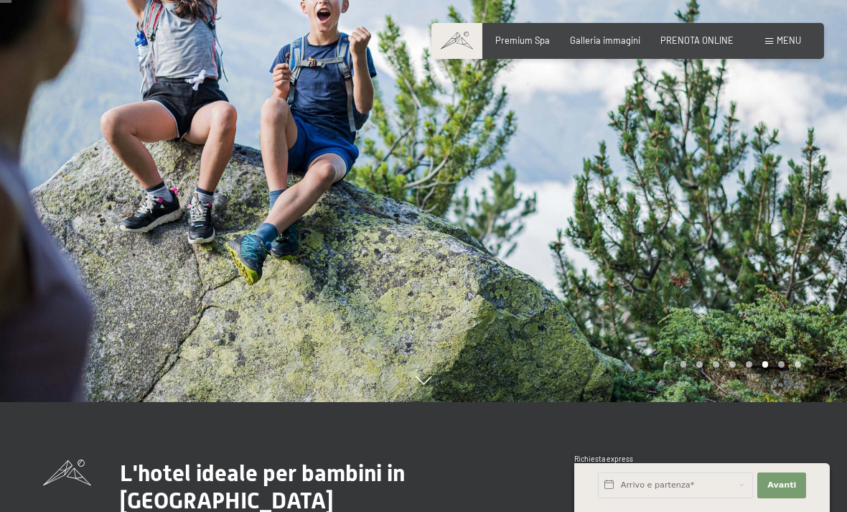
click at [765, 230] on div at bounding box center [636, 146] width 424 height 512
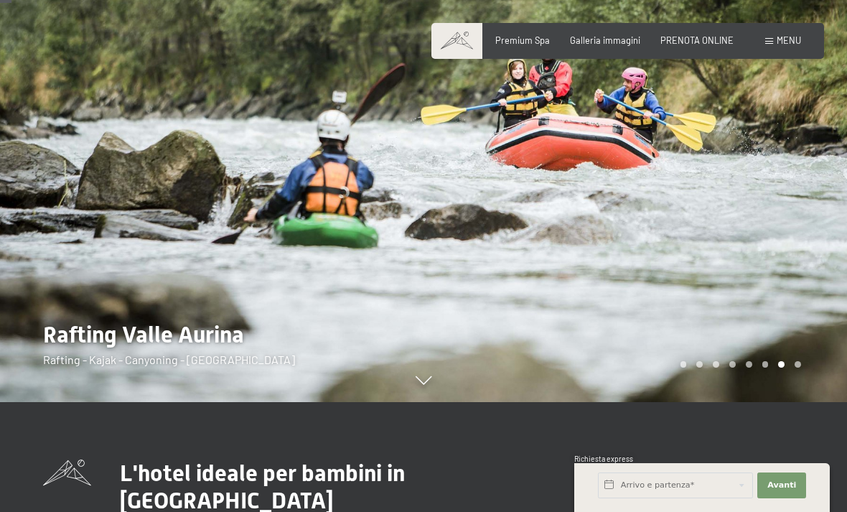
click at [773, 228] on div at bounding box center [636, 146] width 424 height 512
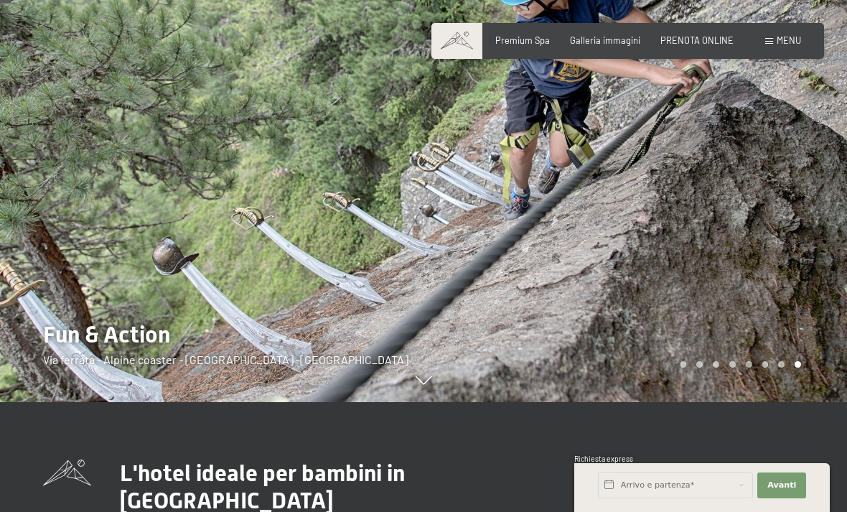
click at [782, 251] on div at bounding box center [636, 146] width 424 height 512
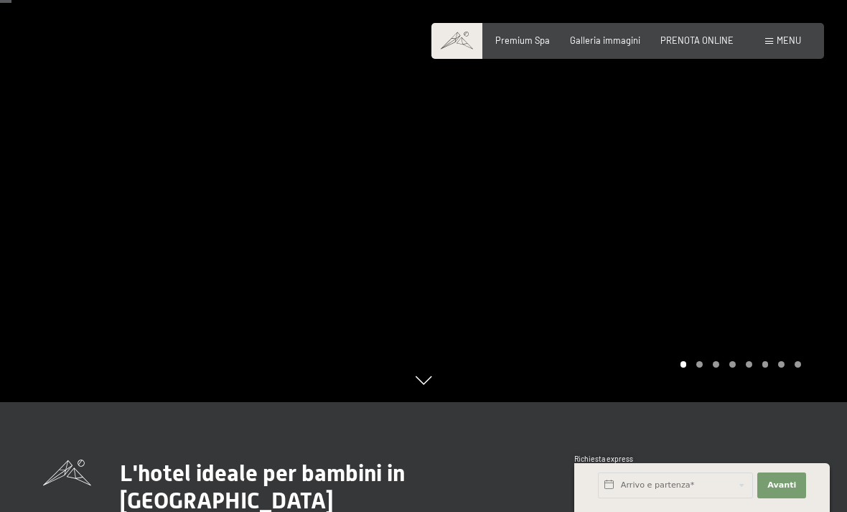
click at [765, 284] on div at bounding box center [636, 146] width 424 height 512
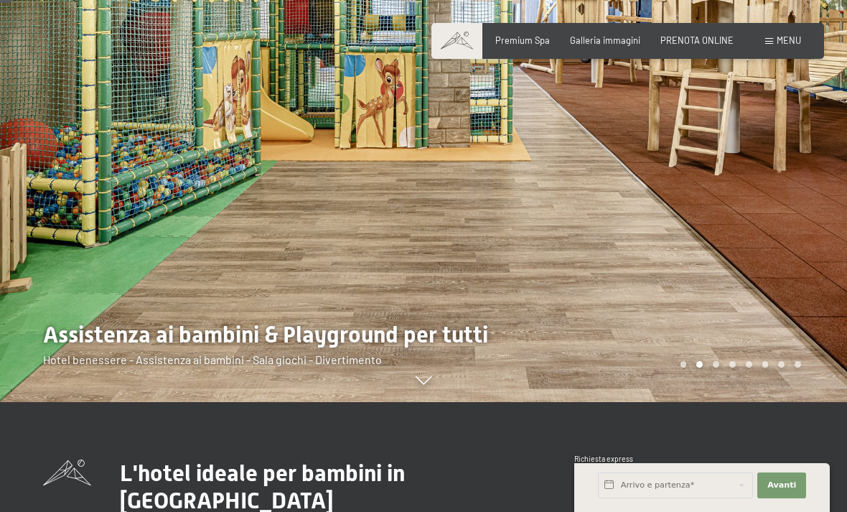
click at [83, 248] on div at bounding box center [212, 146] width 424 height 512
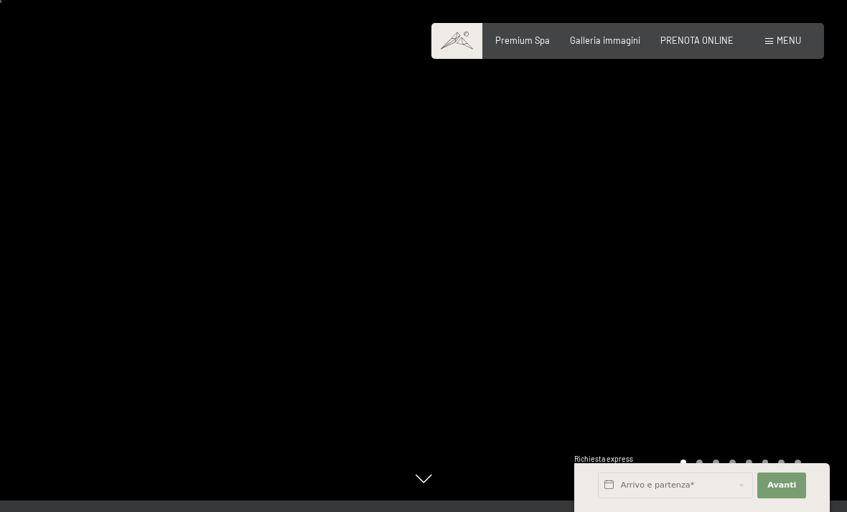
scroll to position [12, 0]
click at [817, 251] on div at bounding box center [636, 244] width 424 height 512
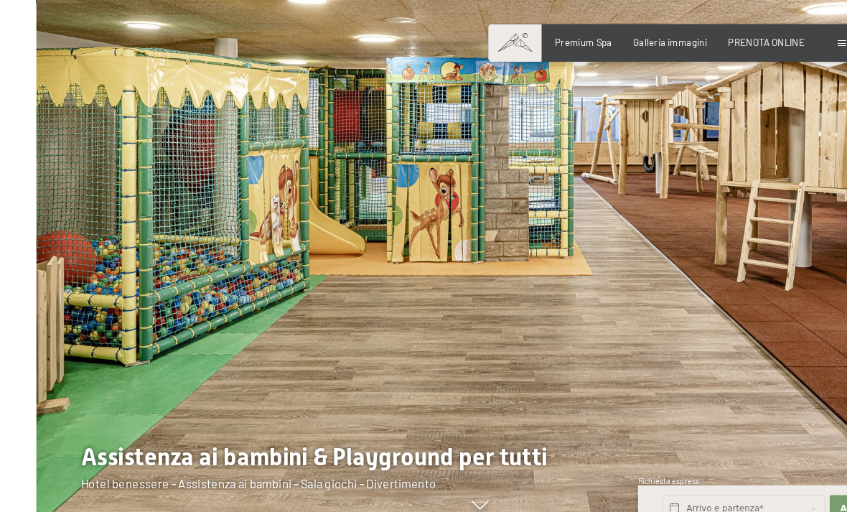
scroll to position [9, 0]
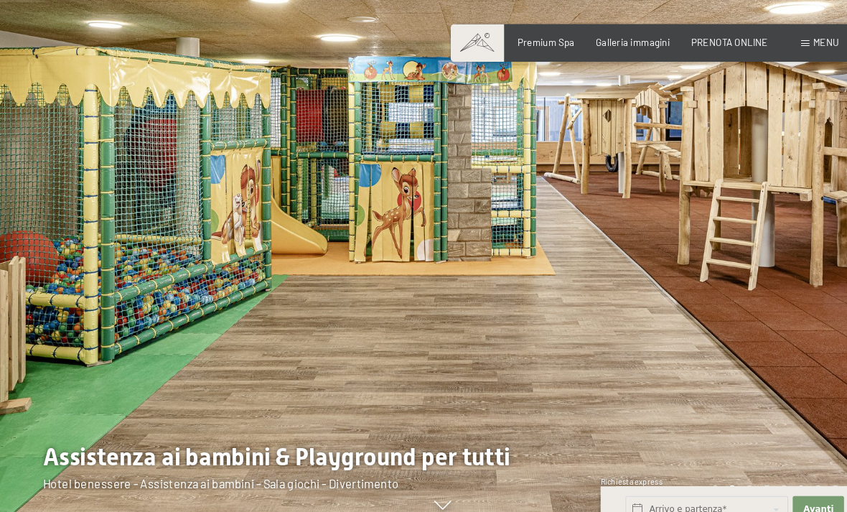
click at [36, 208] on div at bounding box center [212, 247] width 424 height 512
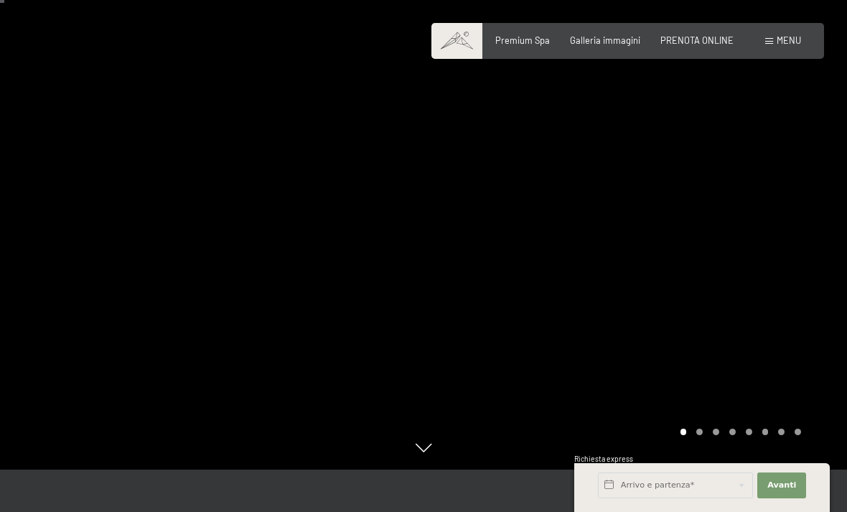
scroll to position [0, 0]
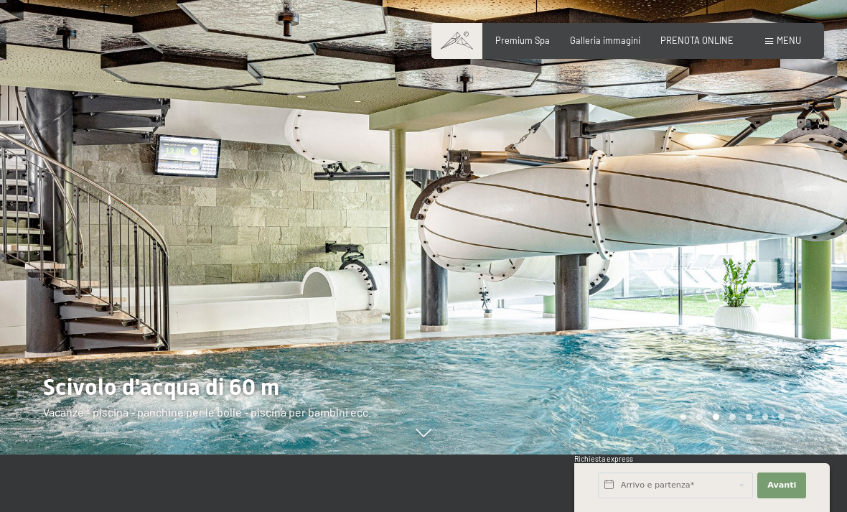
scroll to position [65, 0]
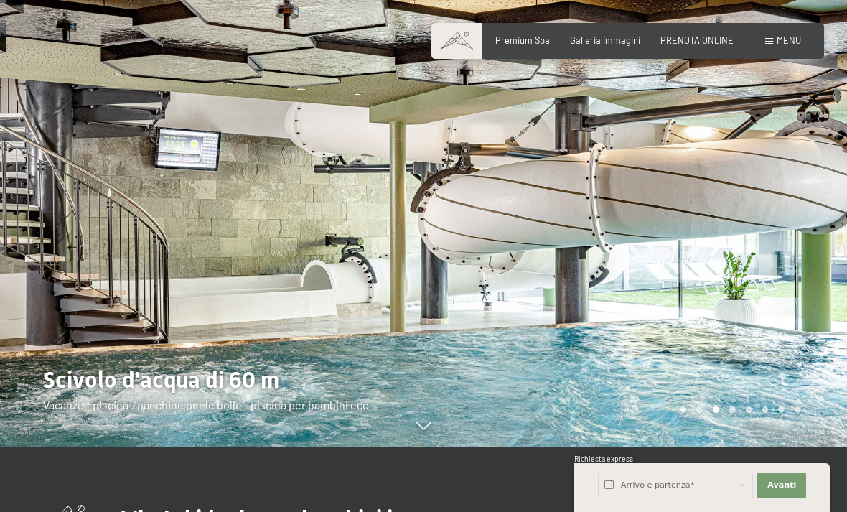
click at [248, 291] on div at bounding box center [212, 191] width 424 height 512
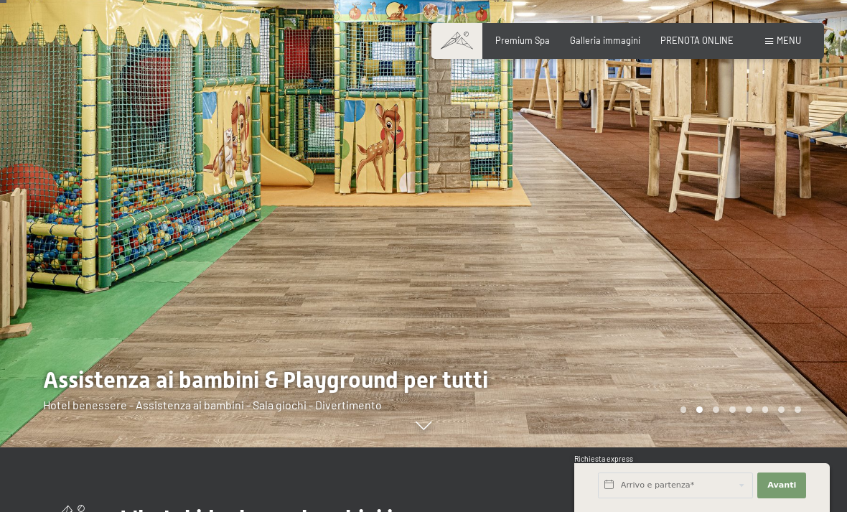
click at [169, 397] on div at bounding box center [212, 191] width 424 height 512
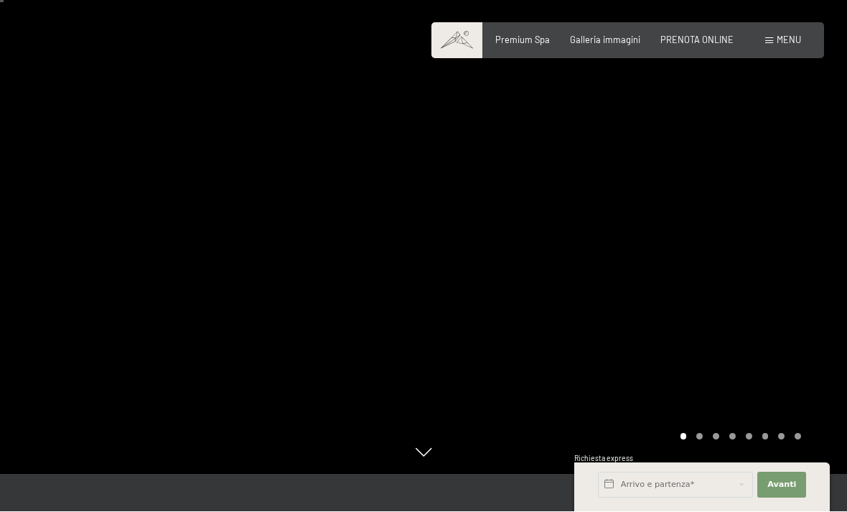
click at [750, 309] on div at bounding box center [636, 219] width 424 height 512
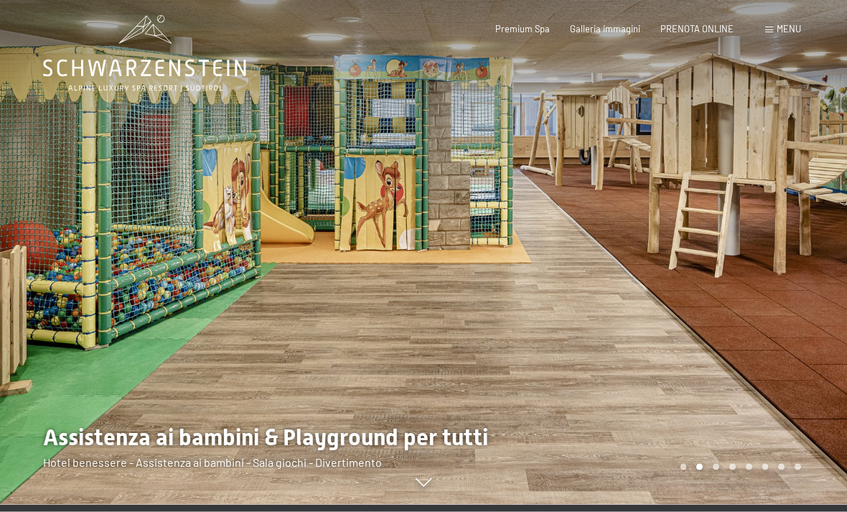
scroll to position [8, 0]
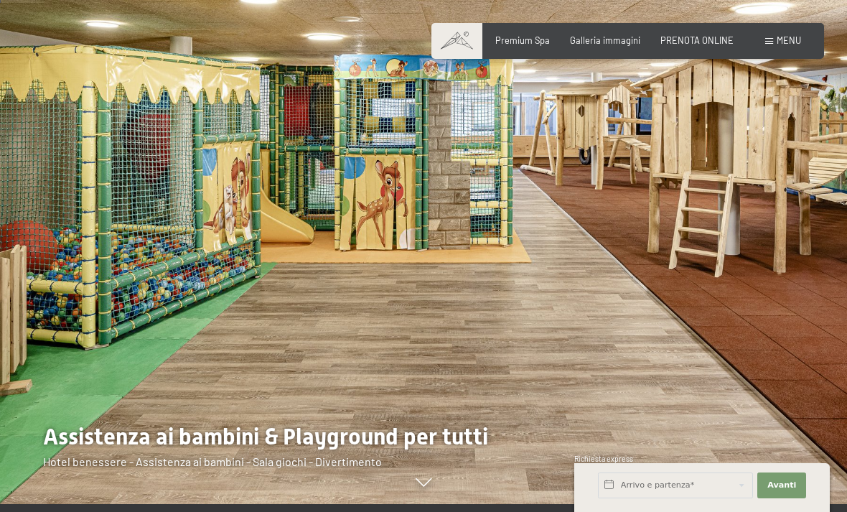
click at [775, 339] on div at bounding box center [636, 248] width 424 height 512
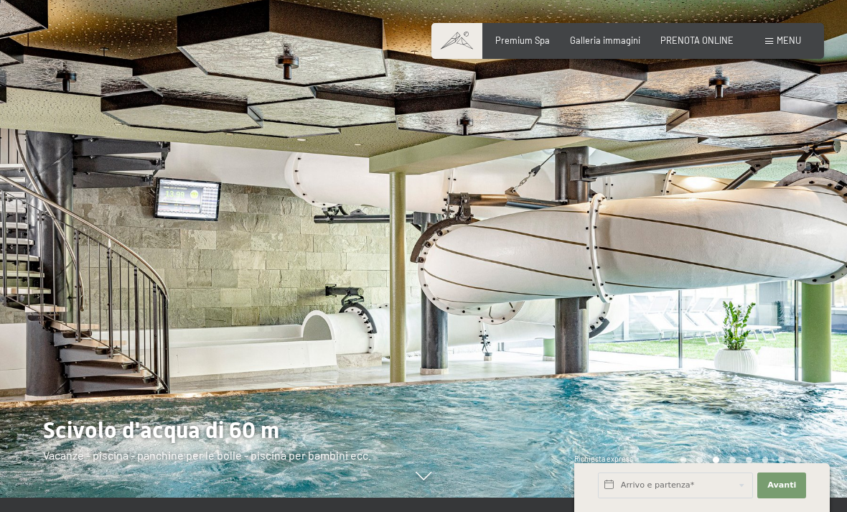
scroll to position [20, 0]
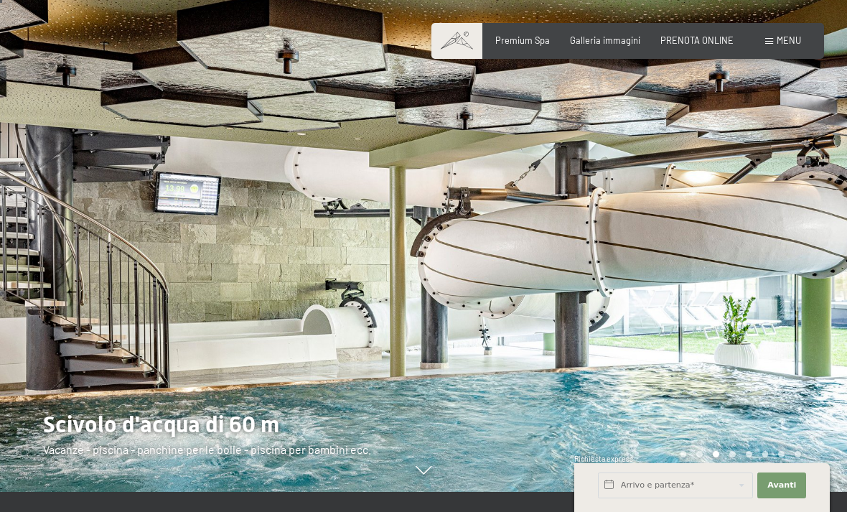
click at [289, 336] on div at bounding box center [212, 236] width 424 height 512
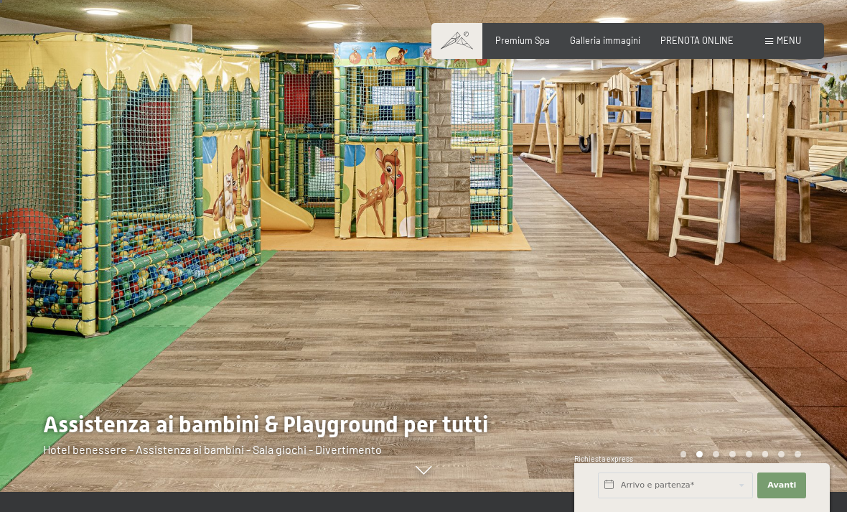
click at [824, 303] on div at bounding box center [636, 236] width 424 height 512
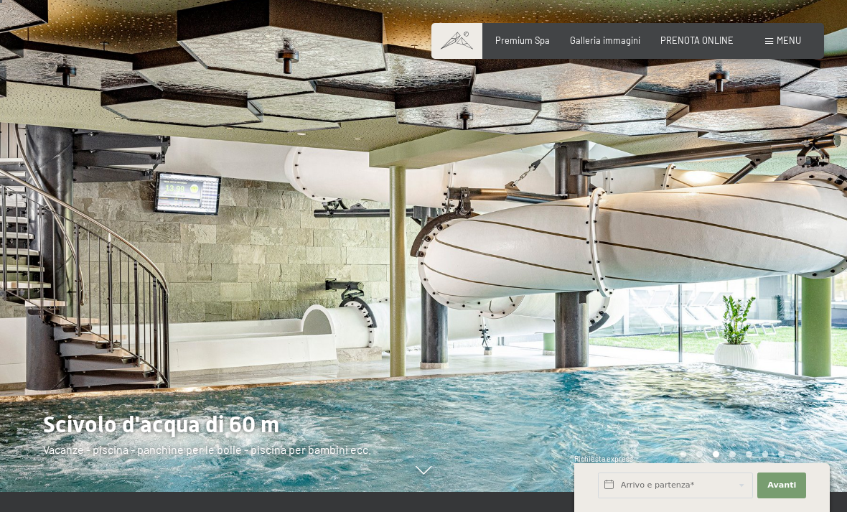
click at [233, 411] on div at bounding box center [212, 236] width 424 height 512
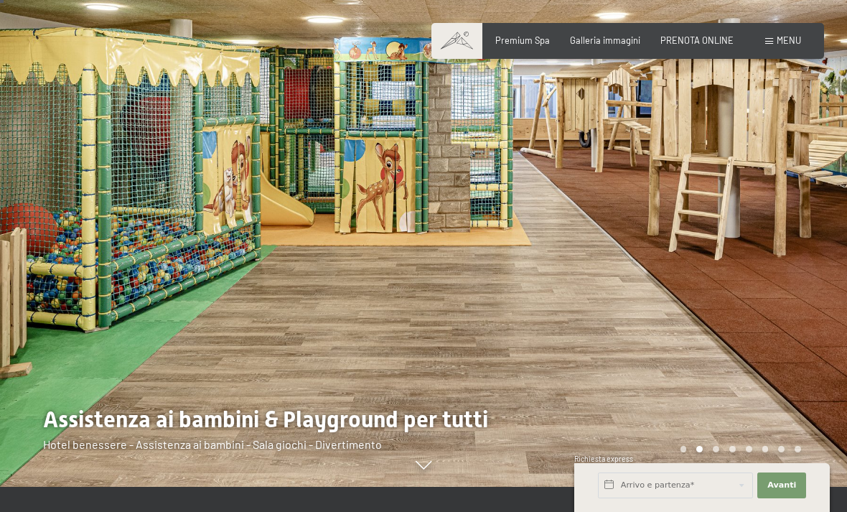
scroll to position [19, 0]
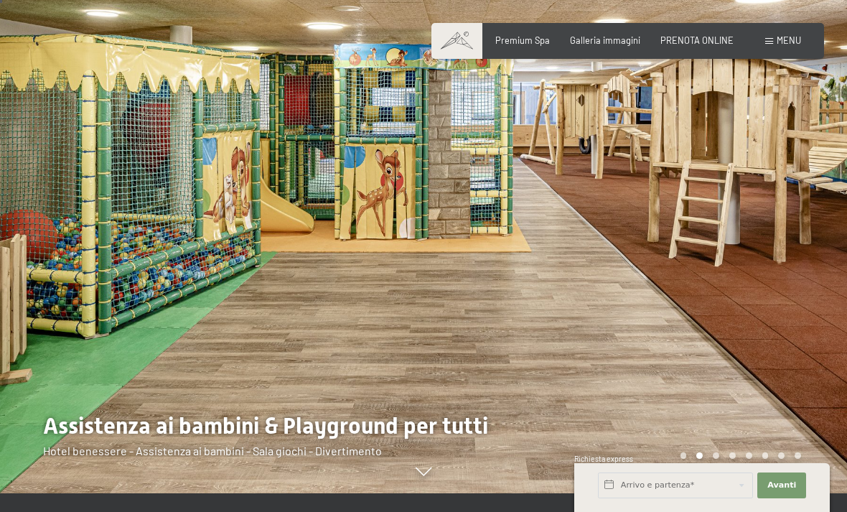
click at [780, 293] on div at bounding box center [636, 237] width 424 height 512
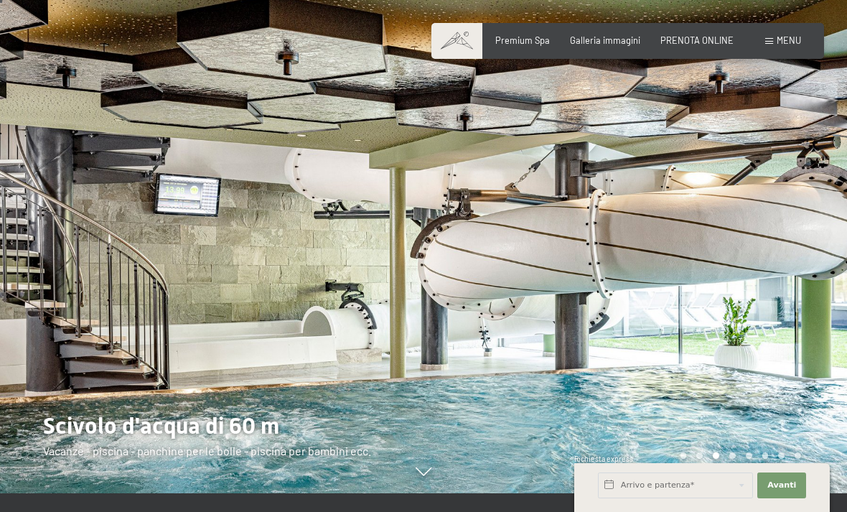
click at [790, 297] on div at bounding box center [636, 237] width 424 height 512
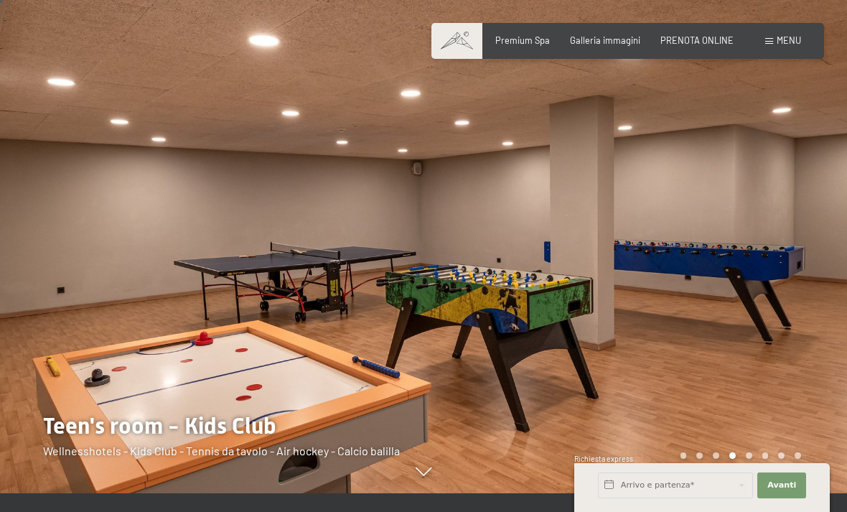
click at [345, 337] on div at bounding box center [212, 237] width 424 height 512
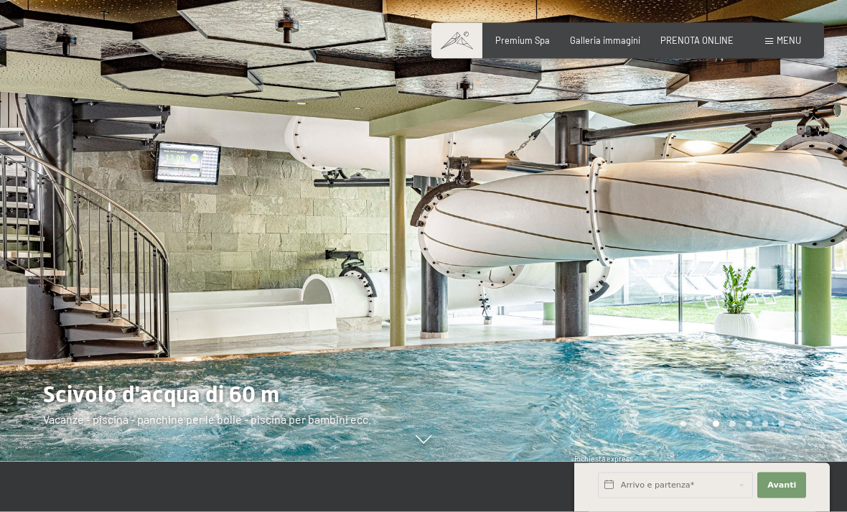
scroll to position [45, 0]
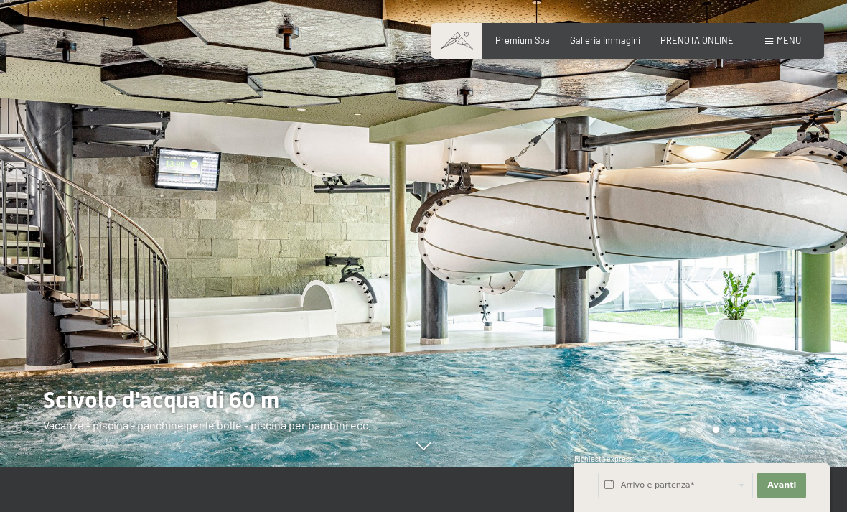
click at [776, 317] on div at bounding box center [636, 211] width 424 height 512
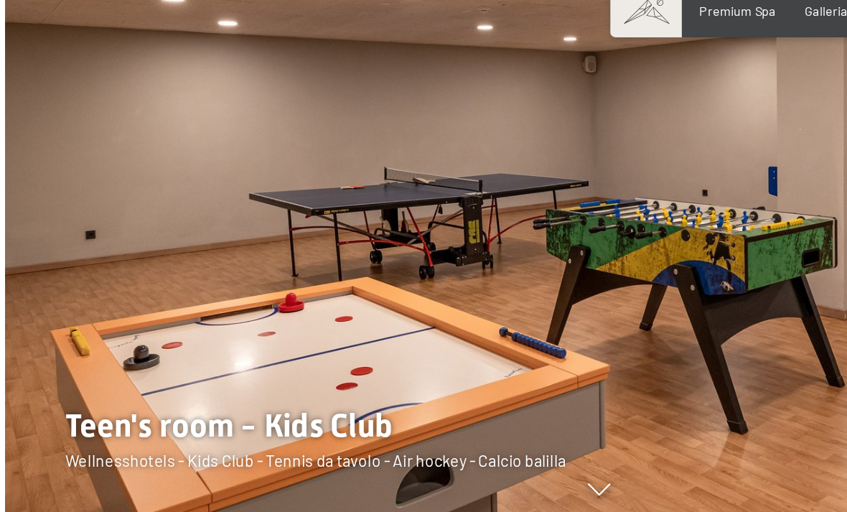
scroll to position [0, 0]
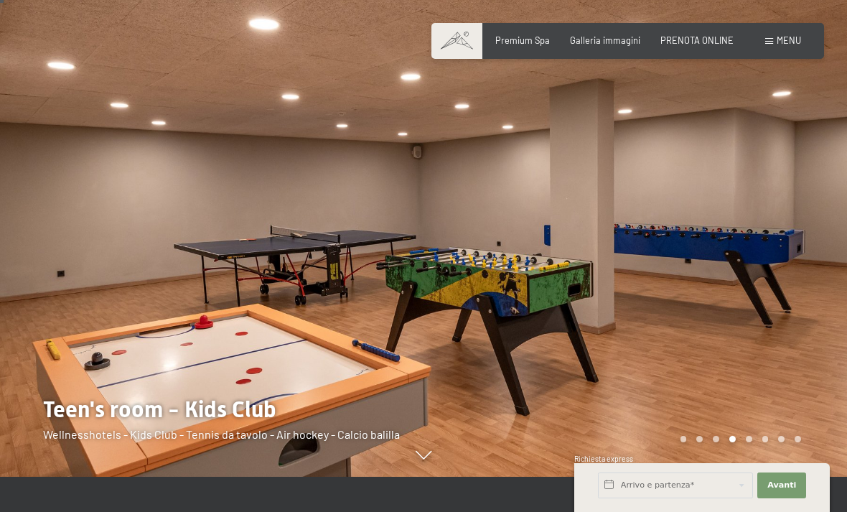
click at [681, 264] on div at bounding box center [636, 221] width 424 height 512
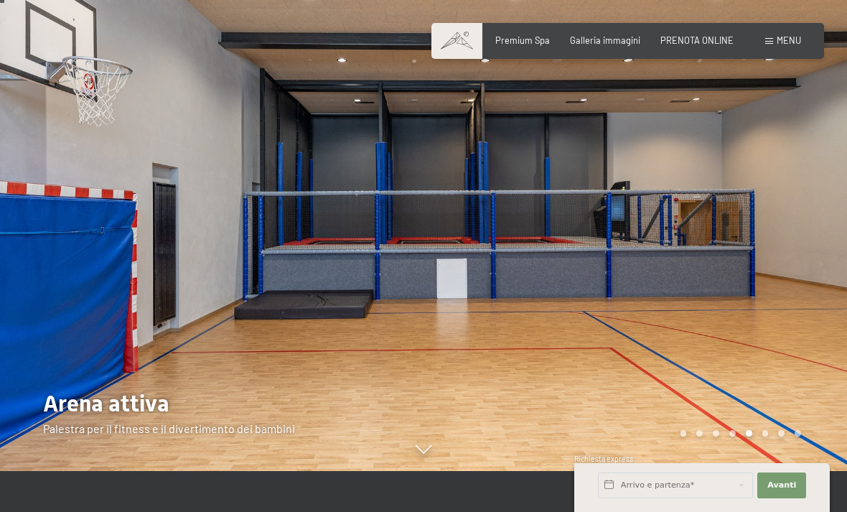
scroll to position [40, 0]
click at [846, 312] on div at bounding box center [636, 216] width 424 height 512
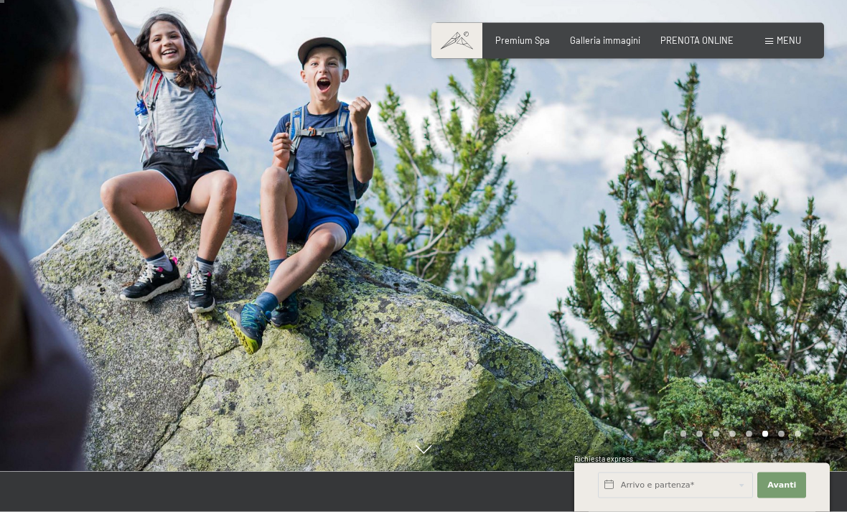
scroll to position [41, 0]
click at [770, 319] on div at bounding box center [636, 215] width 424 height 512
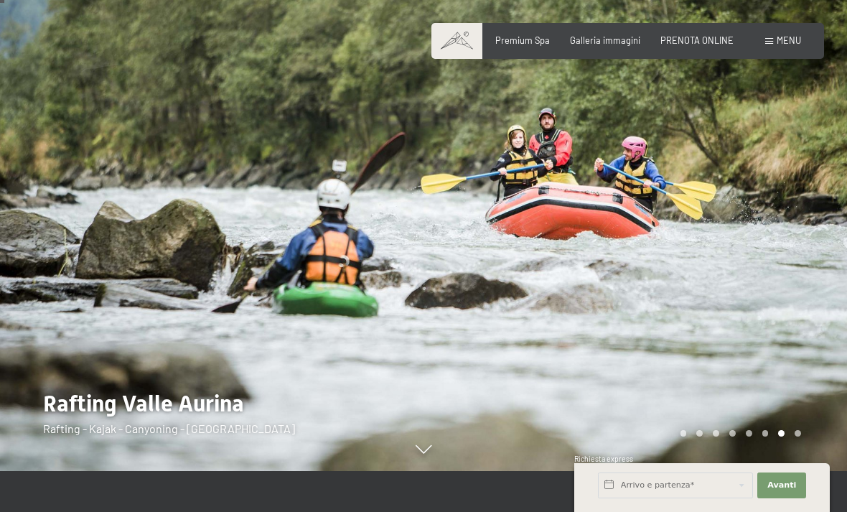
click at [773, 443] on div at bounding box center [636, 215] width 424 height 512
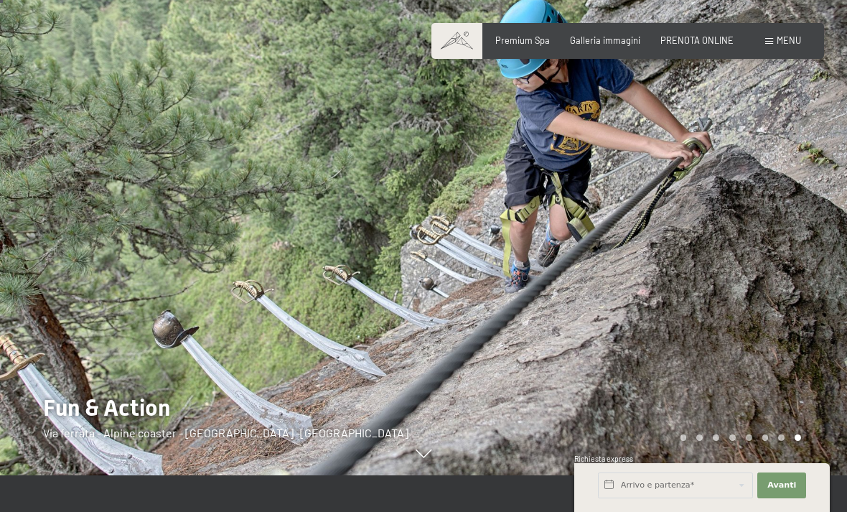
scroll to position [38, 0]
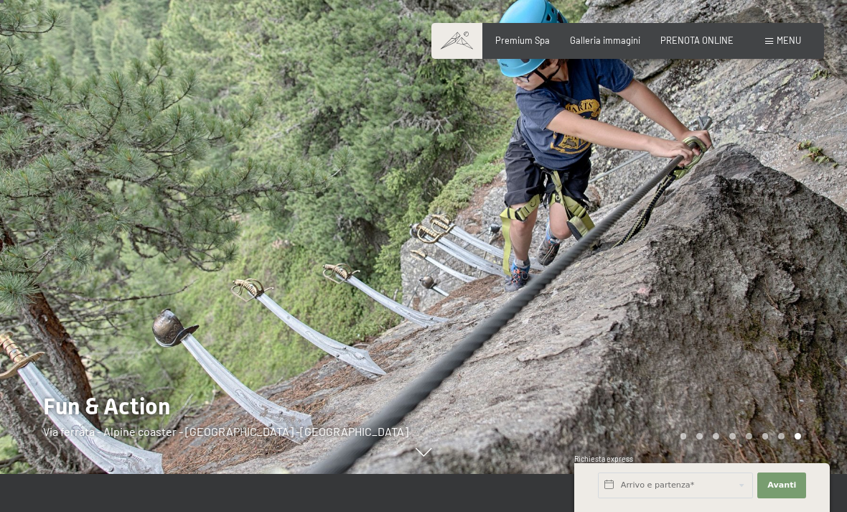
click at [788, 224] on div at bounding box center [636, 218] width 424 height 512
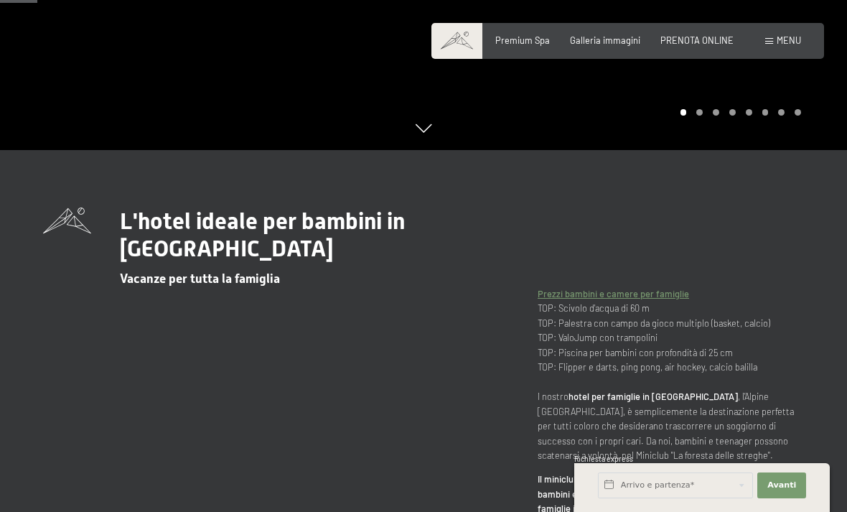
scroll to position [360, 0]
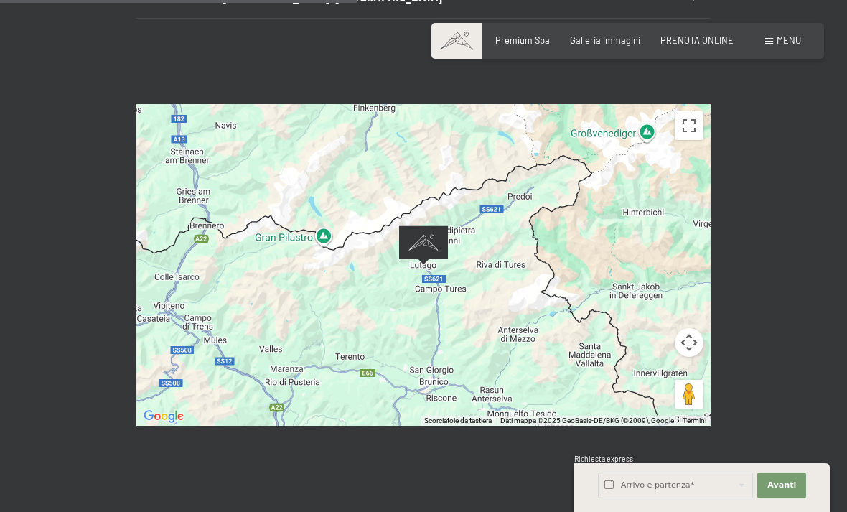
scroll to position [477, 0]
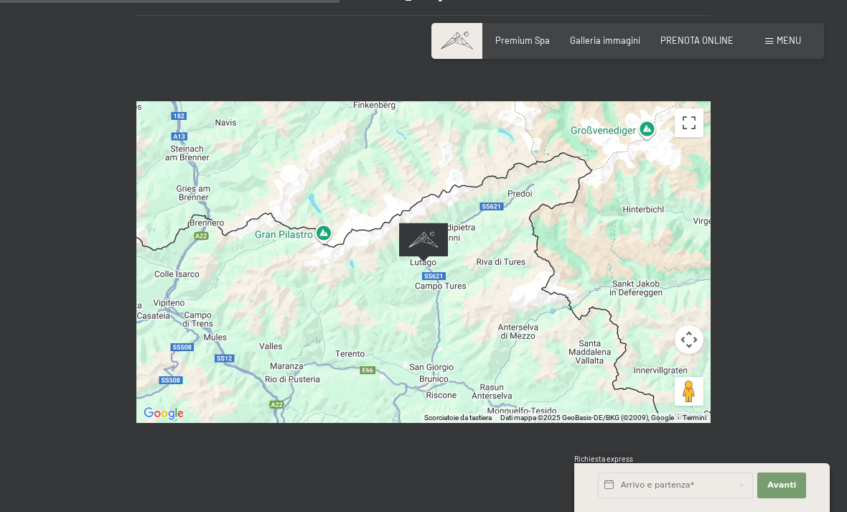
click at [686, 108] on button "Attiva/disattiva vista schermo intero" at bounding box center [689, 122] width 29 height 29
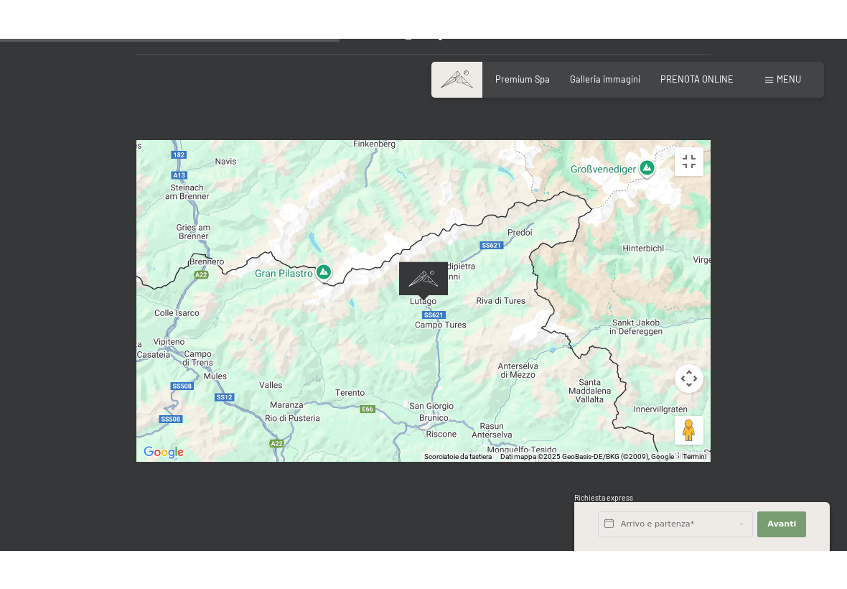
scroll to position [0, 0]
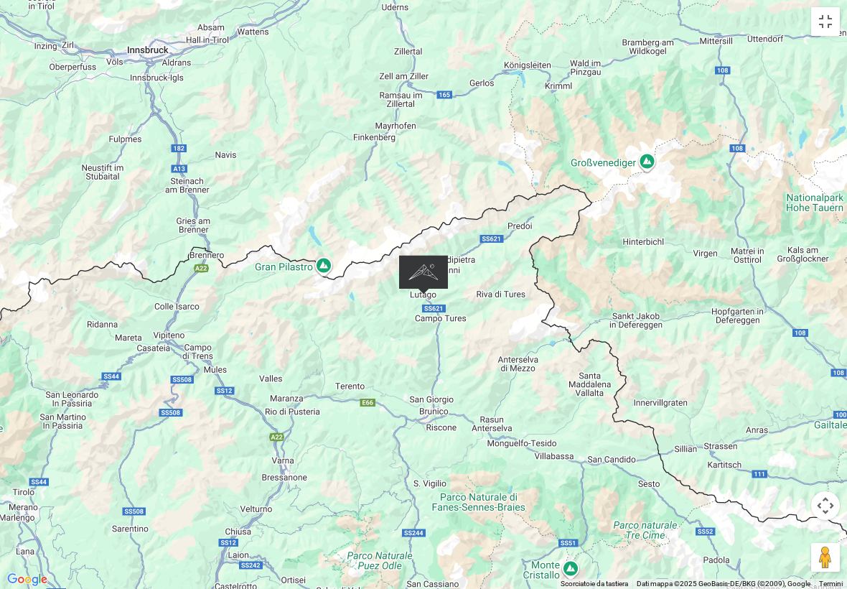
click at [813, 511] on button "Trascina Pegman sulla mappa per aprire Street View" at bounding box center [825, 557] width 29 height 29
click at [812, 511] on button "Trascina Pegman sulla mappa per aprire Street View" at bounding box center [825, 557] width 29 height 29
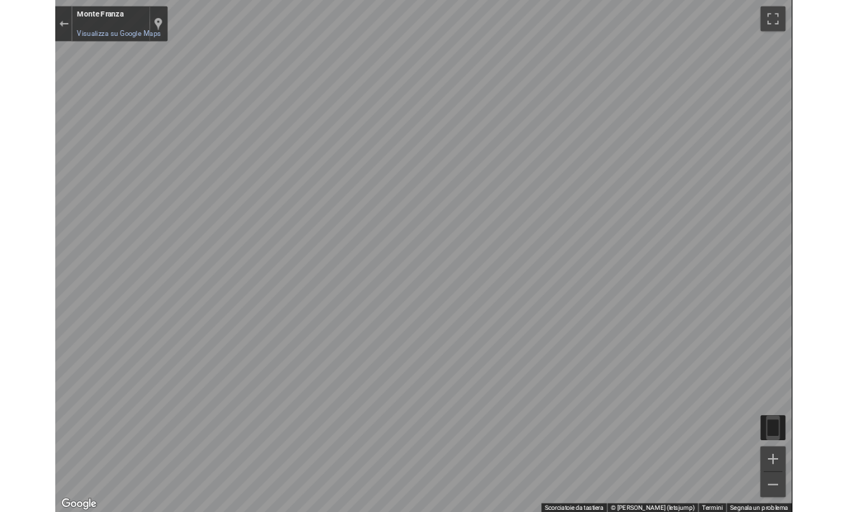
scroll to position [453, 0]
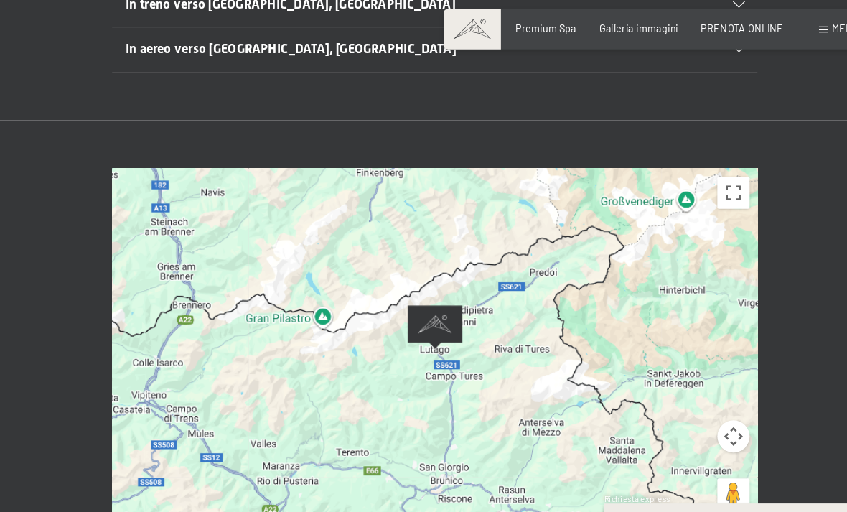
scroll to position [415, 0]
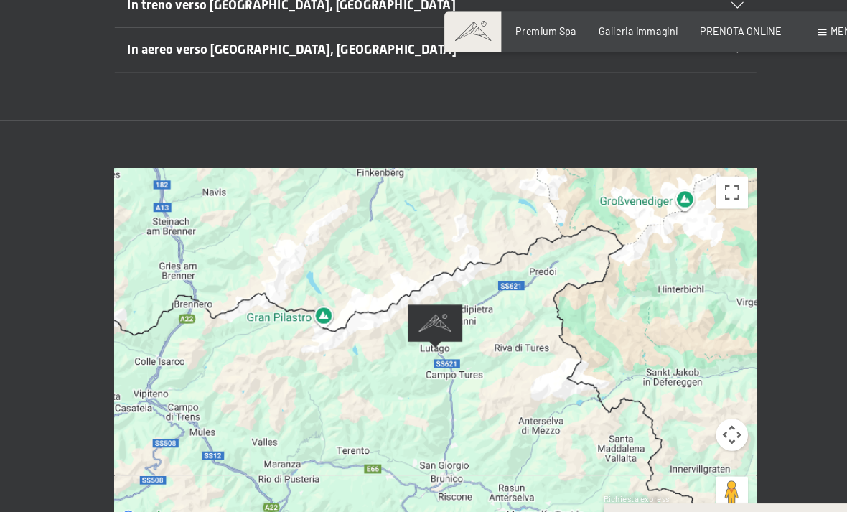
click at [675, 170] on button "Attiva/disattiva vista schermo intero" at bounding box center [689, 184] width 29 height 29
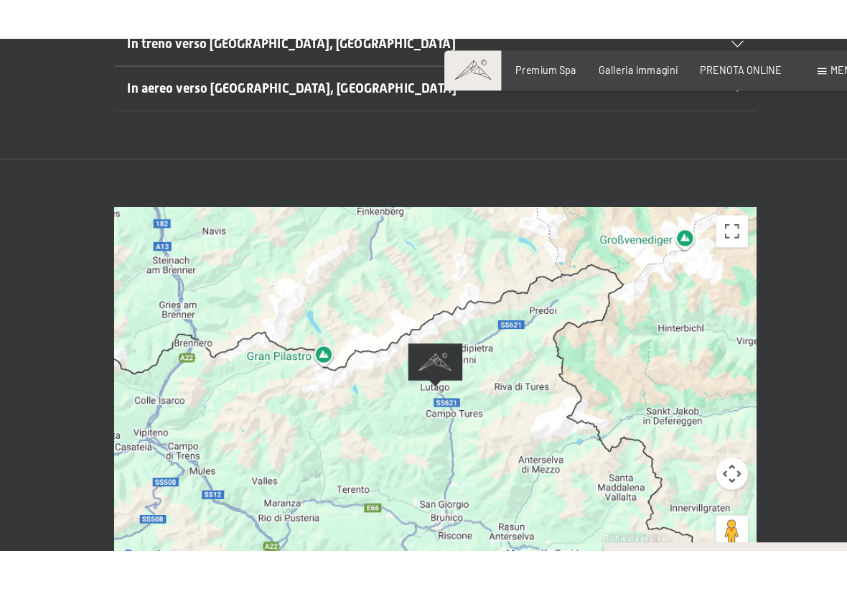
scroll to position [0, 0]
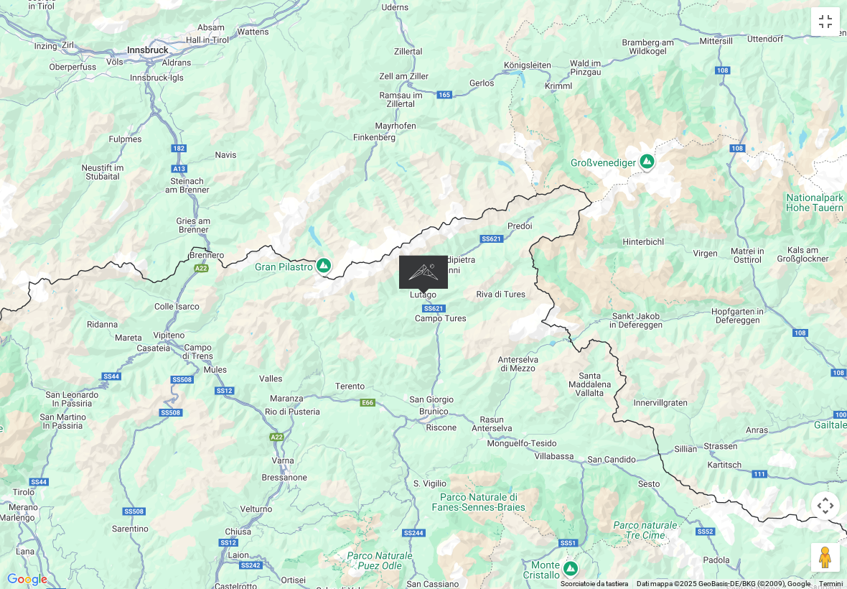
click at [558, 511] on div at bounding box center [423, 294] width 847 height 589
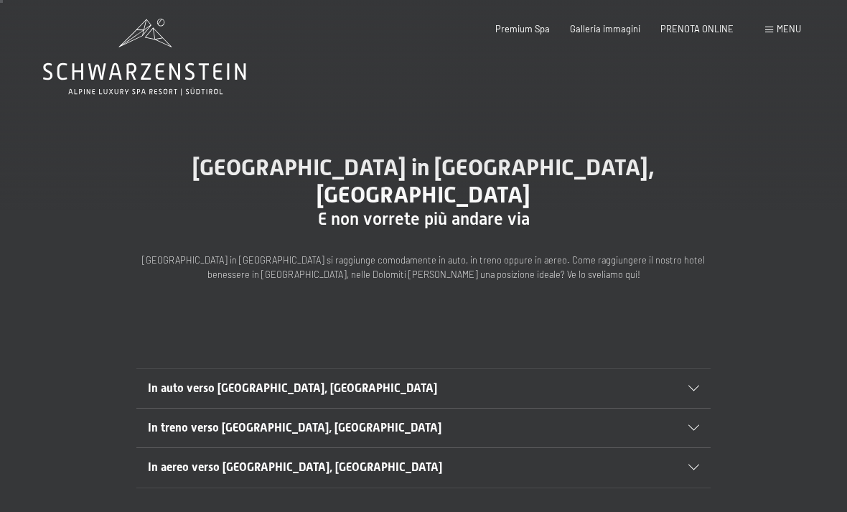
click at [190, 369] on div "In auto verso [GEOGRAPHIC_DATA], [GEOGRAPHIC_DATA]" at bounding box center [423, 388] width 551 height 39
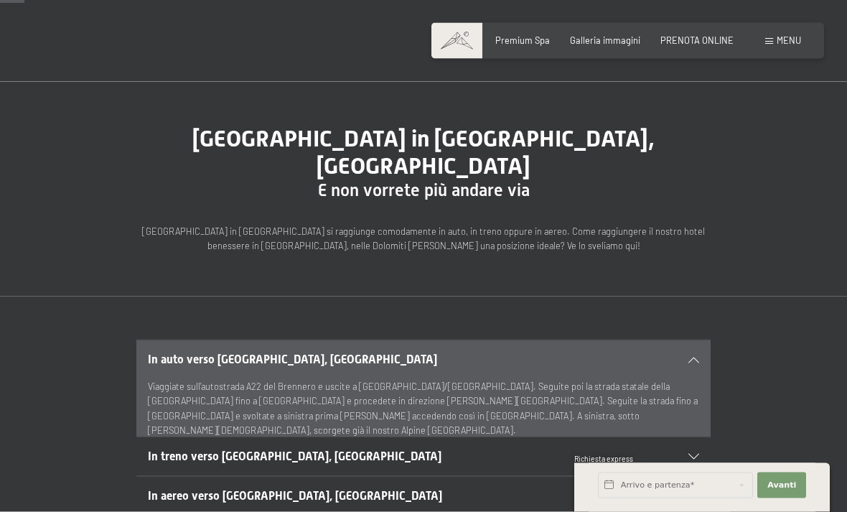
scroll to position [34, 0]
click at [691, 340] on div "In auto verso [GEOGRAPHIC_DATA], [GEOGRAPHIC_DATA]" at bounding box center [423, 359] width 551 height 39
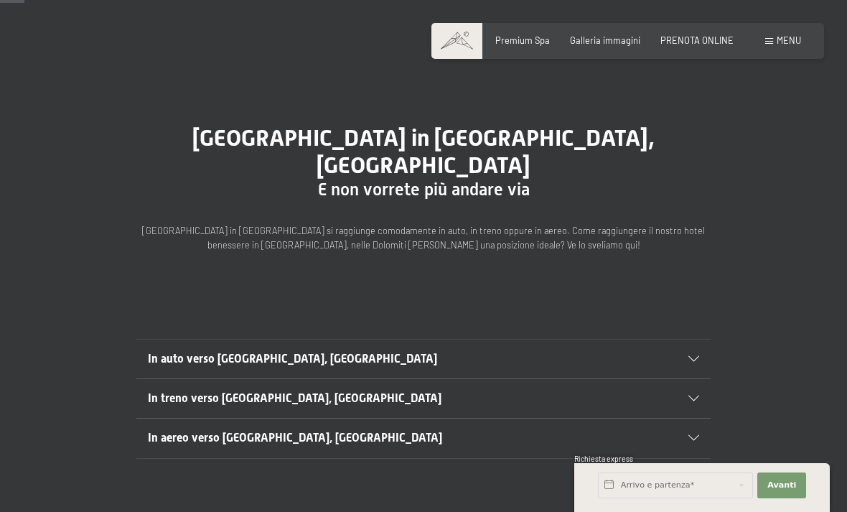
click at [785, 45] on span "Menu" at bounding box center [789, 39] width 24 height 11
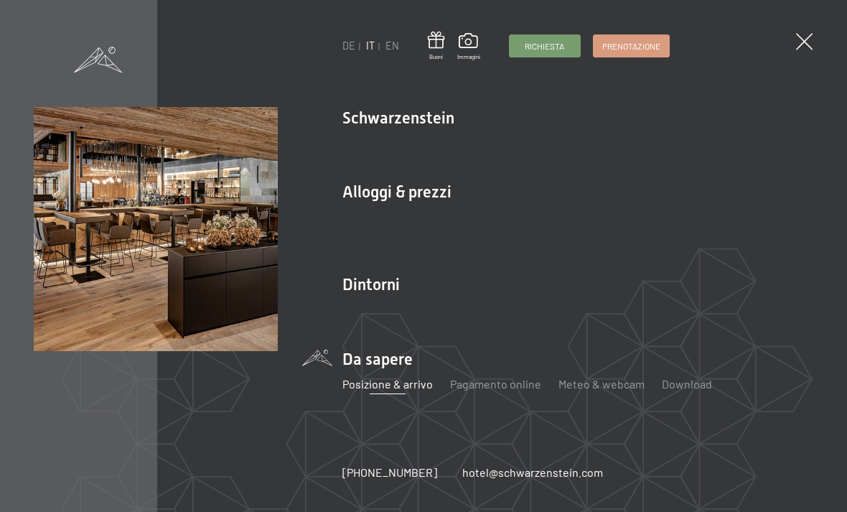
click at [467, 149] on link "Novità allo Schwarzenstein" at bounding box center [410, 143] width 136 height 14
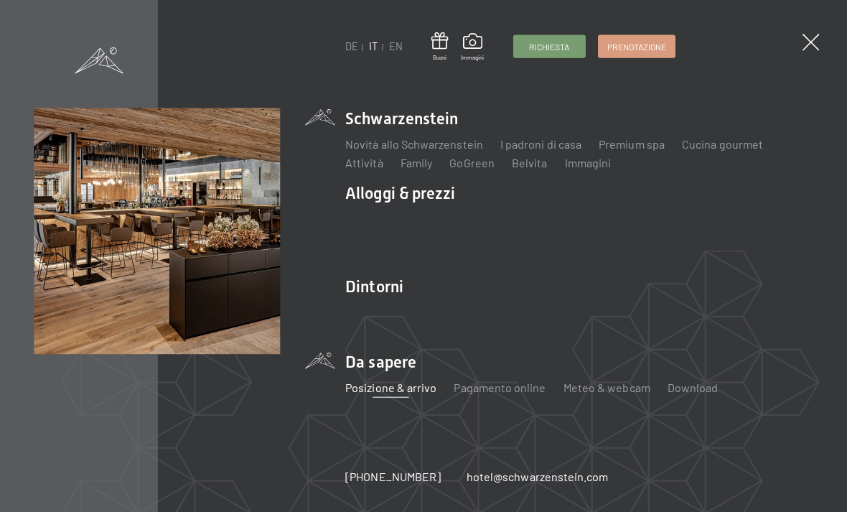
click at [803, 49] on span at bounding box center [804, 41] width 17 height 17
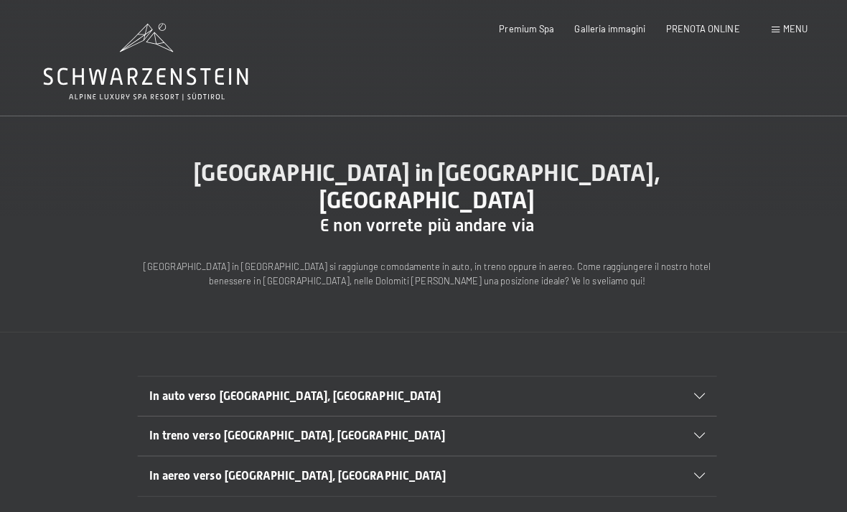
click at [780, 36] on div "Prenotazione Richiesta Premium Spa Galleria immagini PRENOTA ONLINE Menu DE IT …" at bounding box center [627, 29] width 347 height 13
click at [786, 26] on span "Menu" at bounding box center [789, 28] width 24 height 11
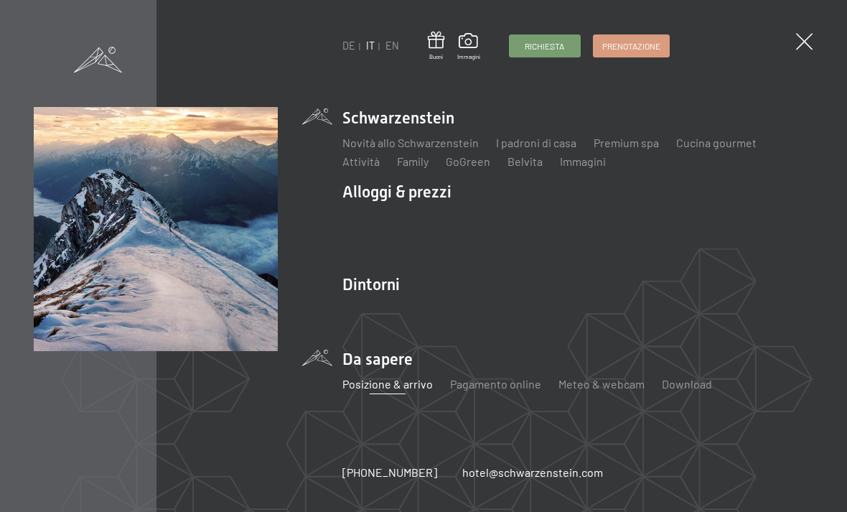
click at [365, 292] on li "Dintorni Aurina Ski & Winter Sci Scuola di sci Trekking in estate Escursioni Bi…" at bounding box center [577, 305] width 471 height 62
click at [355, 292] on li "Dintorni Aurina Ski & Winter Sci Scuola di sci Trekking in estate Escursioni Bi…" at bounding box center [577, 305] width 471 height 62
click at [361, 282] on li "Dintorni Aurina Ski & Winter Sci Scuola di sci Trekking in estate Escursioni Bi…" at bounding box center [577, 305] width 471 height 62
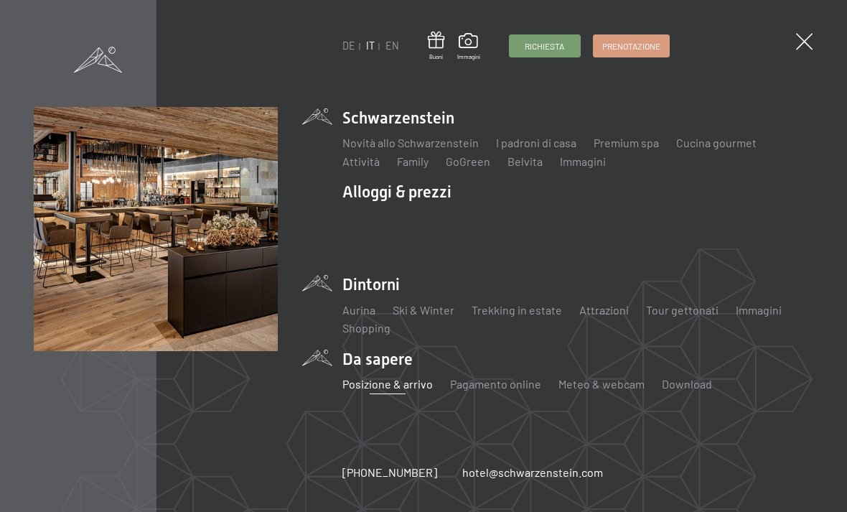
click at [426, 149] on link "Novità allo Schwarzenstein" at bounding box center [410, 143] width 136 height 14
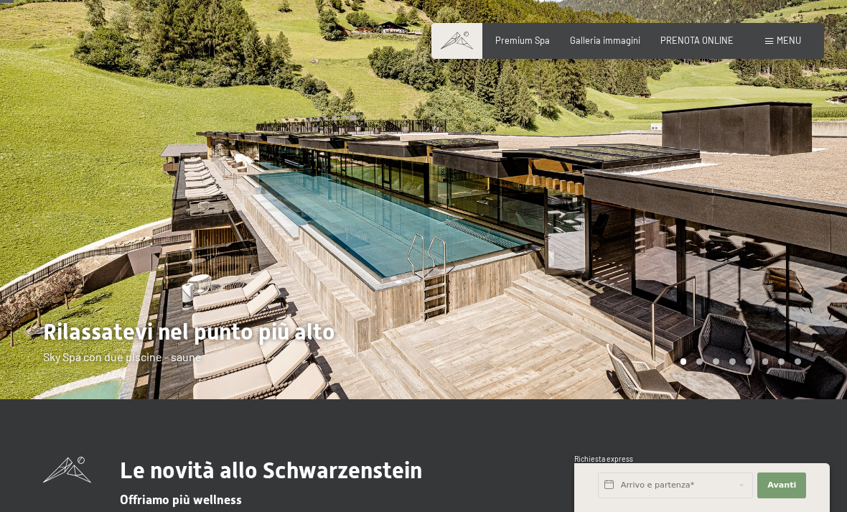
click at [759, 205] on div at bounding box center [636, 166] width 424 height 467
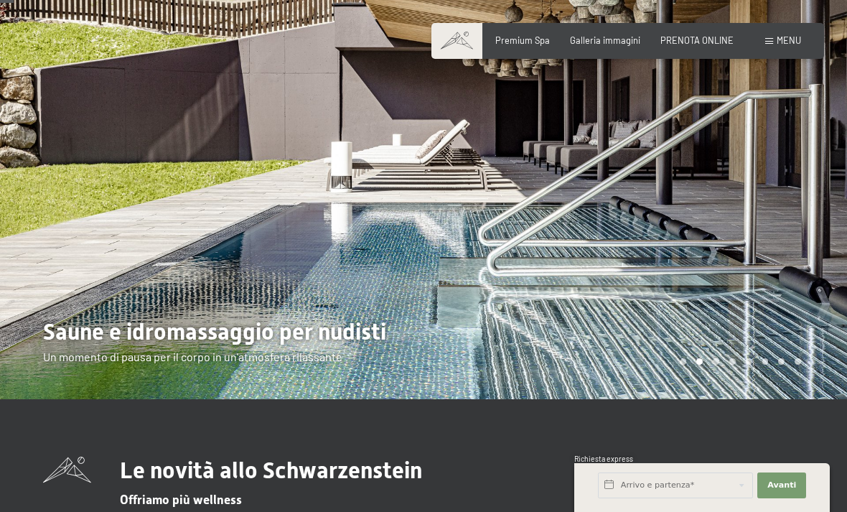
click at [210, 248] on div at bounding box center [212, 166] width 424 height 467
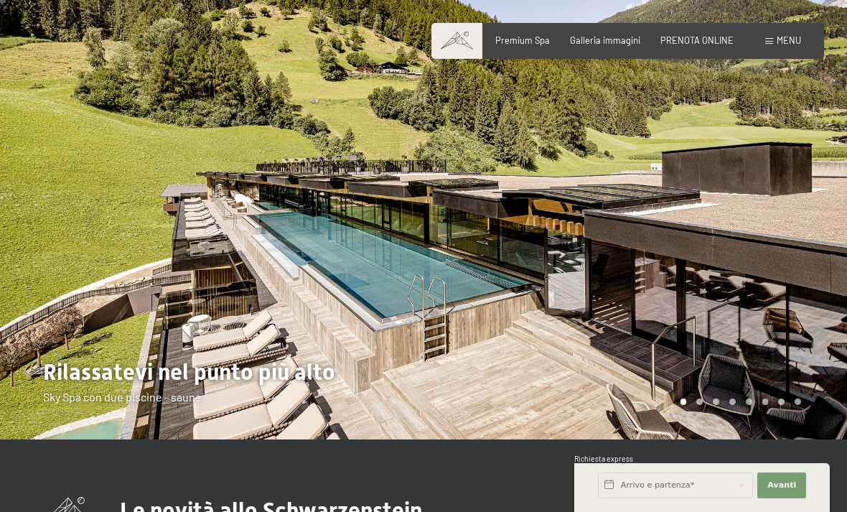
scroll to position [27, 0]
click at [772, 312] on div at bounding box center [636, 206] width 424 height 467
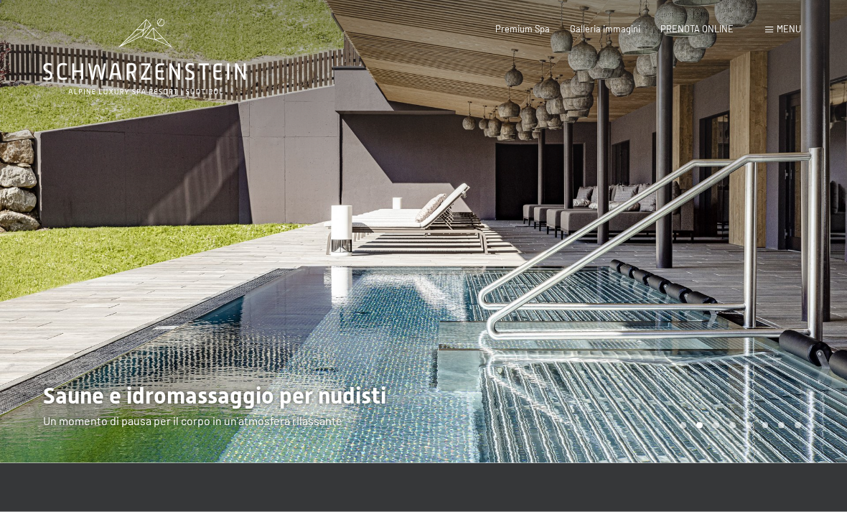
scroll to position [0, 0]
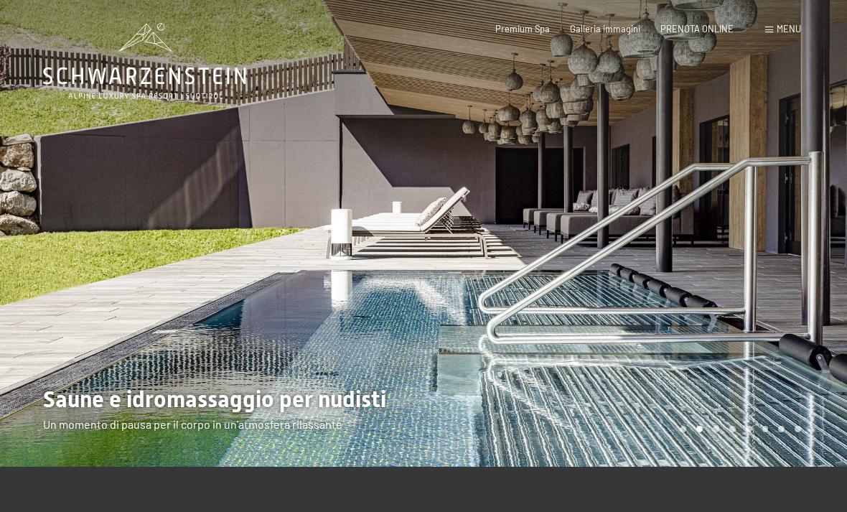
click at [770, 239] on div at bounding box center [636, 233] width 424 height 467
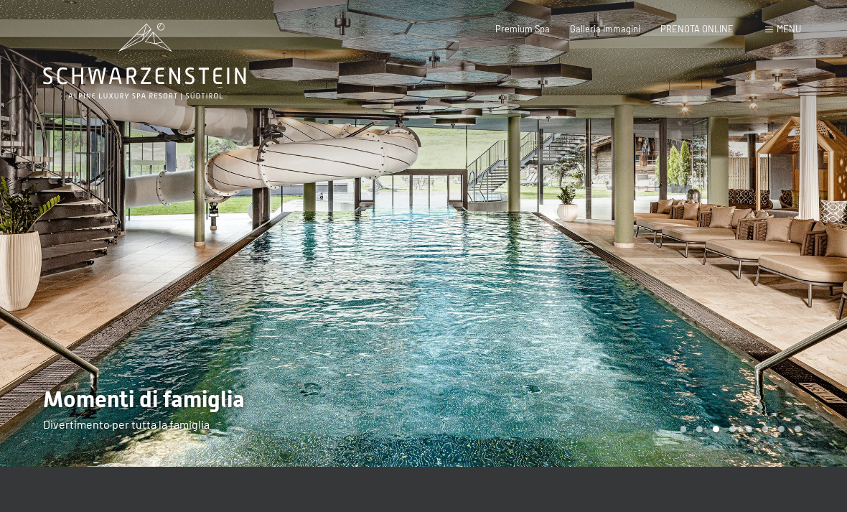
click at [294, 251] on div at bounding box center [212, 233] width 424 height 467
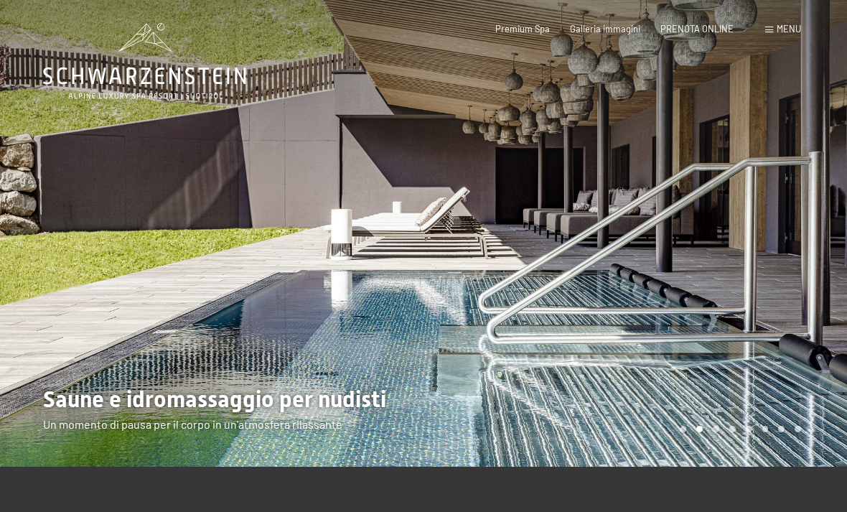
click at [197, 302] on div at bounding box center [212, 233] width 424 height 467
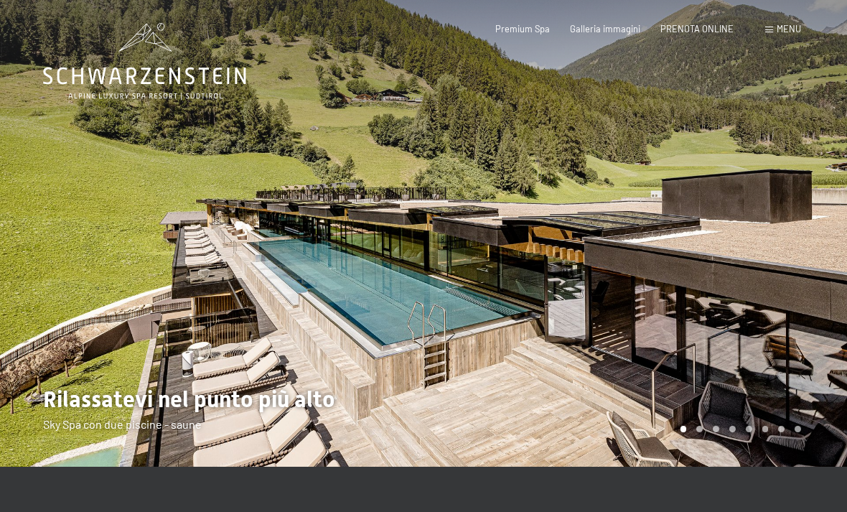
click at [701, 276] on div at bounding box center [636, 233] width 424 height 467
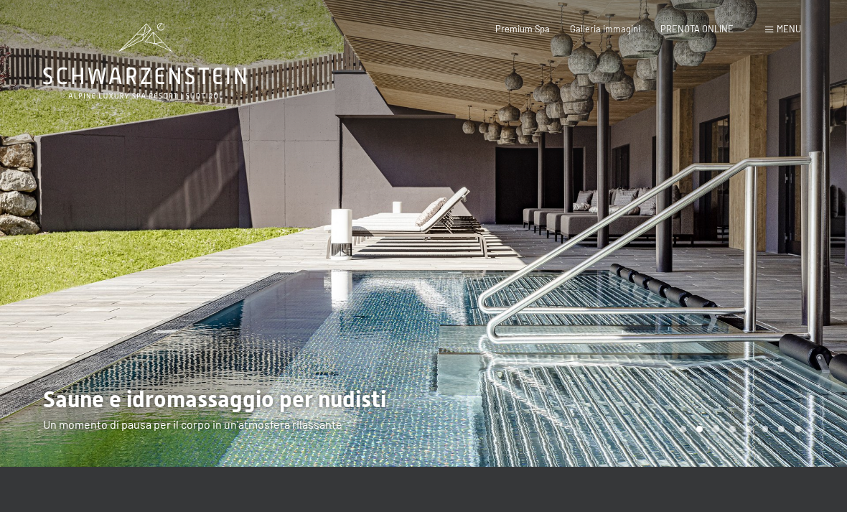
click at [779, 269] on div at bounding box center [636, 233] width 424 height 467
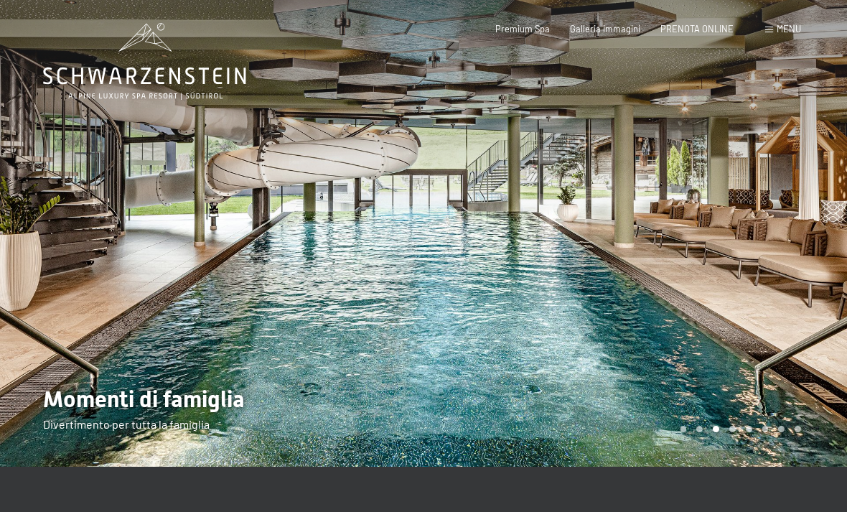
click at [304, 333] on div at bounding box center [212, 233] width 424 height 467
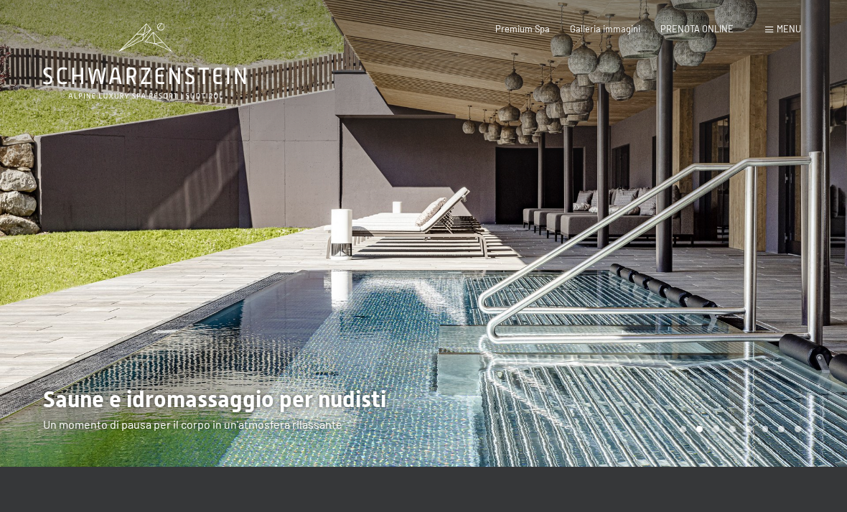
click at [772, 326] on div at bounding box center [636, 233] width 424 height 467
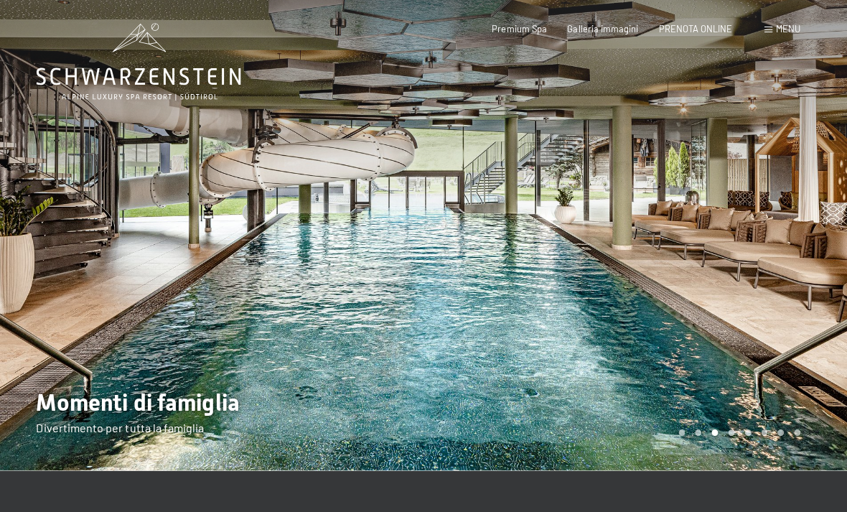
click at [126, 409] on div at bounding box center [212, 233] width 424 height 467
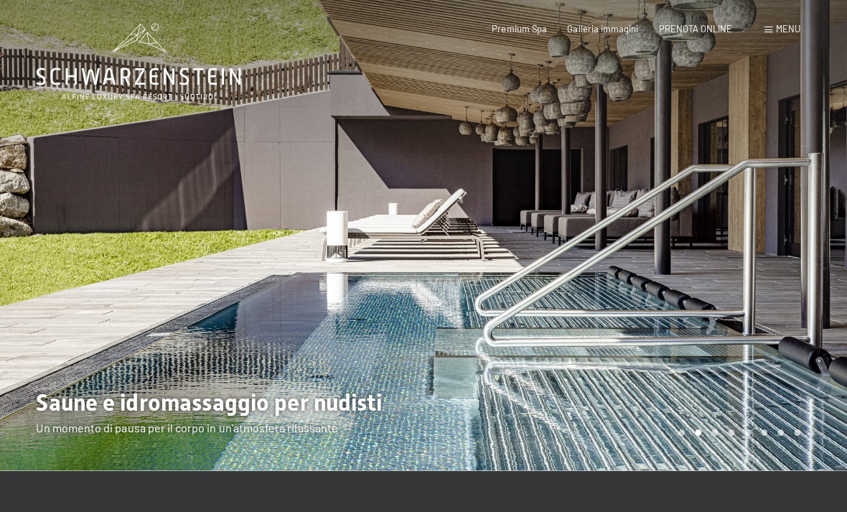
click at [690, 278] on div at bounding box center [636, 233] width 424 height 467
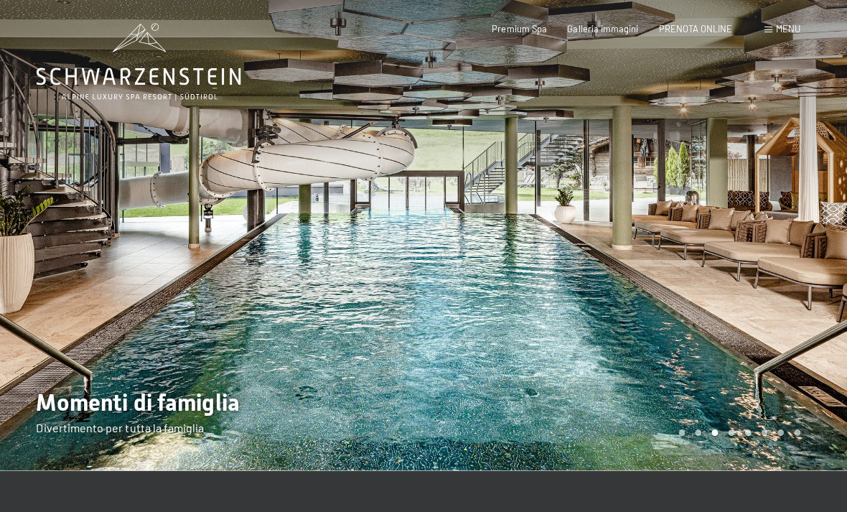
click at [737, 317] on div at bounding box center [636, 233] width 424 height 467
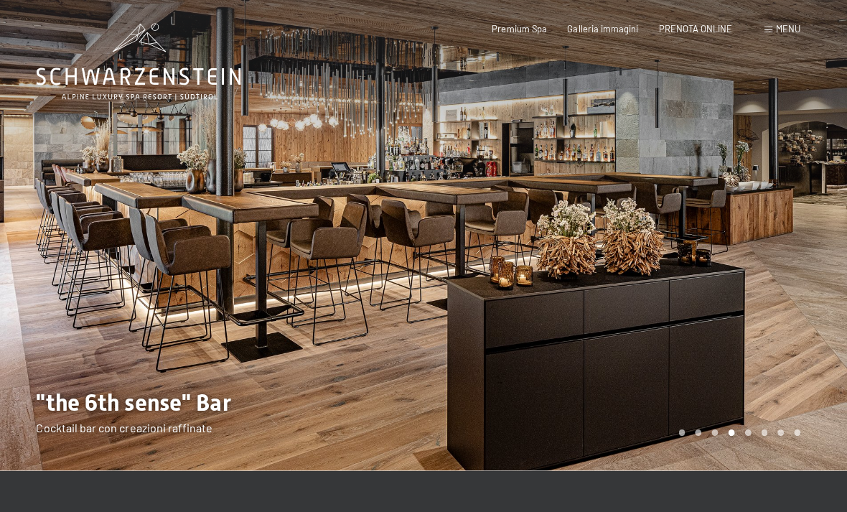
click at [806, 269] on div at bounding box center [636, 233] width 424 height 467
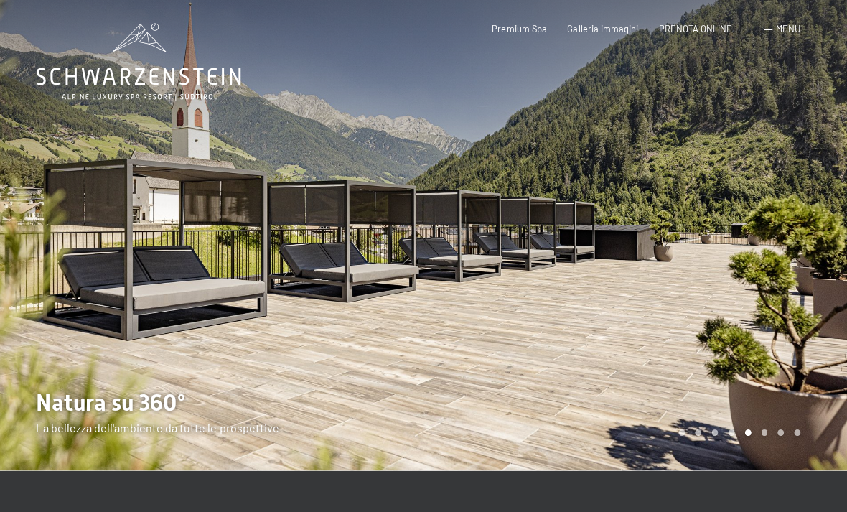
click at [6, 105] on div at bounding box center [212, 233] width 424 height 467
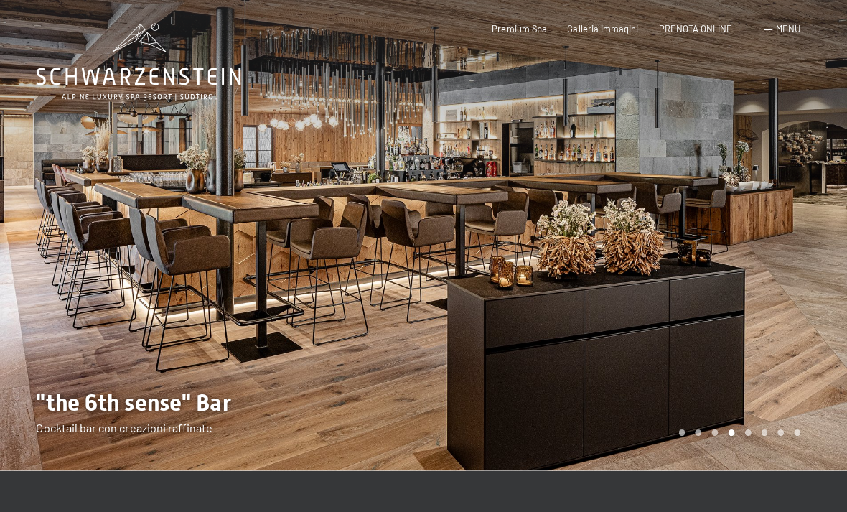
click at [758, 121] on div at bounding box center [636, 233] width 424 height 467
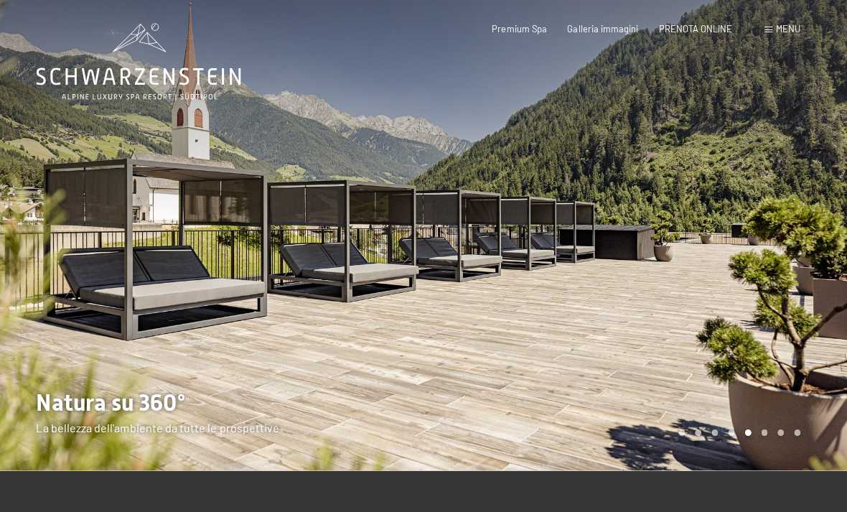
click at [761, 302] on div at bounding box center [636, 233] width 424 height 467
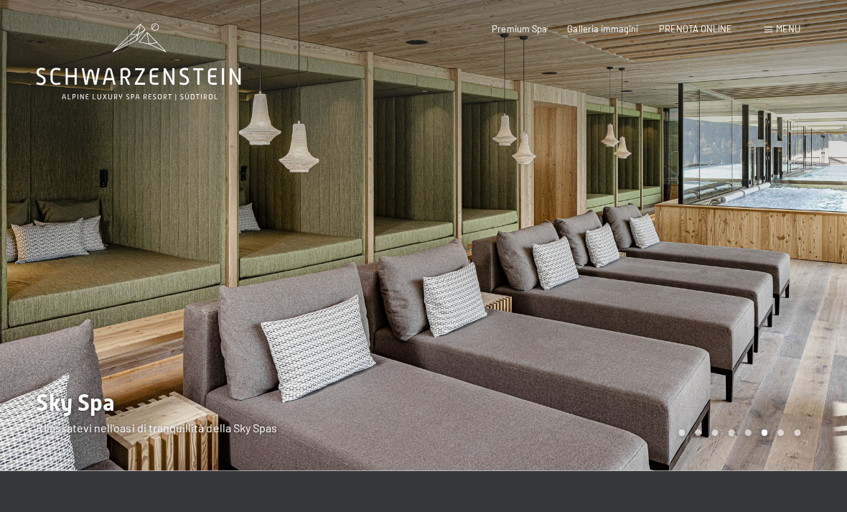
click at [759, 318] on div at bounding box center [636, 233] width 424 height 467
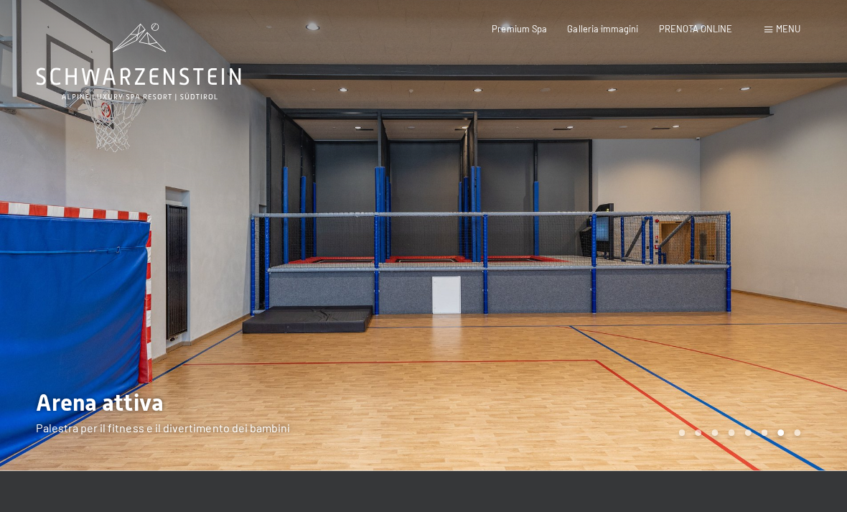
click at [682, 221] on div at bounding box center [636, 233] width 424 height 467
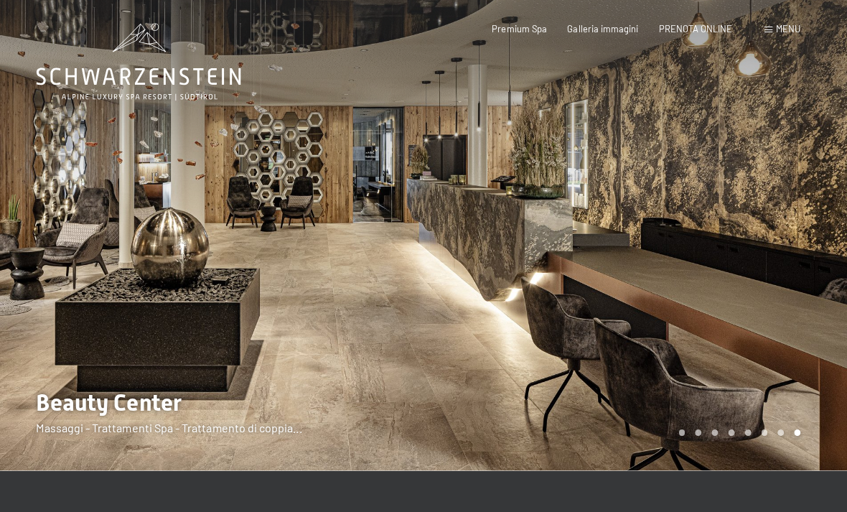
click at [323, 340] on div at bounding box center [212, 233] width 424 height 467
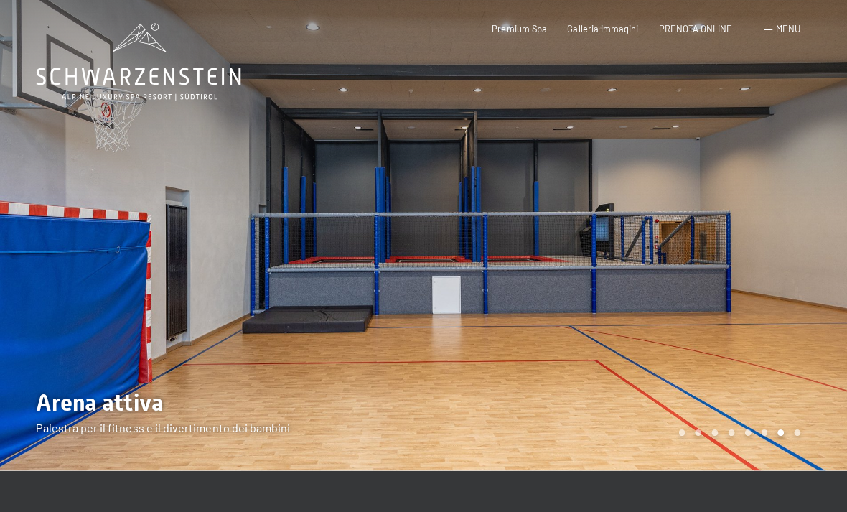
click at [750, 262] on div at bounding box center [636, 233] width 424 height 467
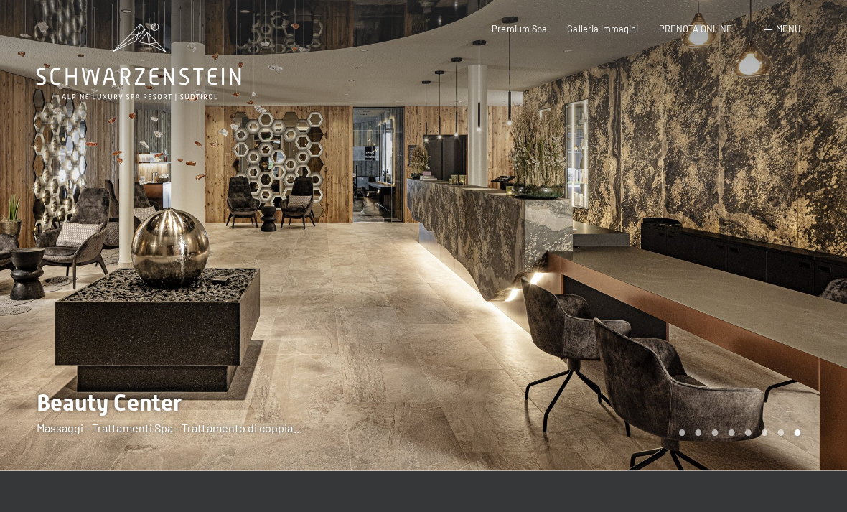
click at [681, 304] on div at bounding box center [636, 233] width 424 height 467
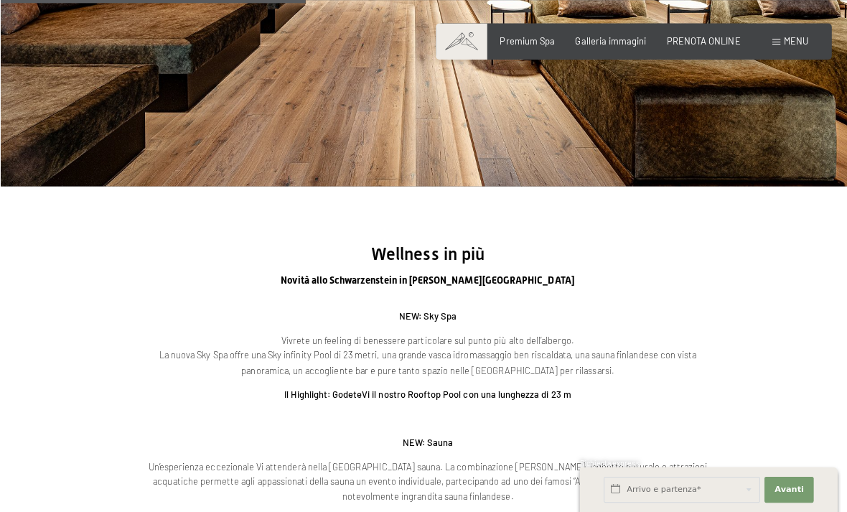
scroll to position [1565, 0]
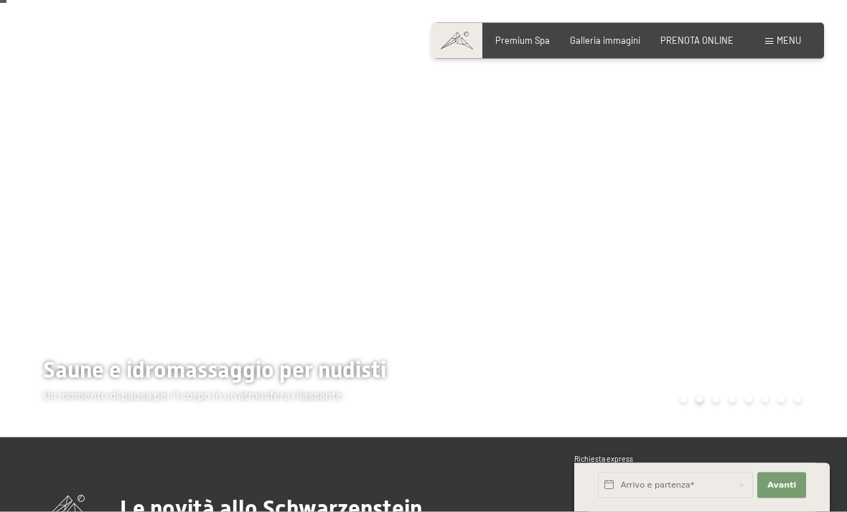
scroll to position [27, 0]
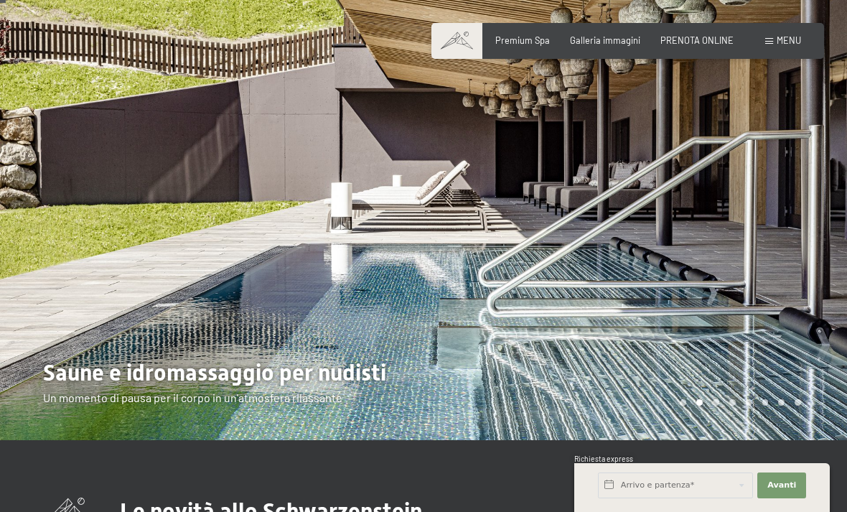
click at [98, 127] on div at bounding box center [212, 206] width 424 height 467
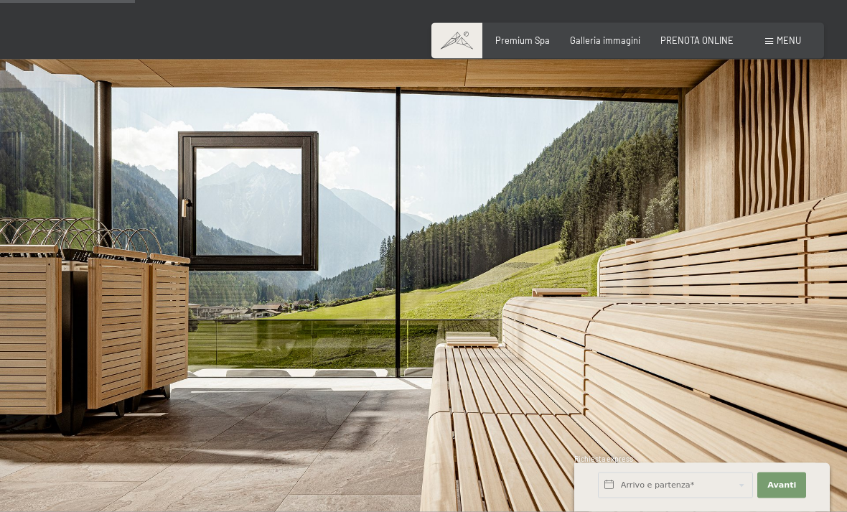
scroll to position [711, 0]
